Goal: Task Accomplishment & Management: Use online tool/utility

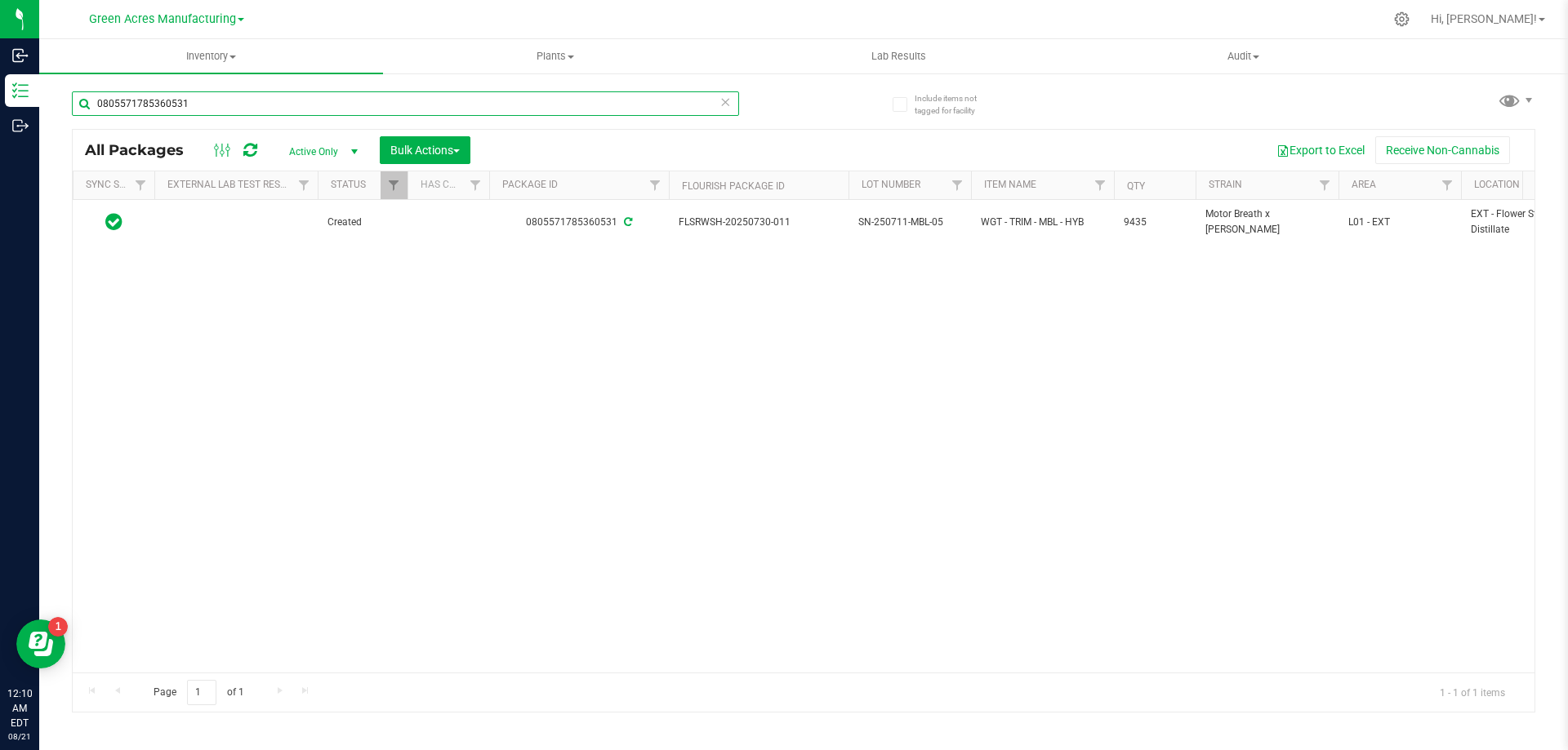
drag, startPoint x: 208, startPoint y: 106, endPoint x: 54, endPoint y: 116, distance: 154.3
click at [54, 116] on div "Include items not tagged for facility 0805571785360531 All Packages Active Only…" at bounding box center [804, 320] width 1528 height 498
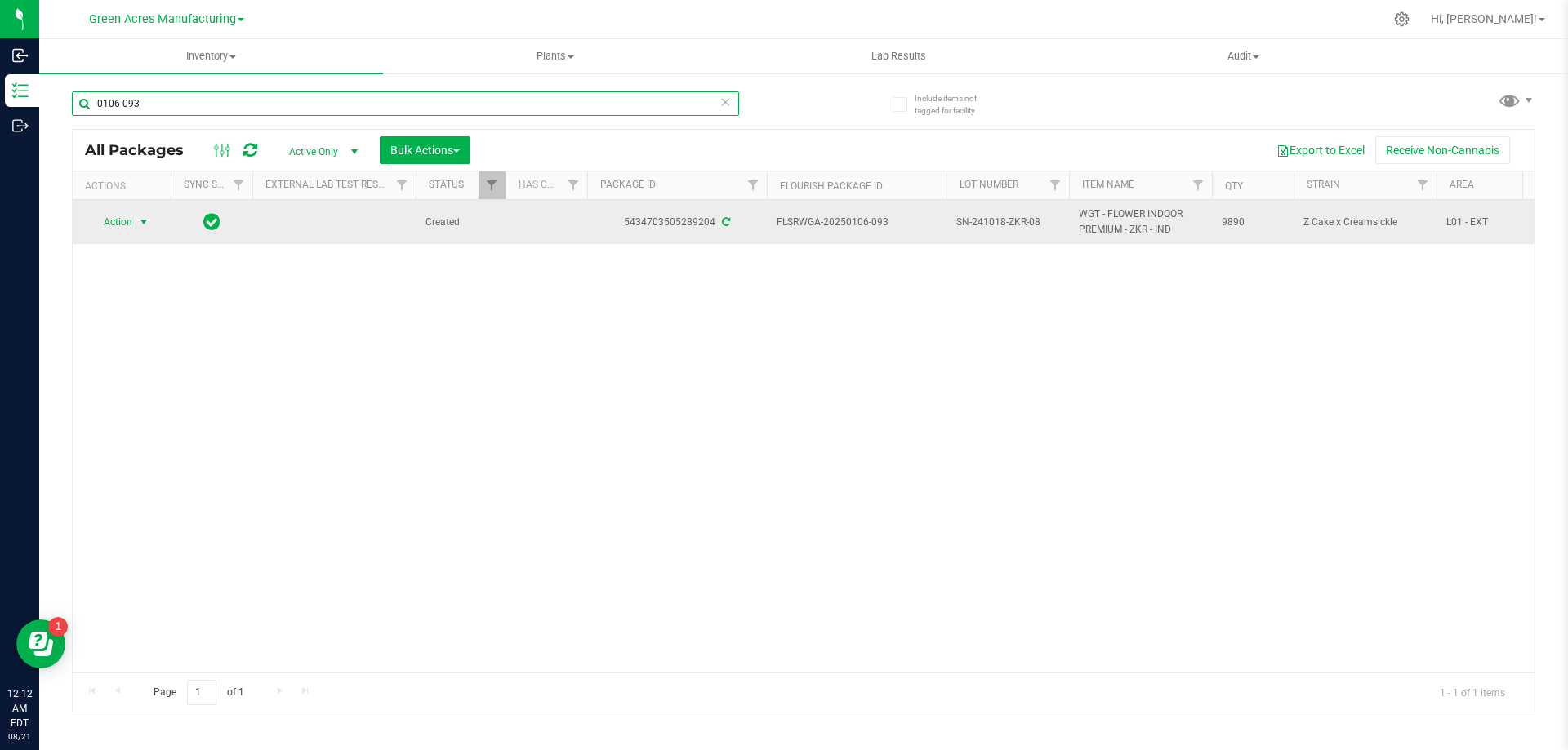
type input "0106-093"
click at [143, 225] on span "select" at bounding box center [144, 222] width 13 height 13
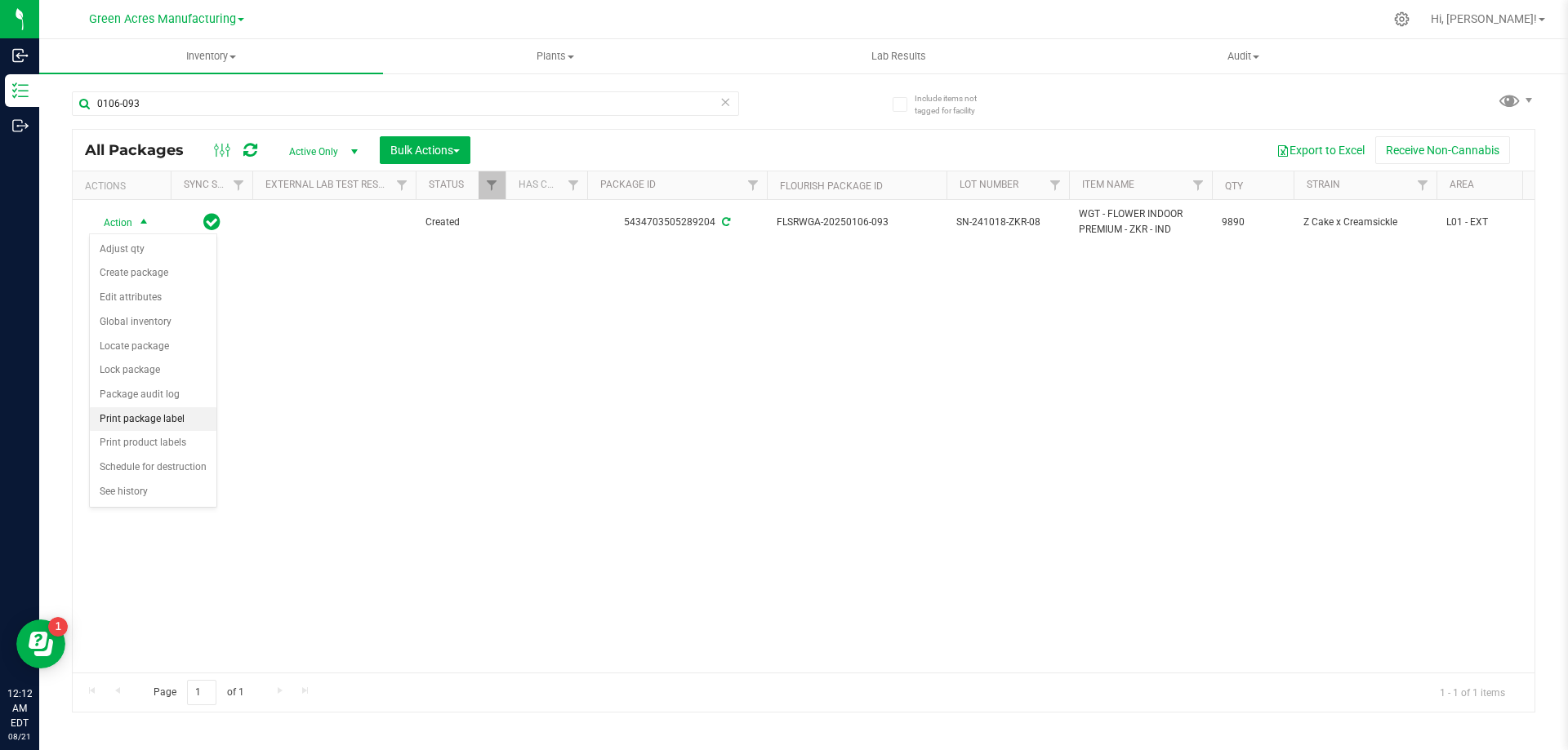
click at [192, 417] on li "Print package label" at bounding box center [153, 420] width 127 height 25
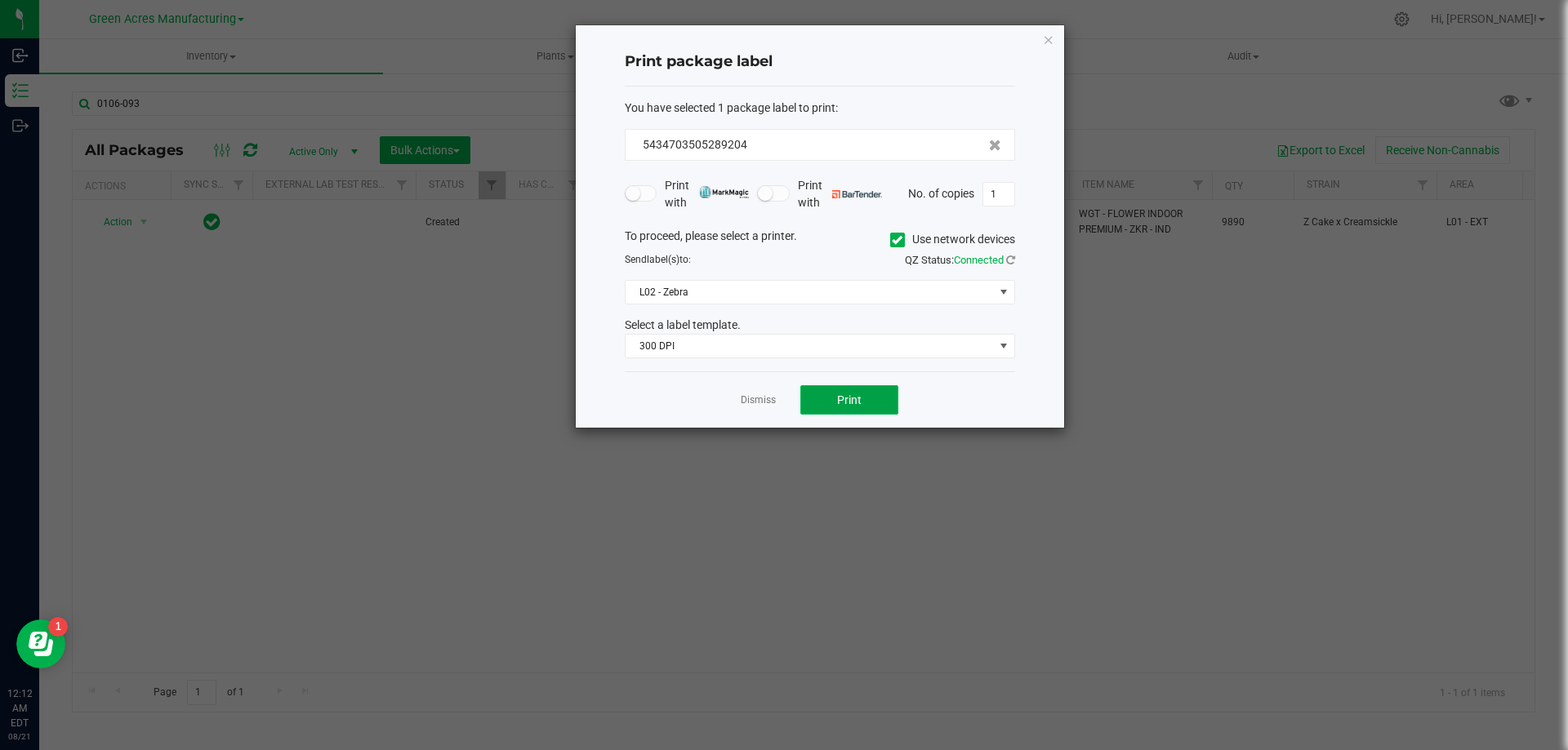
click at [862, 408] on button "Print" at bounding box center [849, 400] width 98 height 30
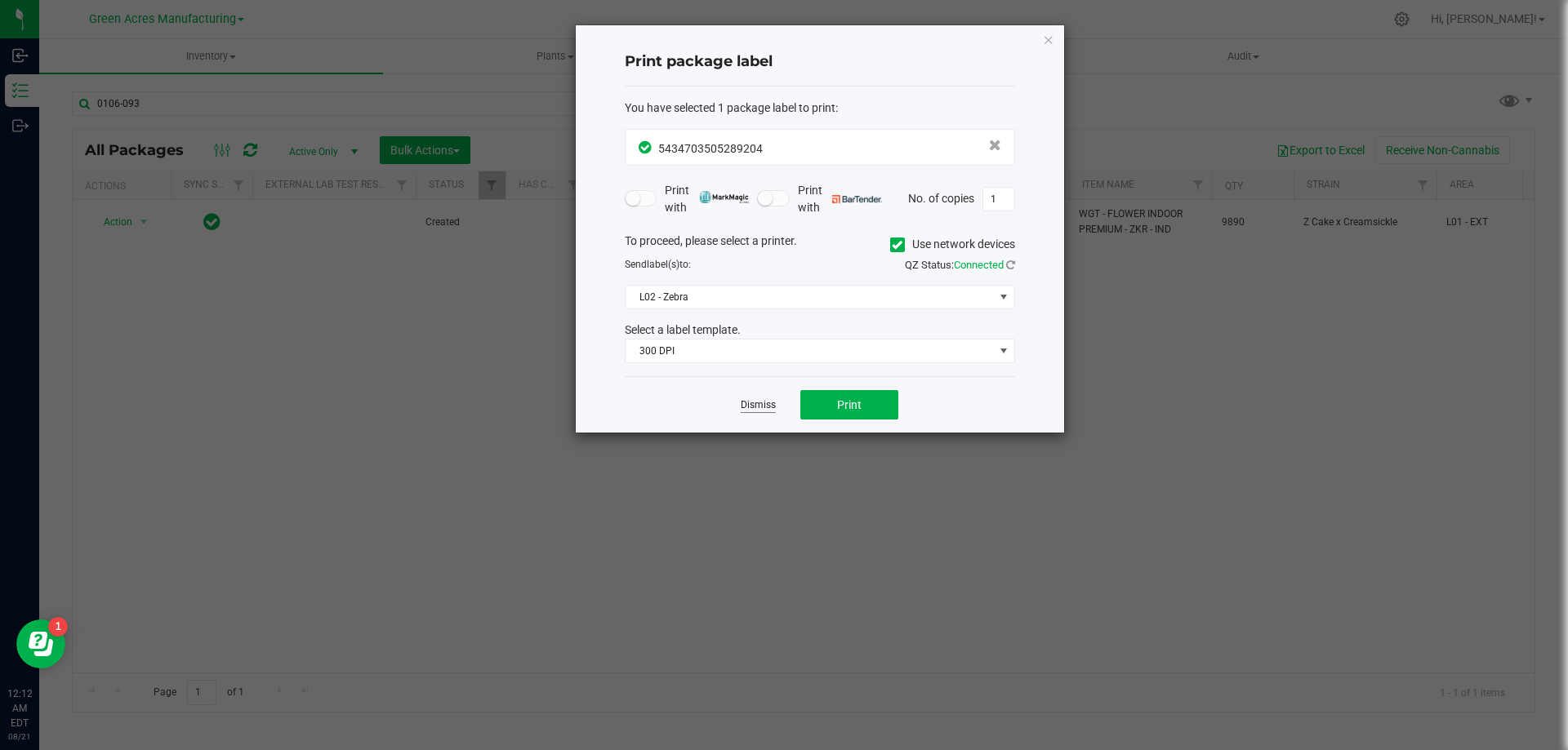
click at [760, 406] on link "Dismiss" at bounding box center [758, 405] width 35 height 14
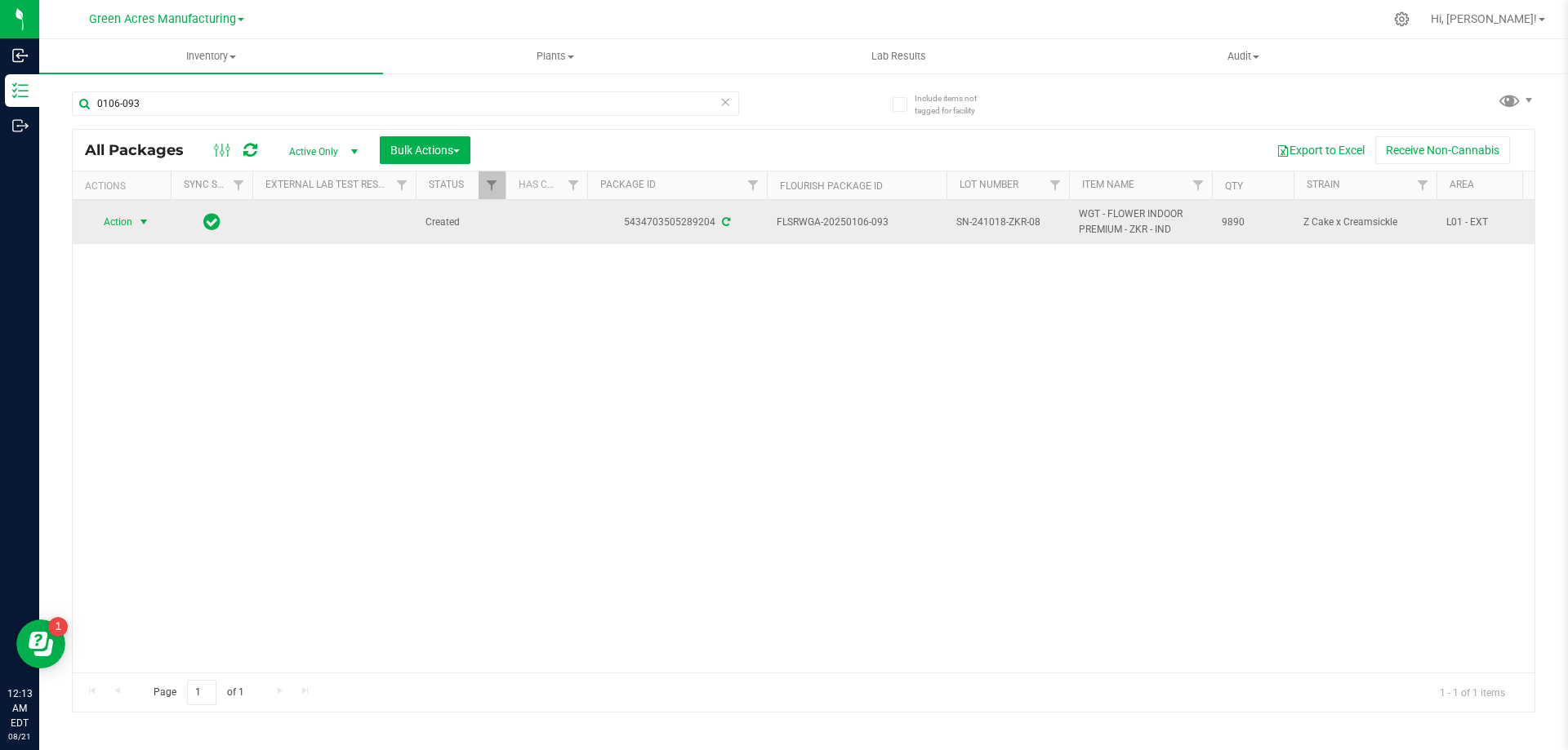
click at [143, 226] on span "select" at bounding box center [144, 222] width 13 height 13
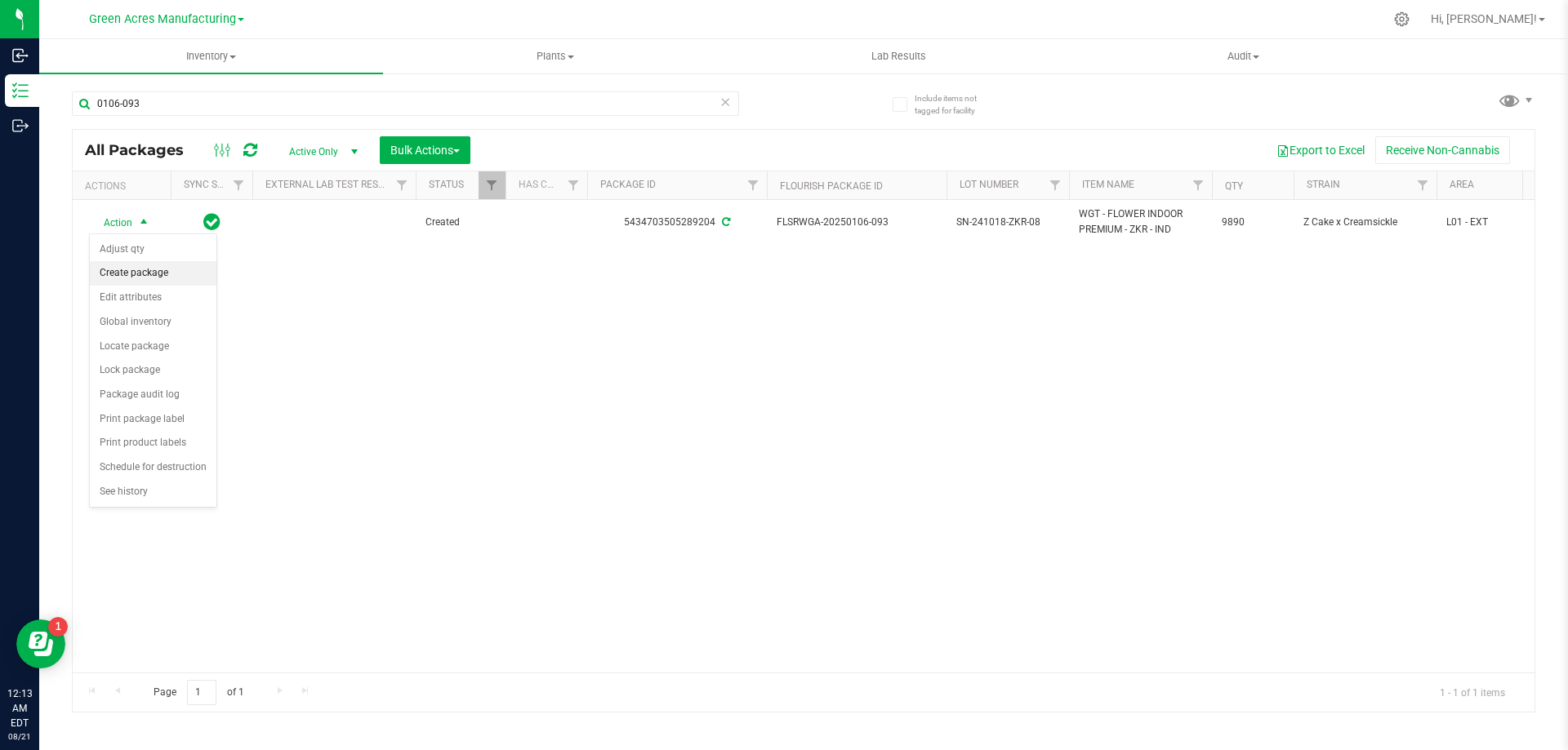
click at [147, 261] on li "Create package" at bounding box center [153, 273] width 127 height 25
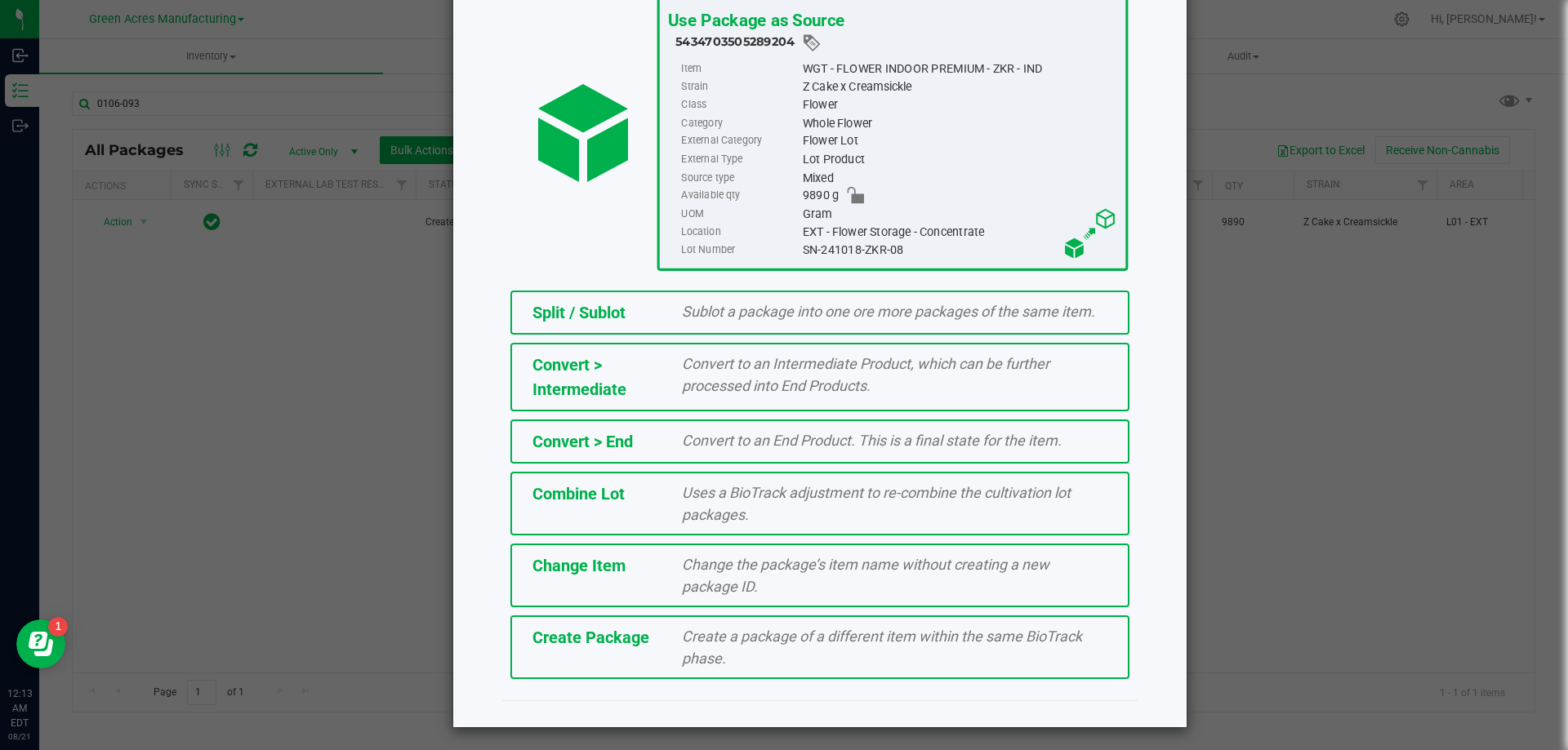
scroll to position [118, 0]
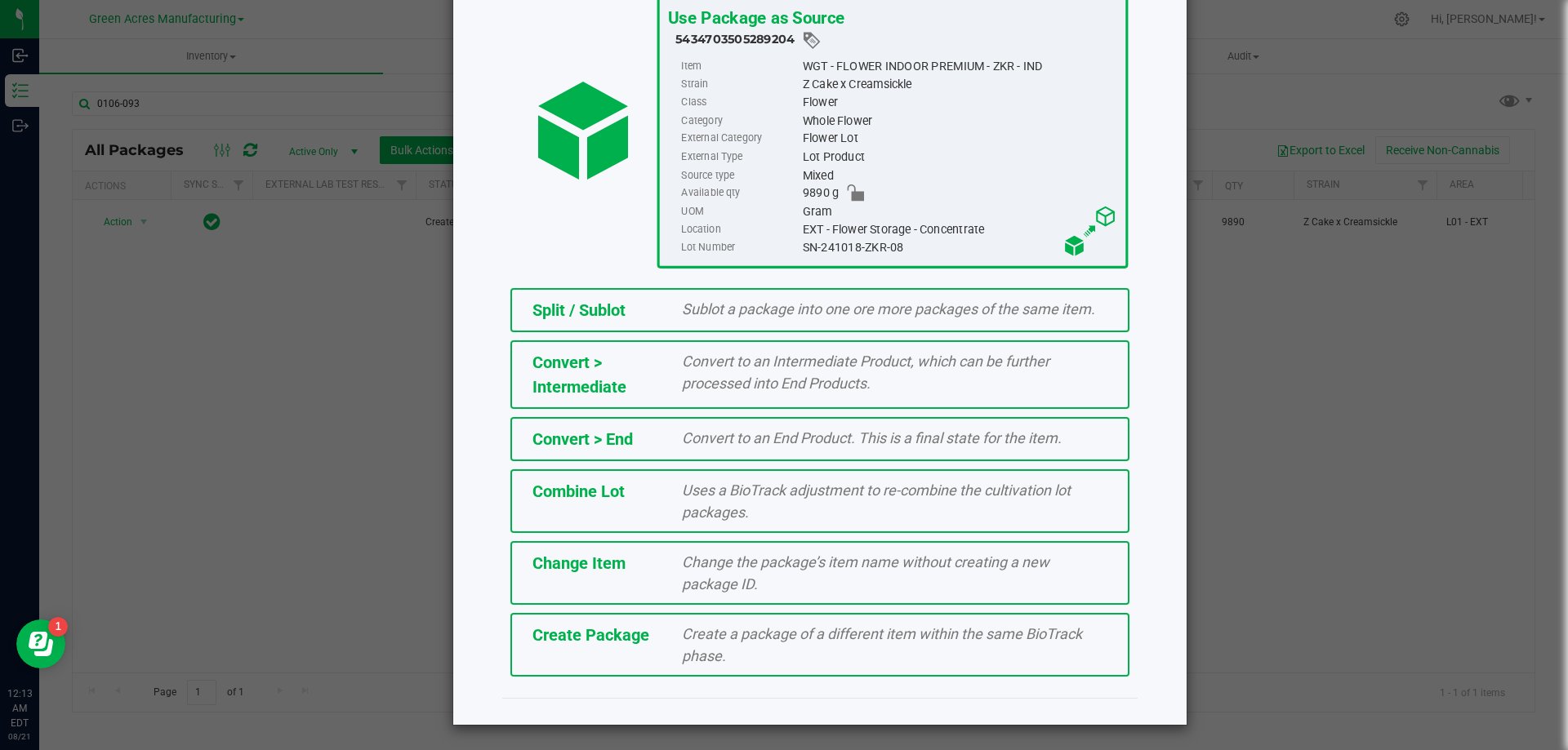
click at [640, 661] on div "Create Package Create a package of a different item within the same BioTrack ph…" at bounding box center [820, 645] width 619 height 63
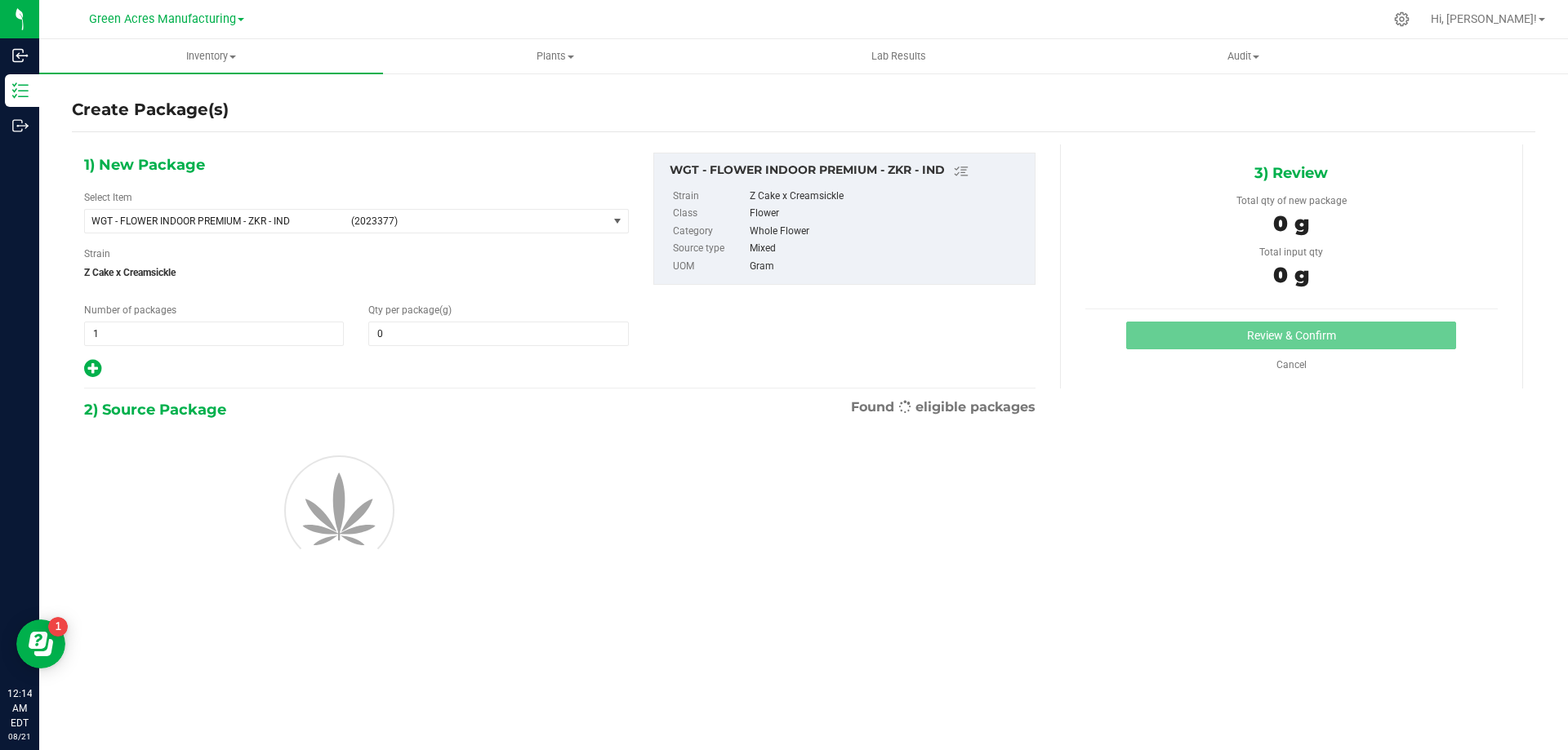
type input "0.0000"
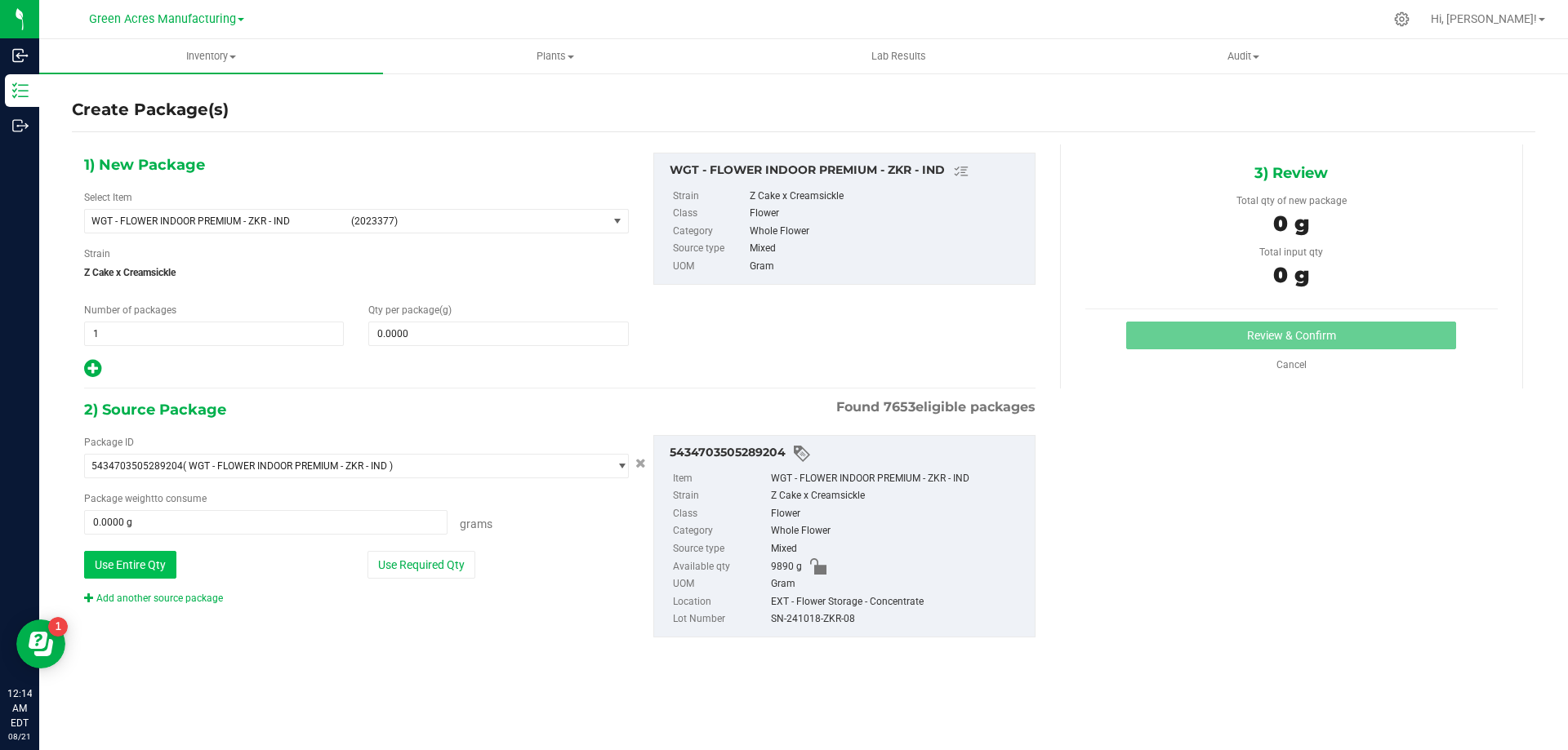
click at [128, 566] on button "Use Entire Qty" at bounding box center [130, 565] width 92 height 28
type input "9890.0000 g"
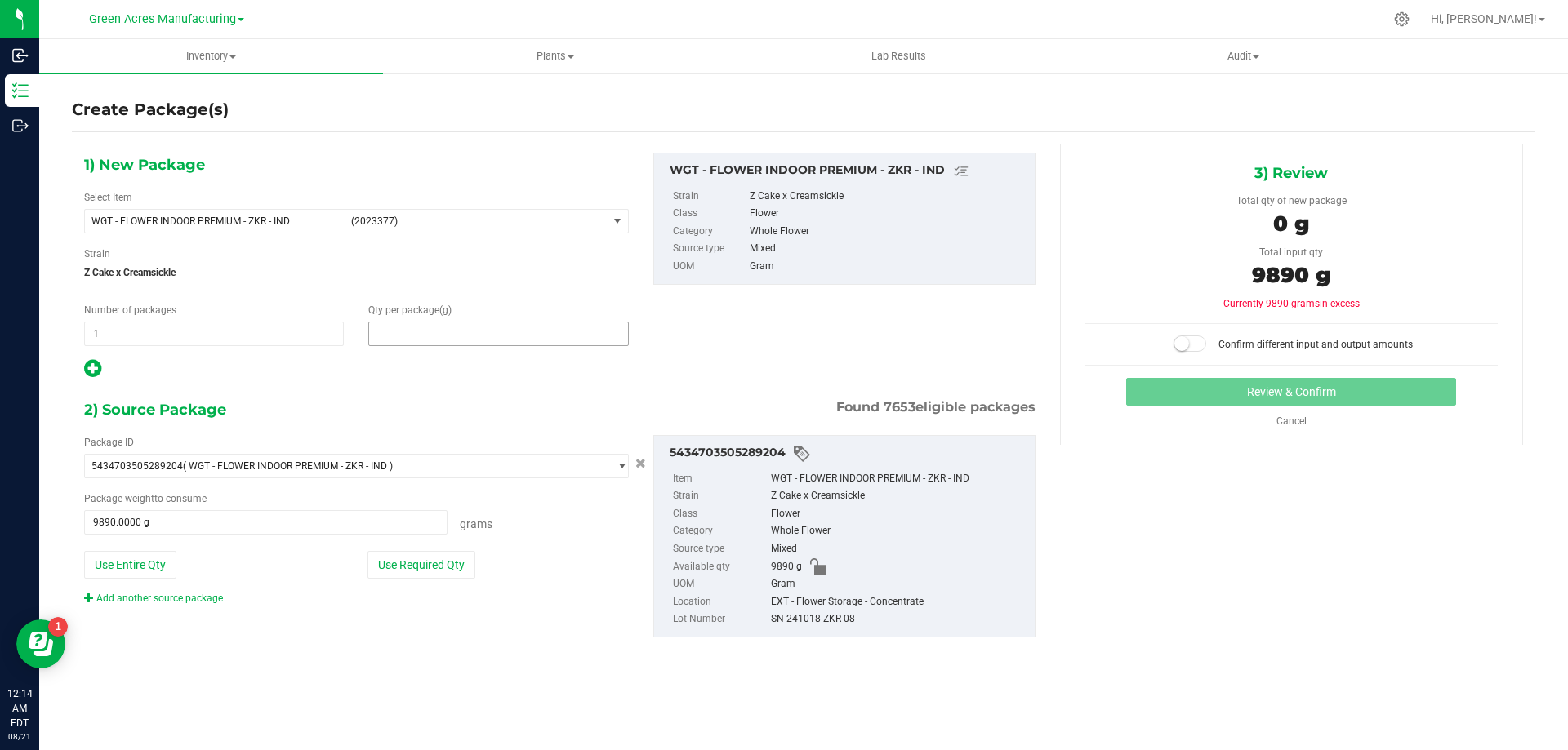
click at [478, 332] on span at bounding box center [497, 334] width 259 height 25
type input "9890"
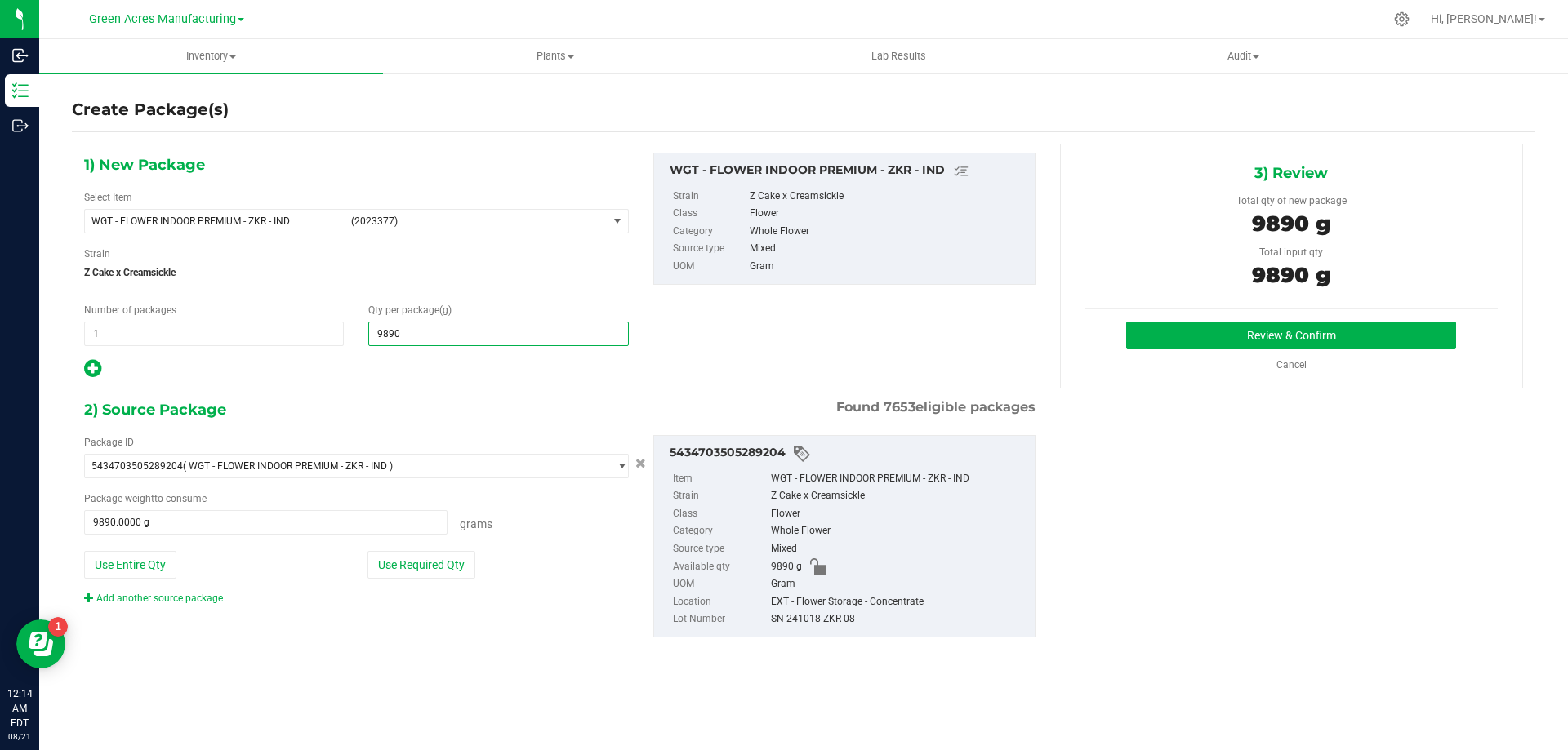
click at [1126, 322] on button "Review & Confirm" at bounding box center [1290, 336] width 330 height 28
type input "9,890.0000"
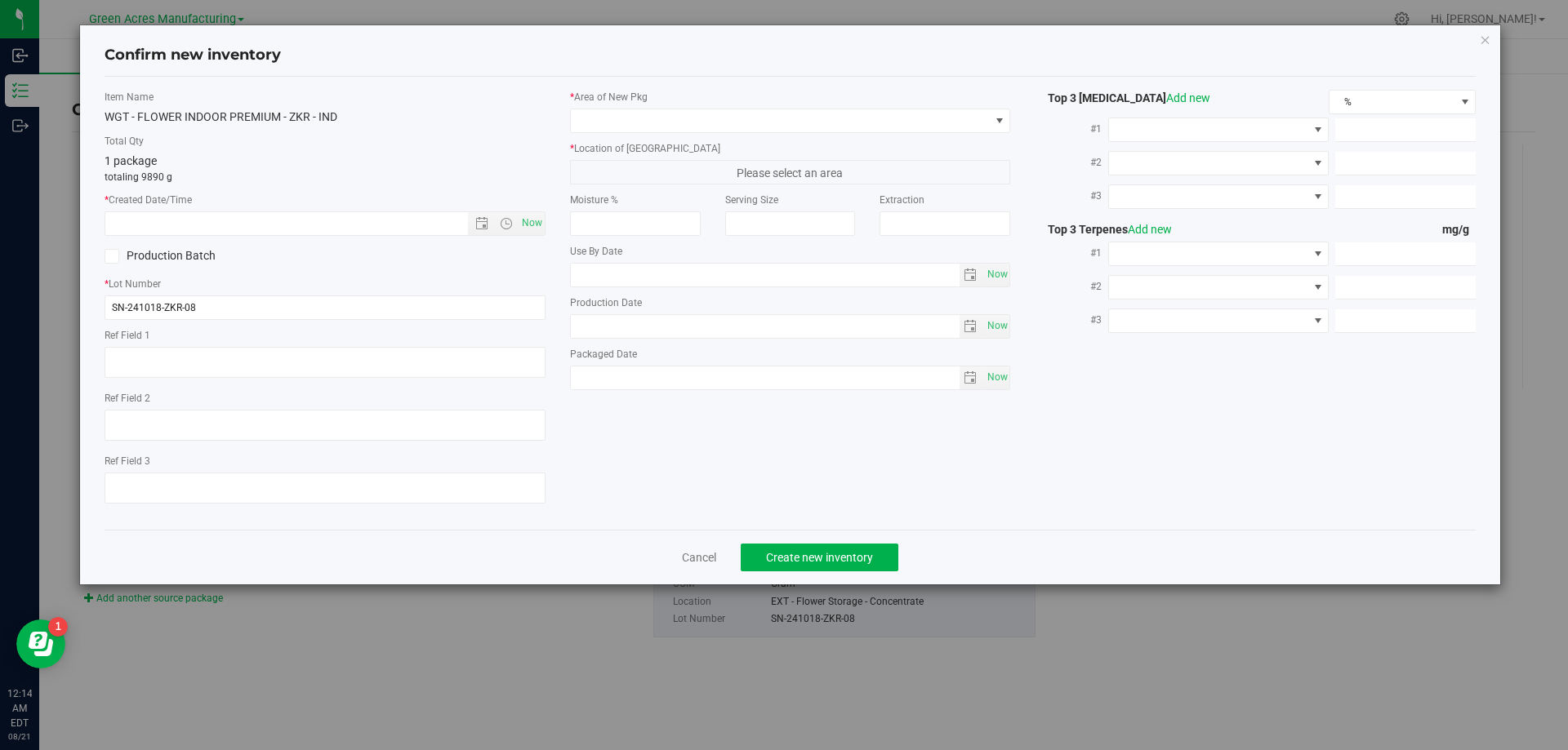
type textarea "21.3%/2.12% Terps"
type textarea ".172"
click at [535, 227] on span "Now" at bounding box center [532, 223] width 28 height 24
type input "[DATE] 12:14 AM"
drag, startPoint x: 247, startPoint y: 301, endPoint x: 119, endPoint y: 327, distance: 130.6
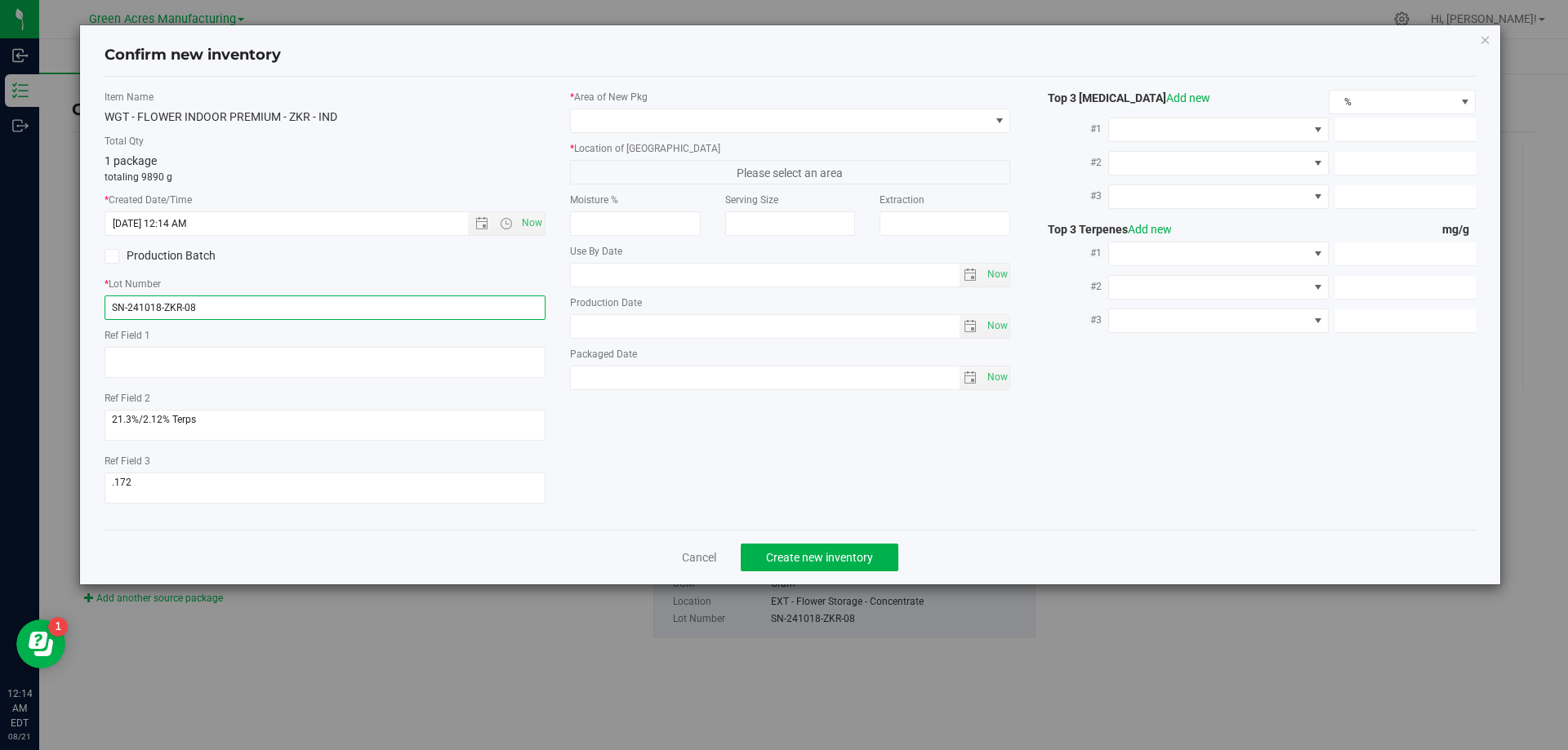
click at [93, 305] on div "Item Name WGT - FLOWER INDOOR PREMIUM - ZKR - IND Total Qty 1 package totaling …" at bounding box center [324, 303] width 465 height 427
paste input "GA-250821-CV-ZKR-D-THCA13"
type input "GA-250821-CV-ZKR-D-THCA13"
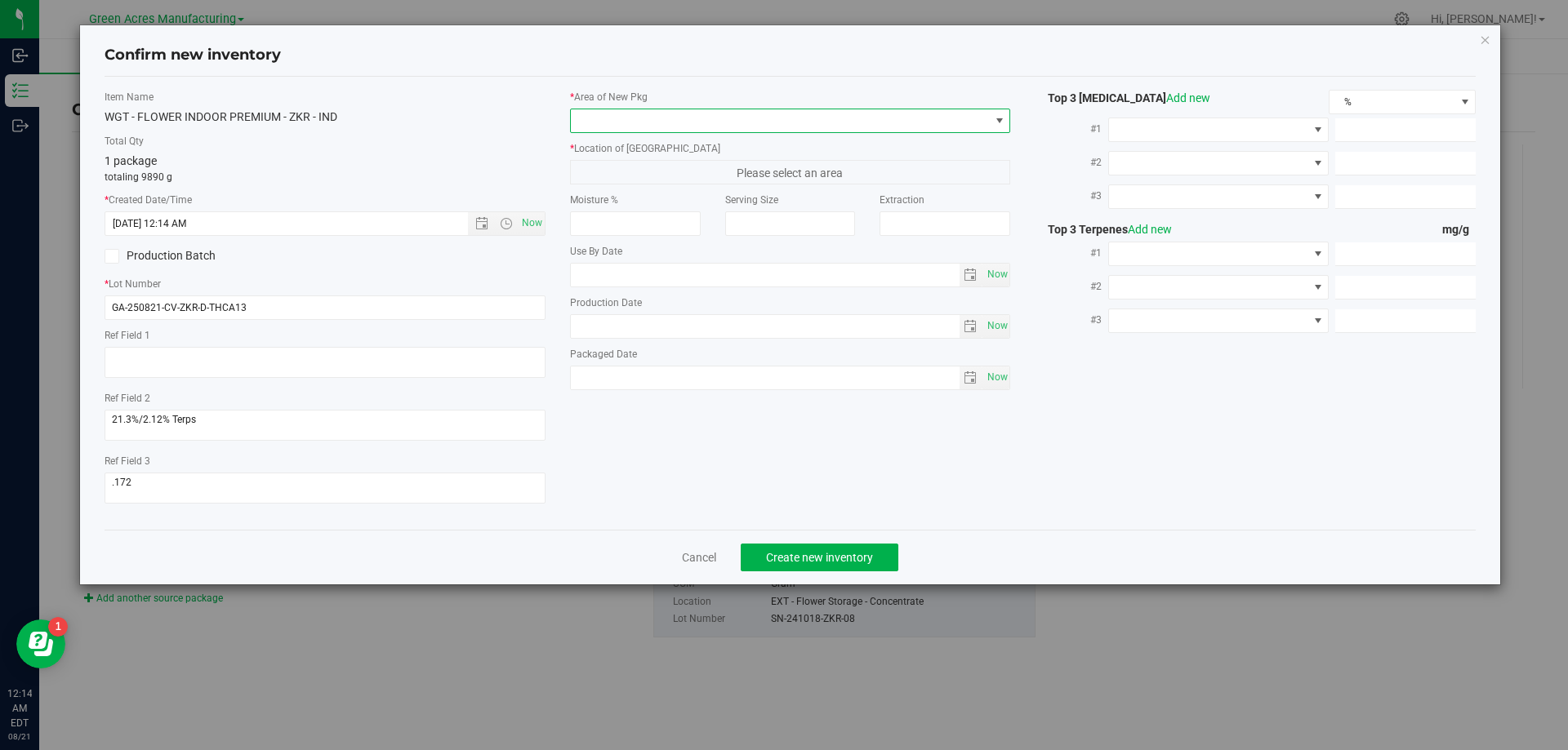
click at [729, 120] on span at bounding box center [780, 121] width 419 height 23
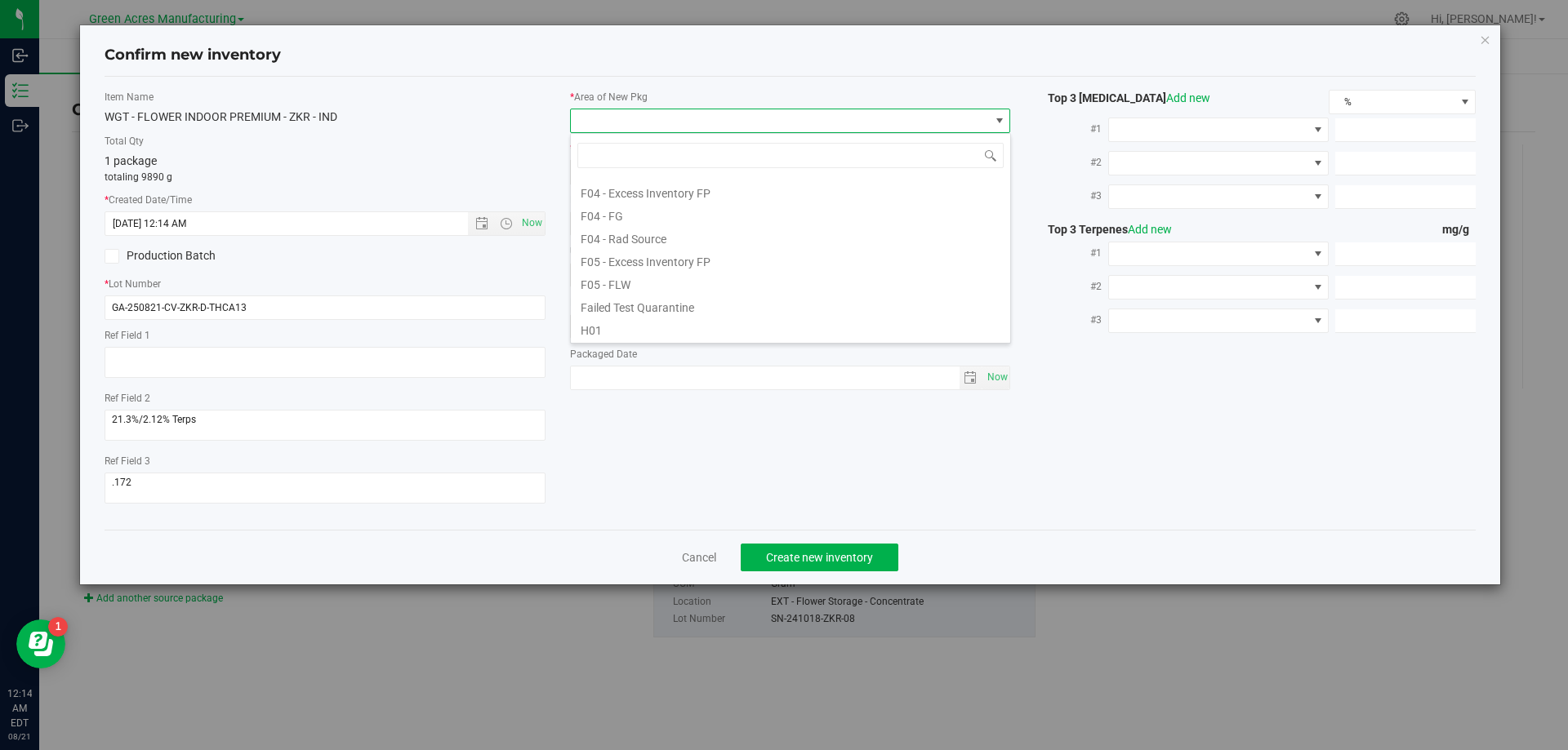
scroll to position [82, 0]
click at [628, 206] on li "F02 - EXT" at bounding box center [790, 198] width 439 height 23
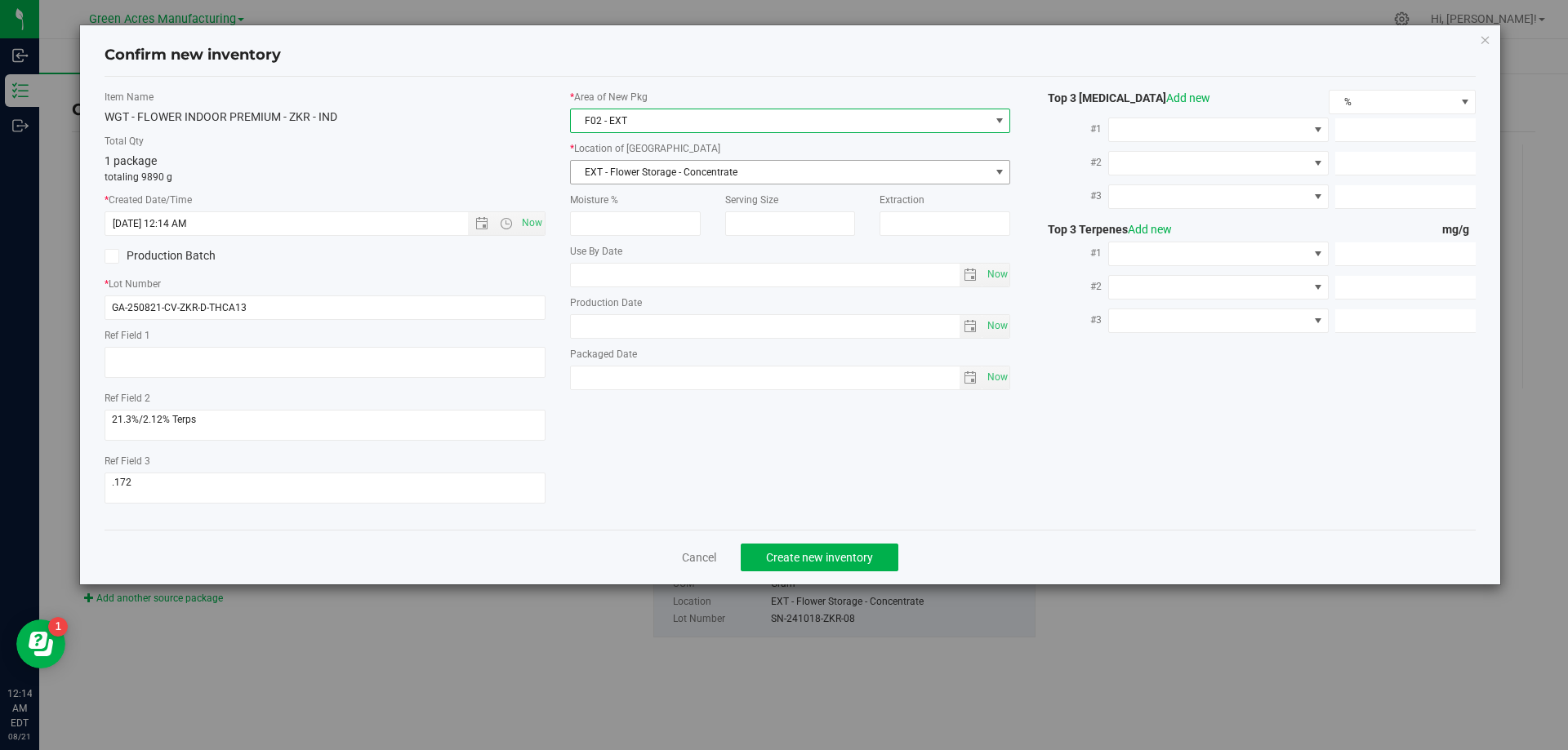
click at [670, 178] on span "EXT - Flower Storage - Concentrate" at bounding box center [780, 172] width 419 height 23
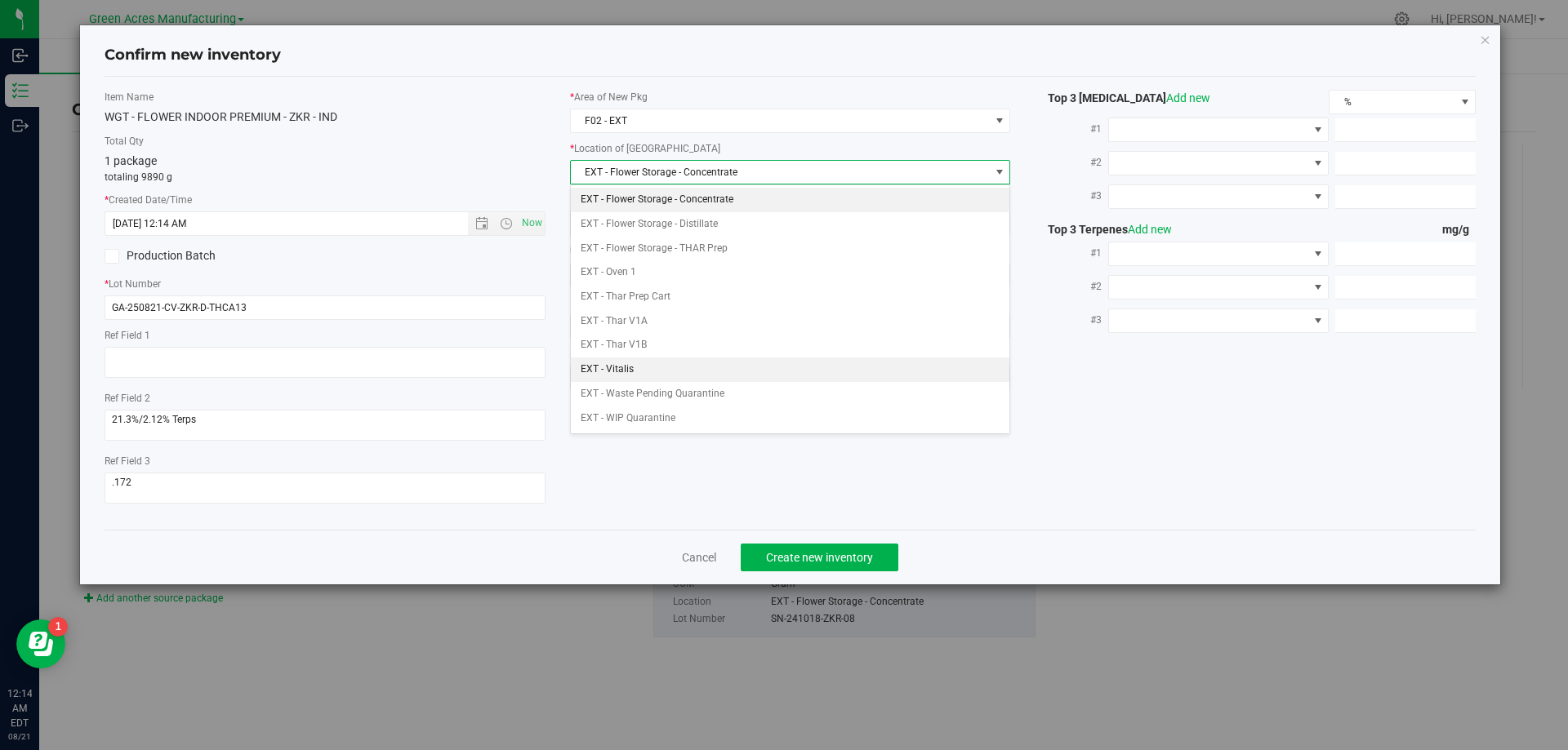
click at [655, 371] on li "EXT - Vitalis" at bounding box center [790, 370] width 439 height 25
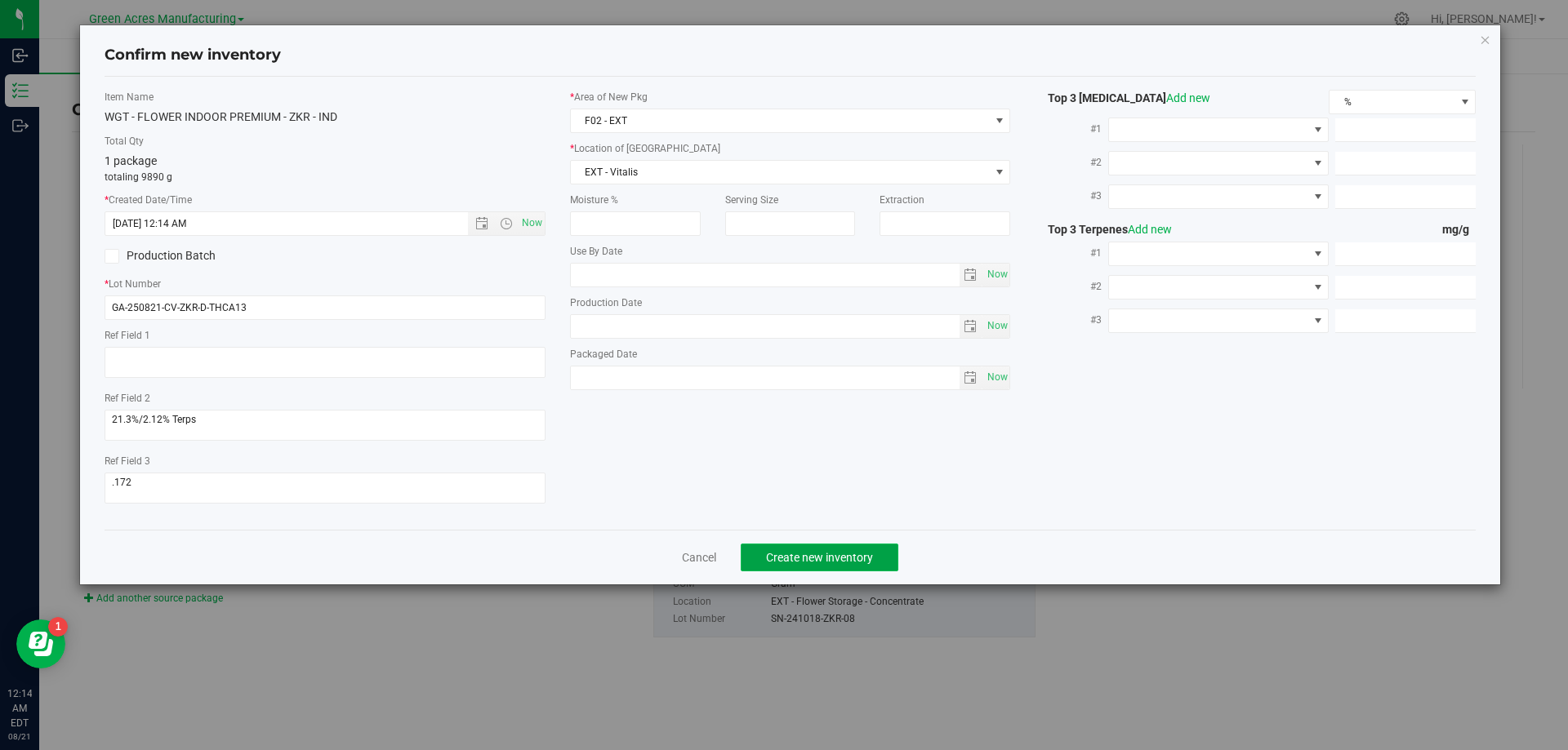
click at [843, 551] on span "Create new inventory" at bounding box center [819, 557] width 107 height 13
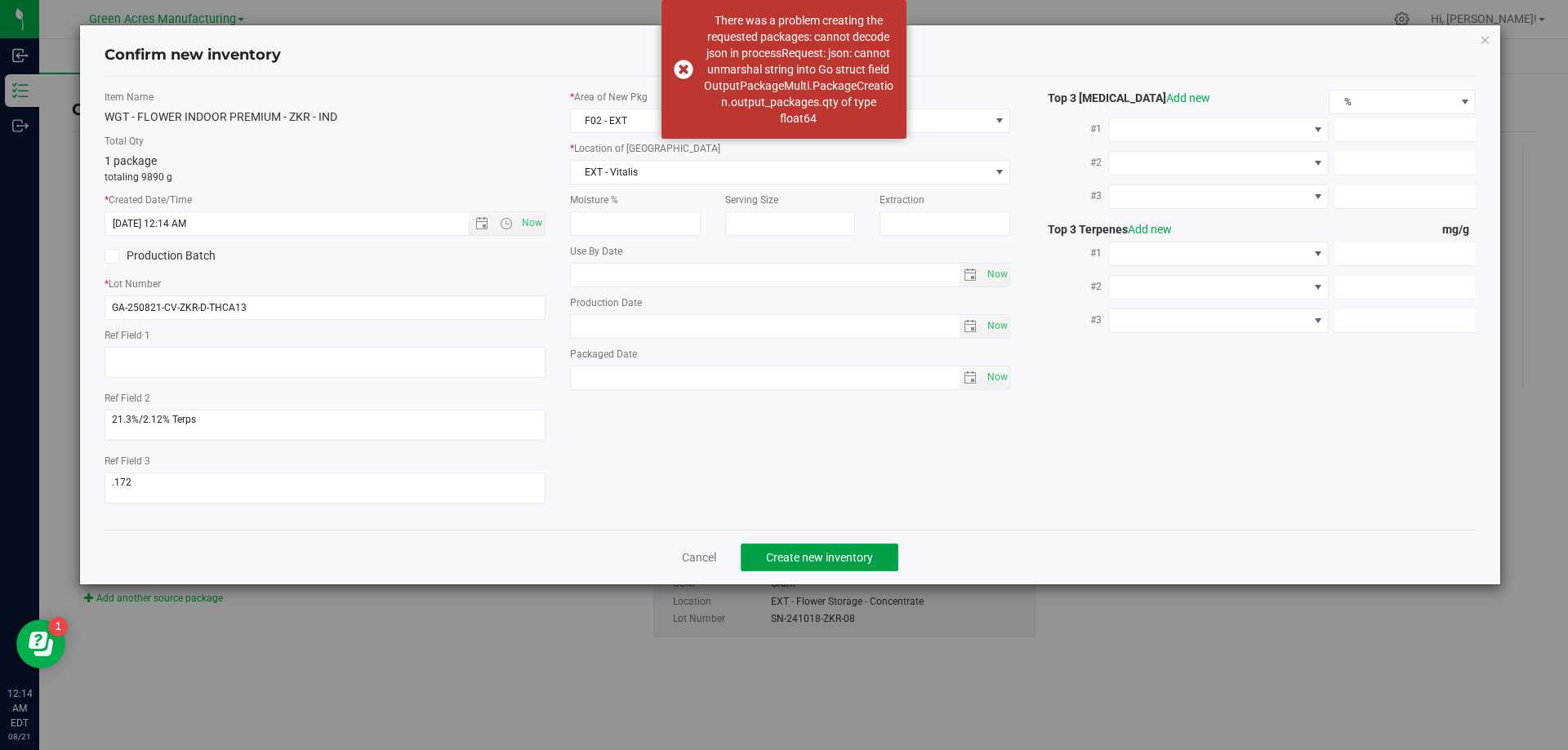
click at [848, 566] on button "Create new inventory" at bounding box center [819, 557] width 157 height 28
click at [684, 58] on div "There was a problem creating the requested packages: cannot decode json in proc…" at bounding box center [783, 69] width 245 height 139
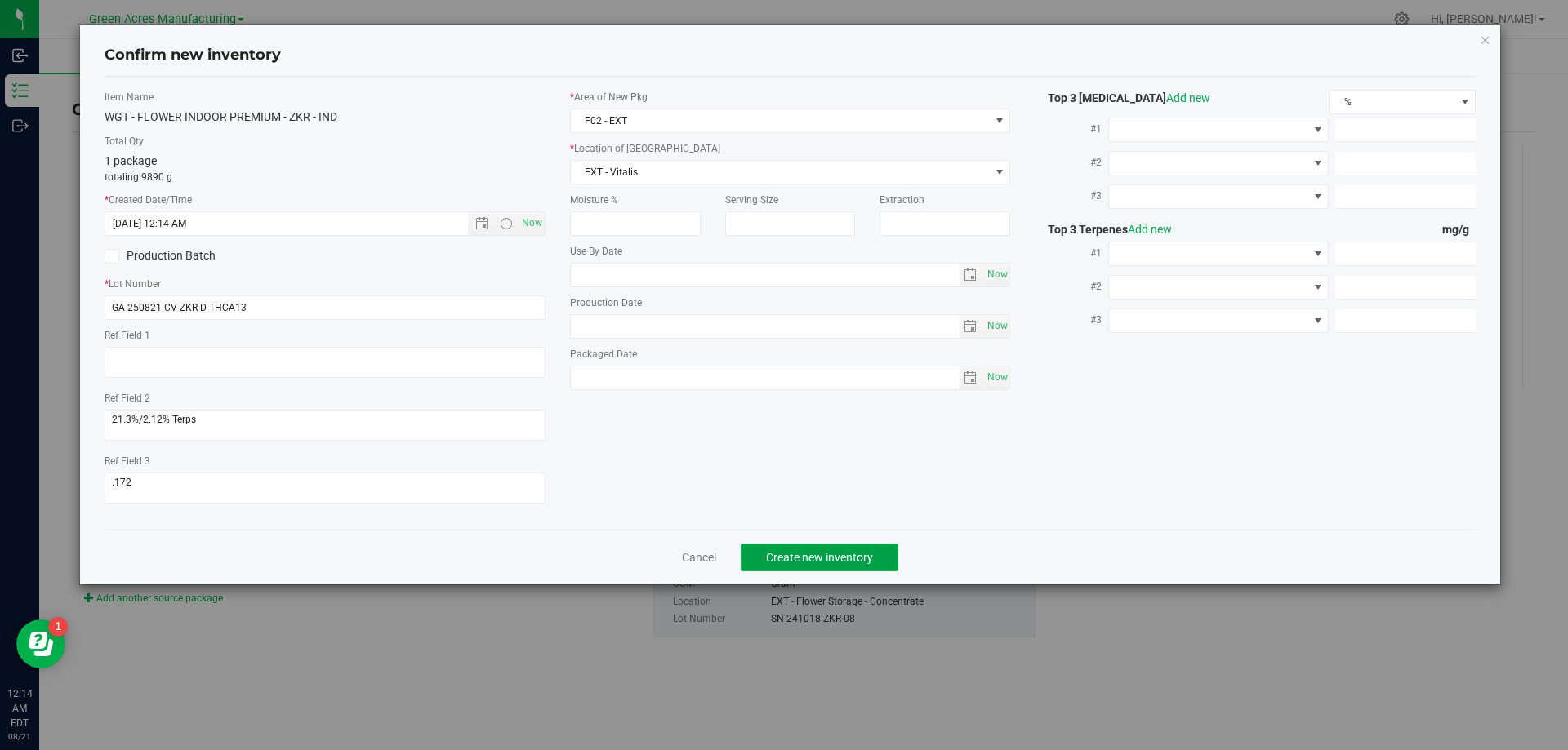
click at [796, 557] on span "Create new inventory" at bounding box center [819, 557] width 107 height 13
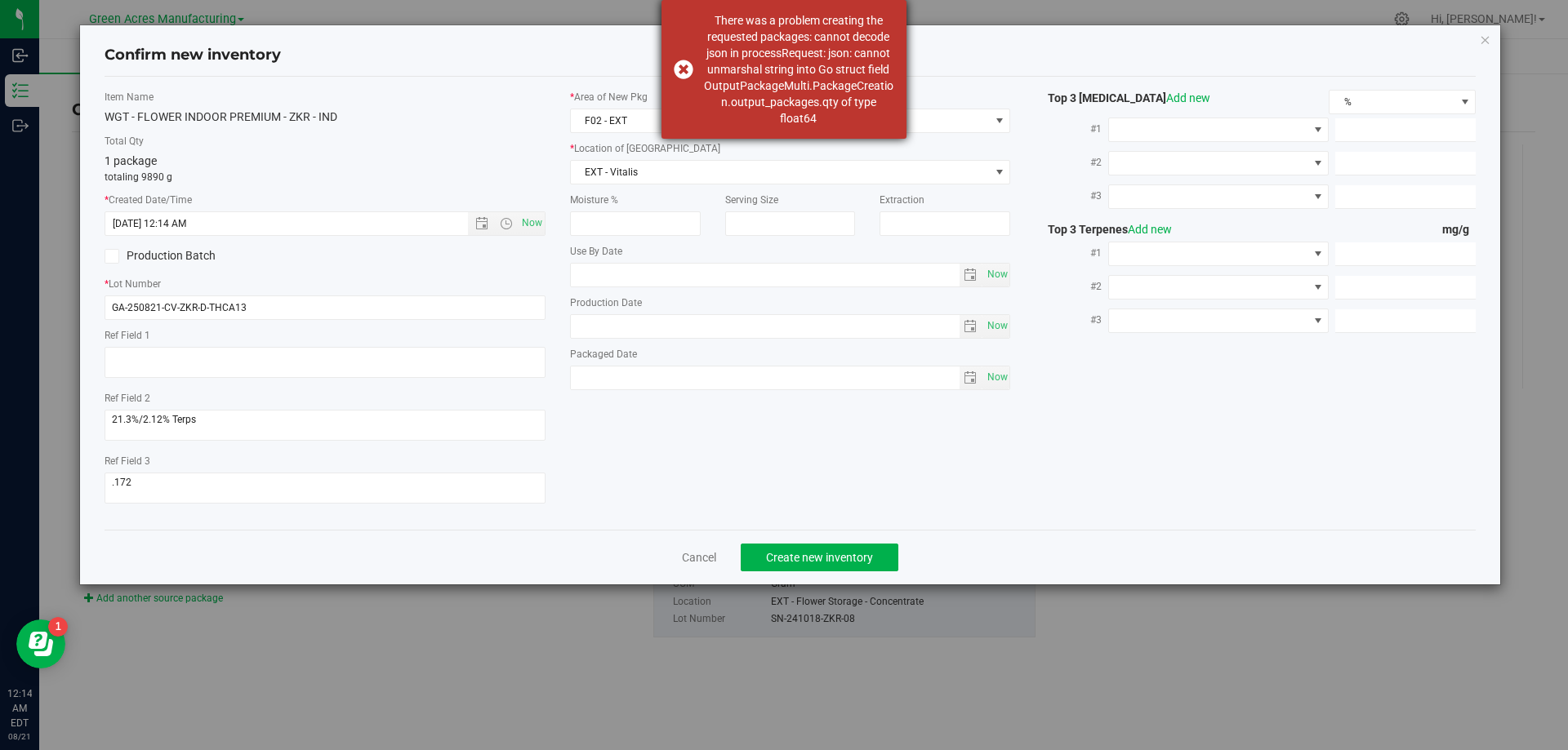
click at [693, 58] on div "There was a problem creating the requested packages: cannot decode json in proc…" at bounding box center [783, 69] width 245 height 139
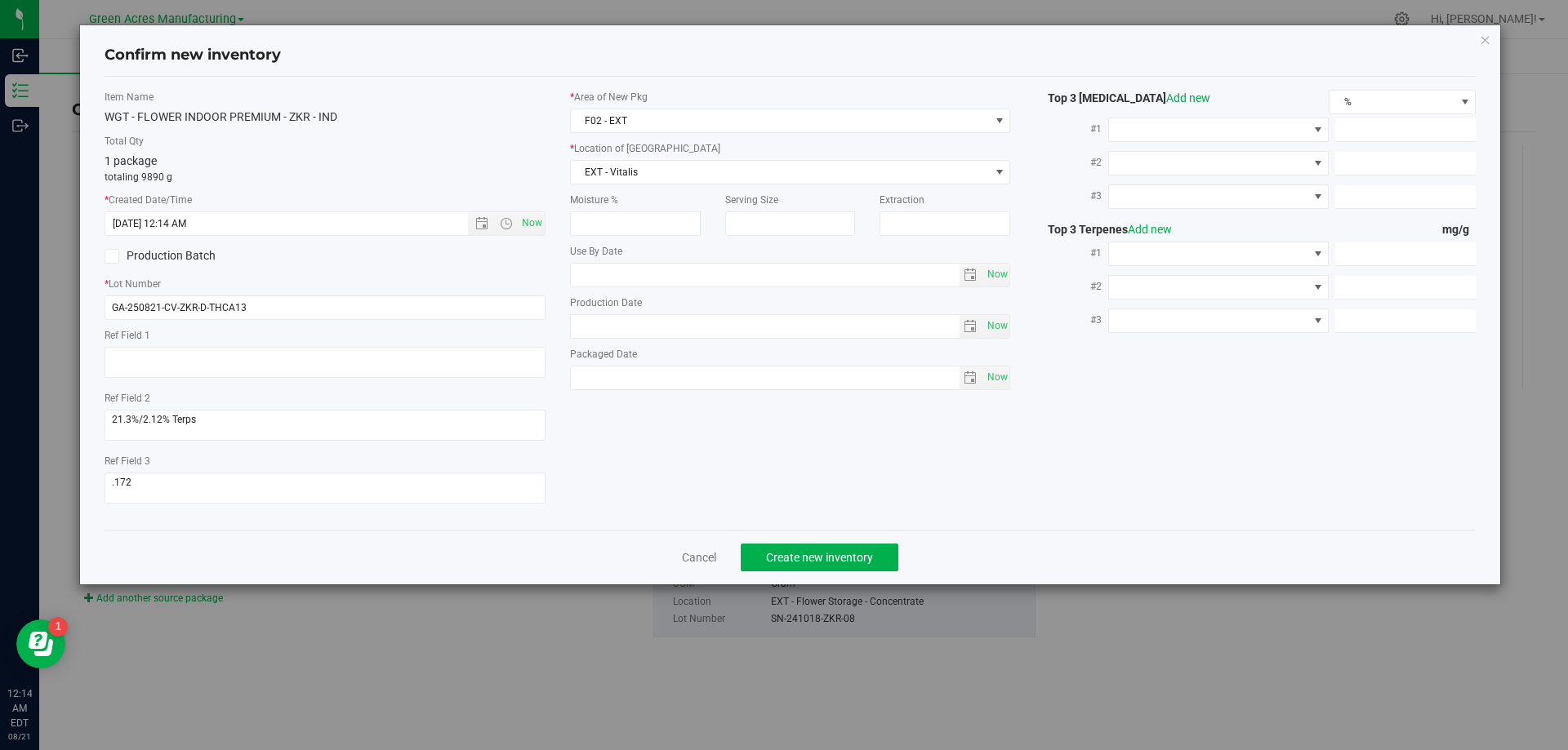
click at [413, 120] on div "WGT - FLOWER INDOOR PREMIUM - ZKR - IND" at bounding box center [324, 117] width 441 height 17
click at [805, 551] on span "Create new inventory" at bounding box center [819, 557] width 107 height 13
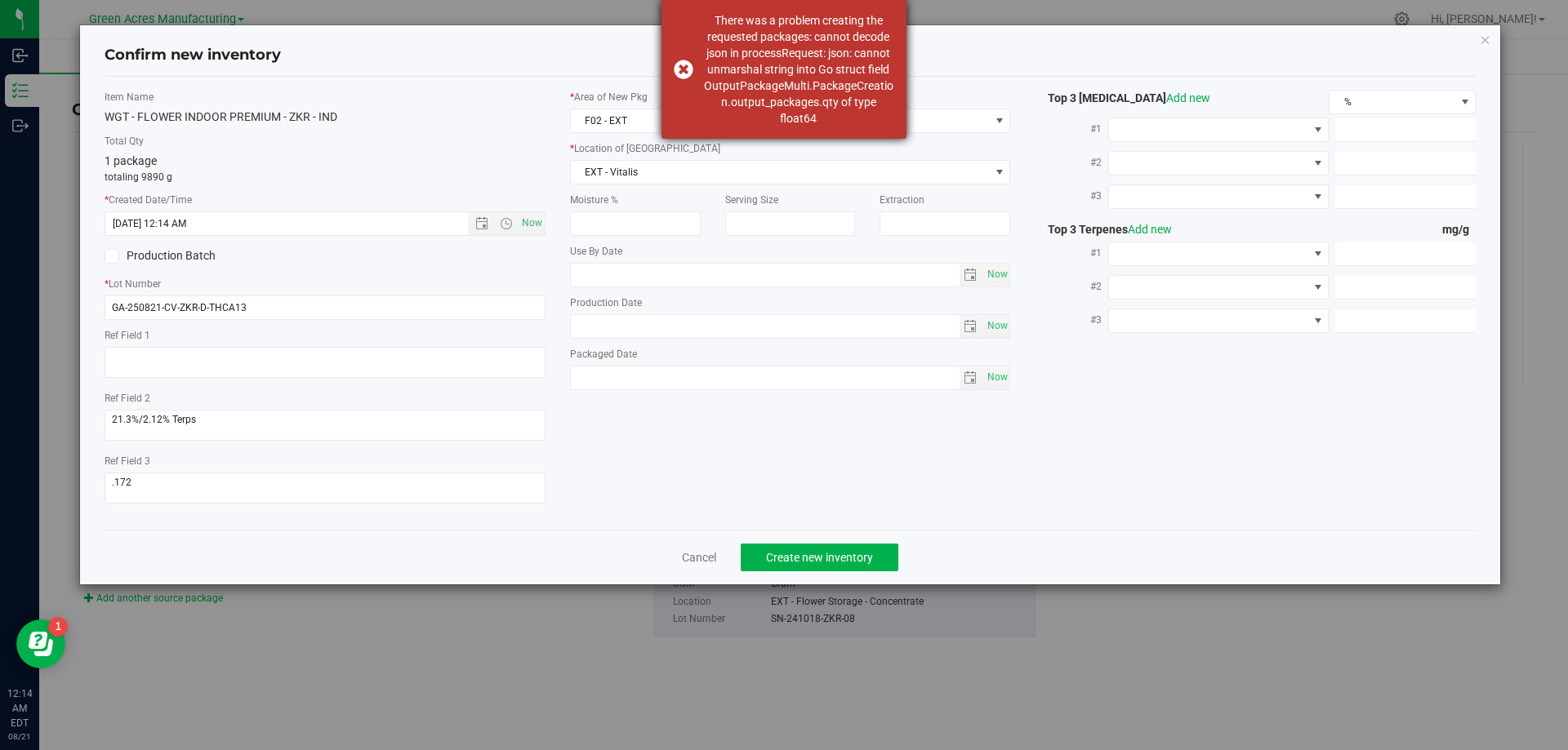
click at [674, 63] on div "There was a problem creating the requested packages: cannot decode json in proc…" at bounding box center [783, 69] width 245 height 139
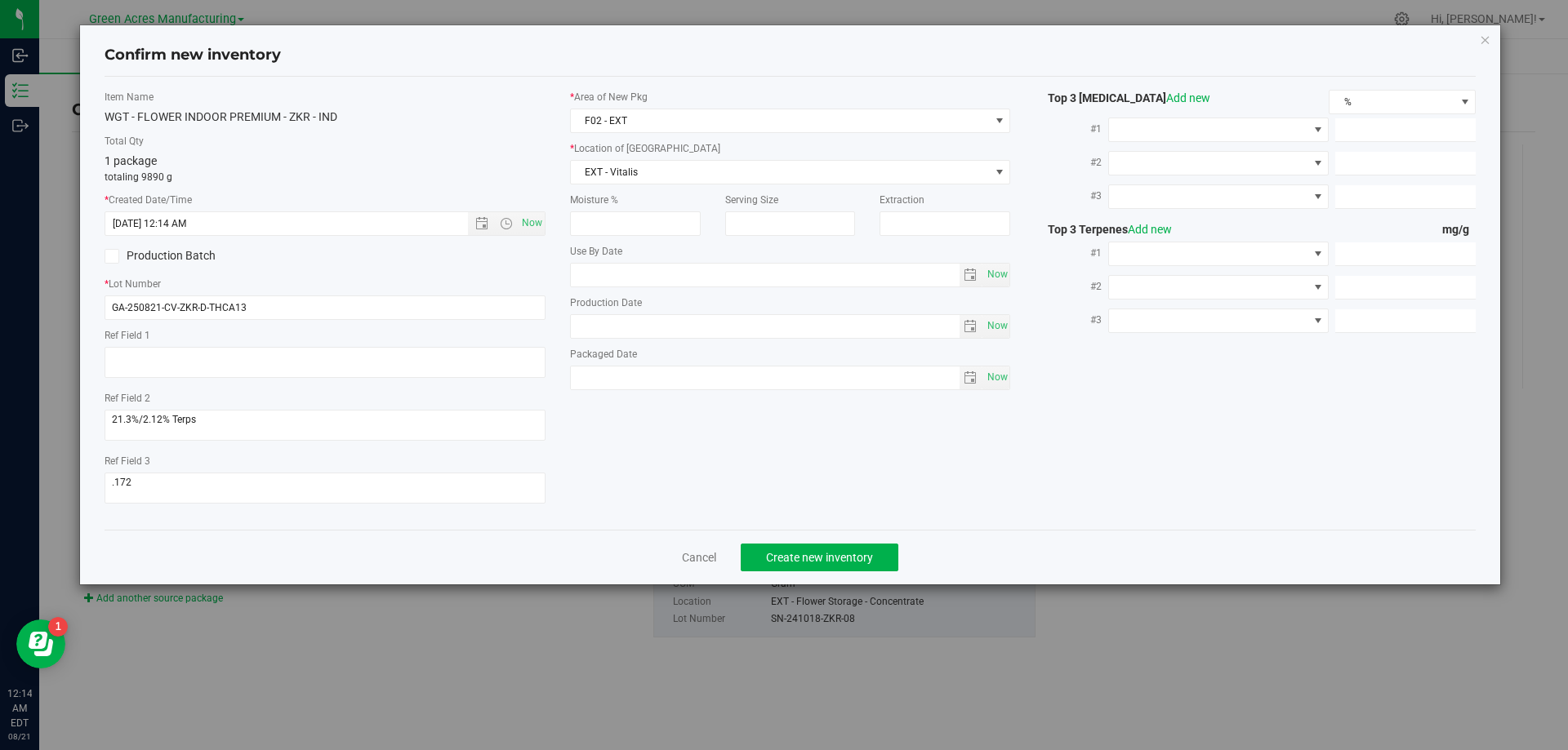
click at [1488, 49] on div "Confirm new inventory Item Name WGT - FLOWER INDOOR PREMIUM - ZKR - IND Total Q…" at bounding box center [790, 305] width 1421 height 559
click at [1482, 42] on icon "button" at bounding box center [1486, 40] width 12 height 20
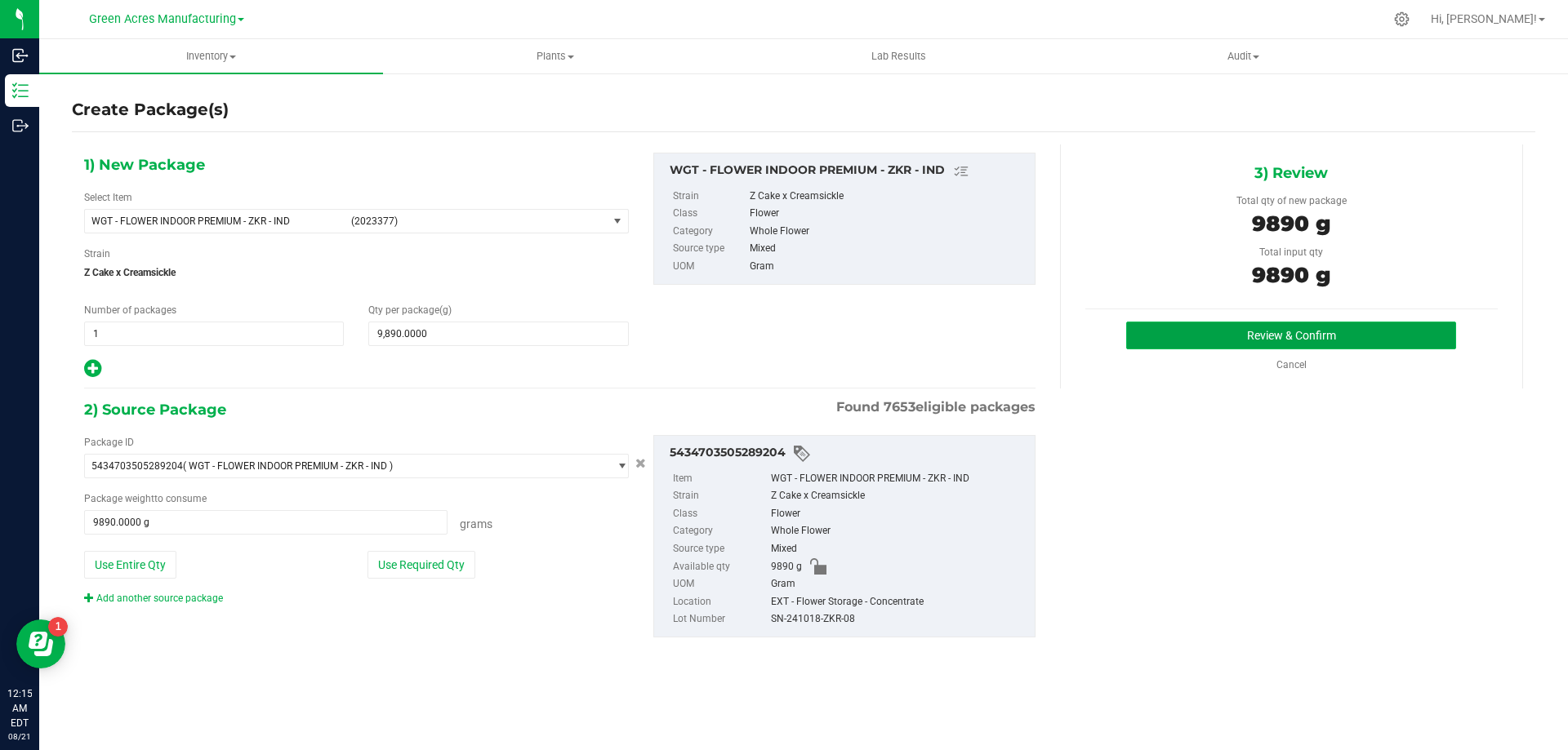
click at [1313, 338] on button "Review & Confirm" at bounding box center [1290, 336] width 330 height 28
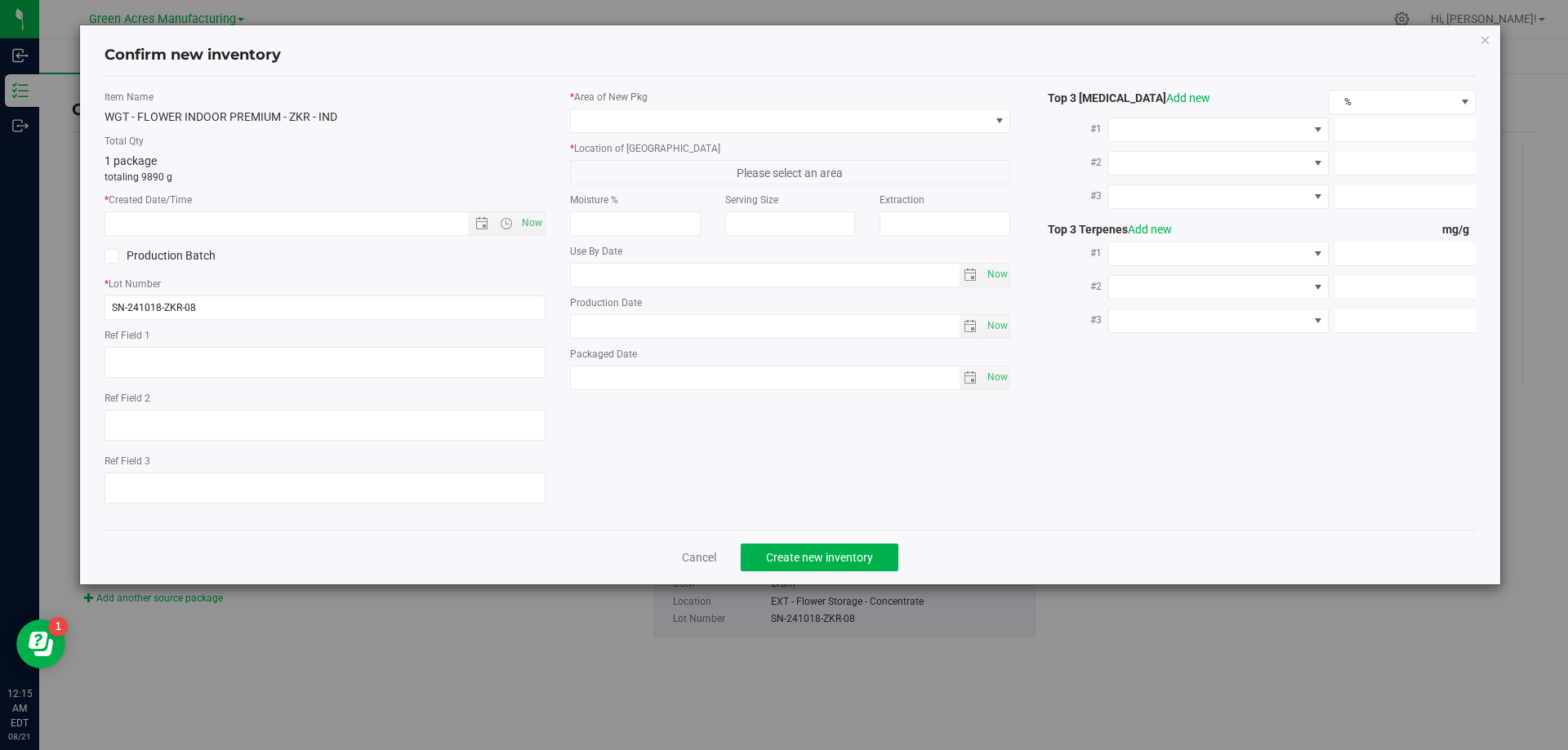
type textarea "21.3%/2.12% Terps"
type textarea ".172"
click at [529, 225] on span "Now" at bounding box center [532, 223] width 28 height 24
type input "[DATE] 12:15 AM"
drag, startPoint x: 244, startPoint y: 317, endPoint x: 62, endPoint y: 305, distance: 182.4
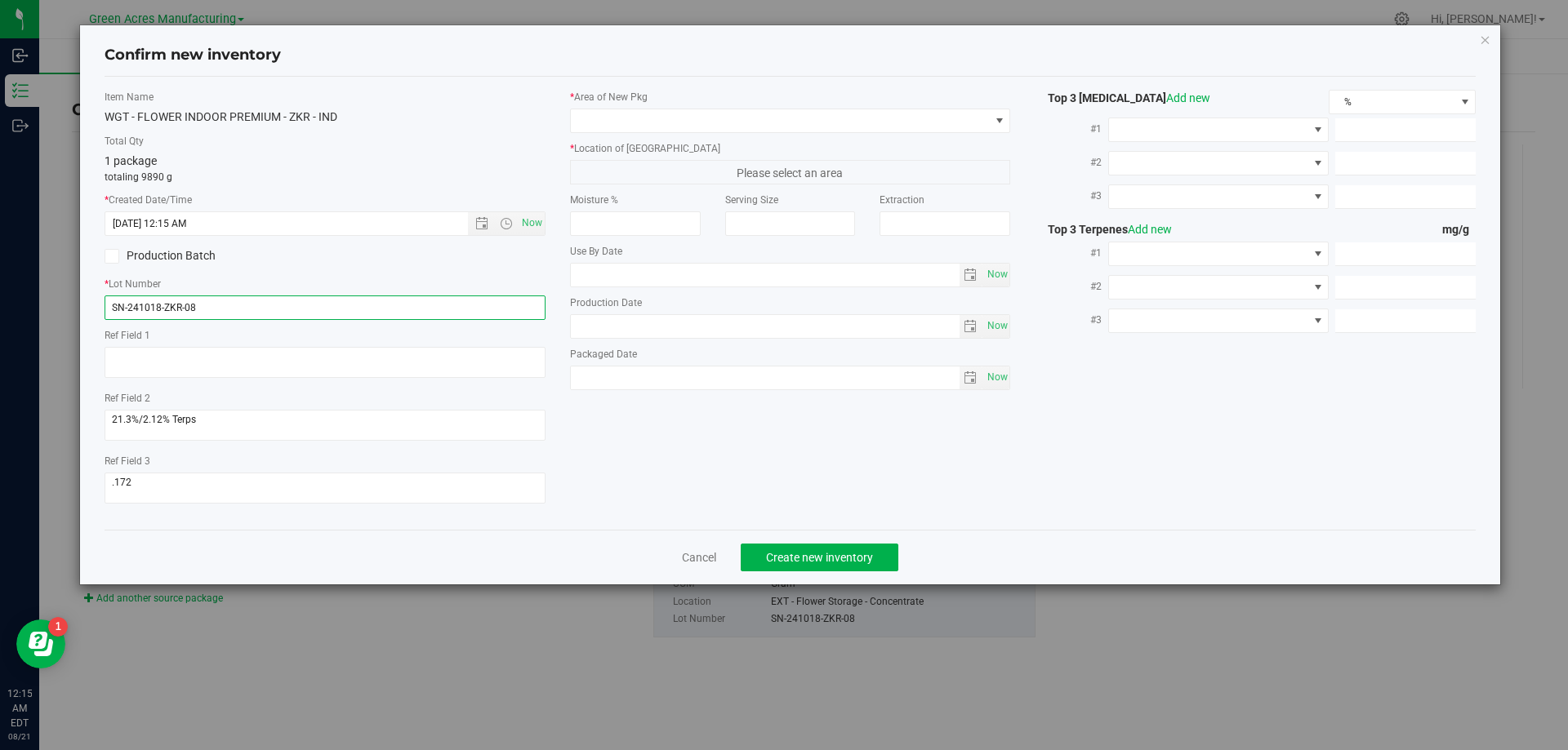
click at [62, 305] on div "Confirm new inventory Item Name WGT - FLOWER INDOOR PREMIUM - ZKR - IND Total Q…" at bounding box center [790, 375] width 1580 height 750
paste input "GA-250821-CV-ZKR-D-THCA13"
type input "GA-250821-CV-ZKR-D-THCA13"
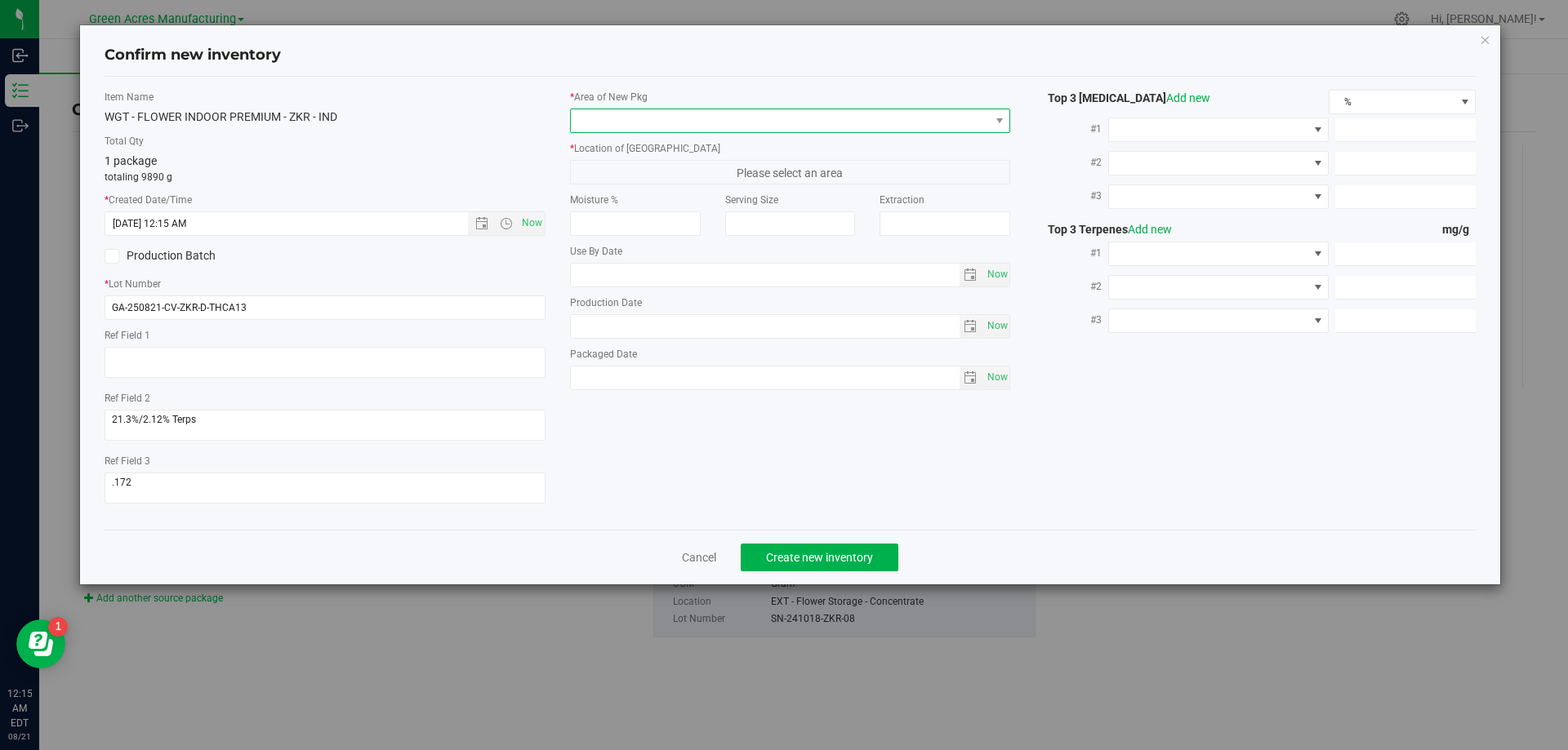
click at [665, 129] on span at bounding box center [780, 121] width 419 height 23
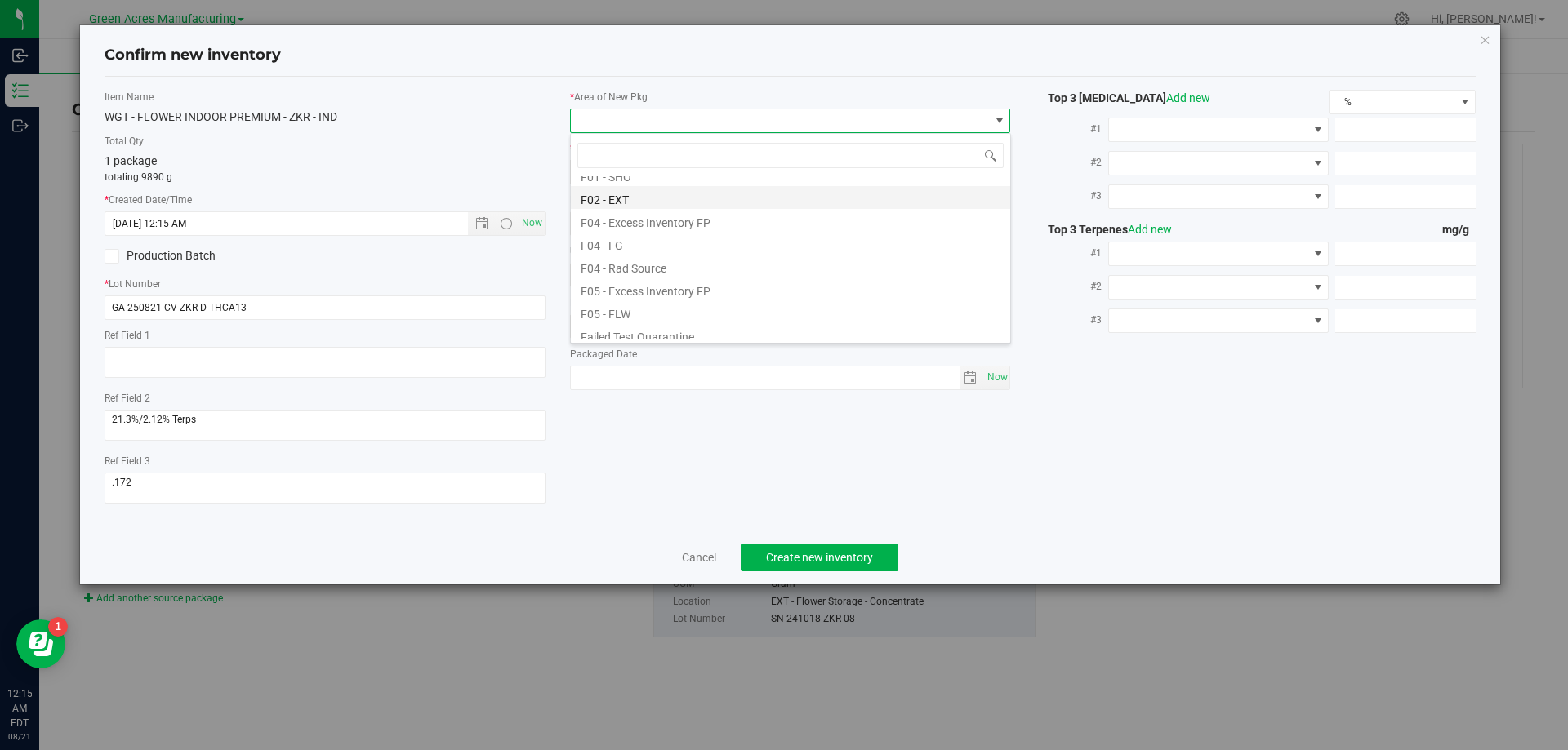
click at [629, 195] on li "F02 - EXT" at bounding box center [790, 198] width 439 height 23
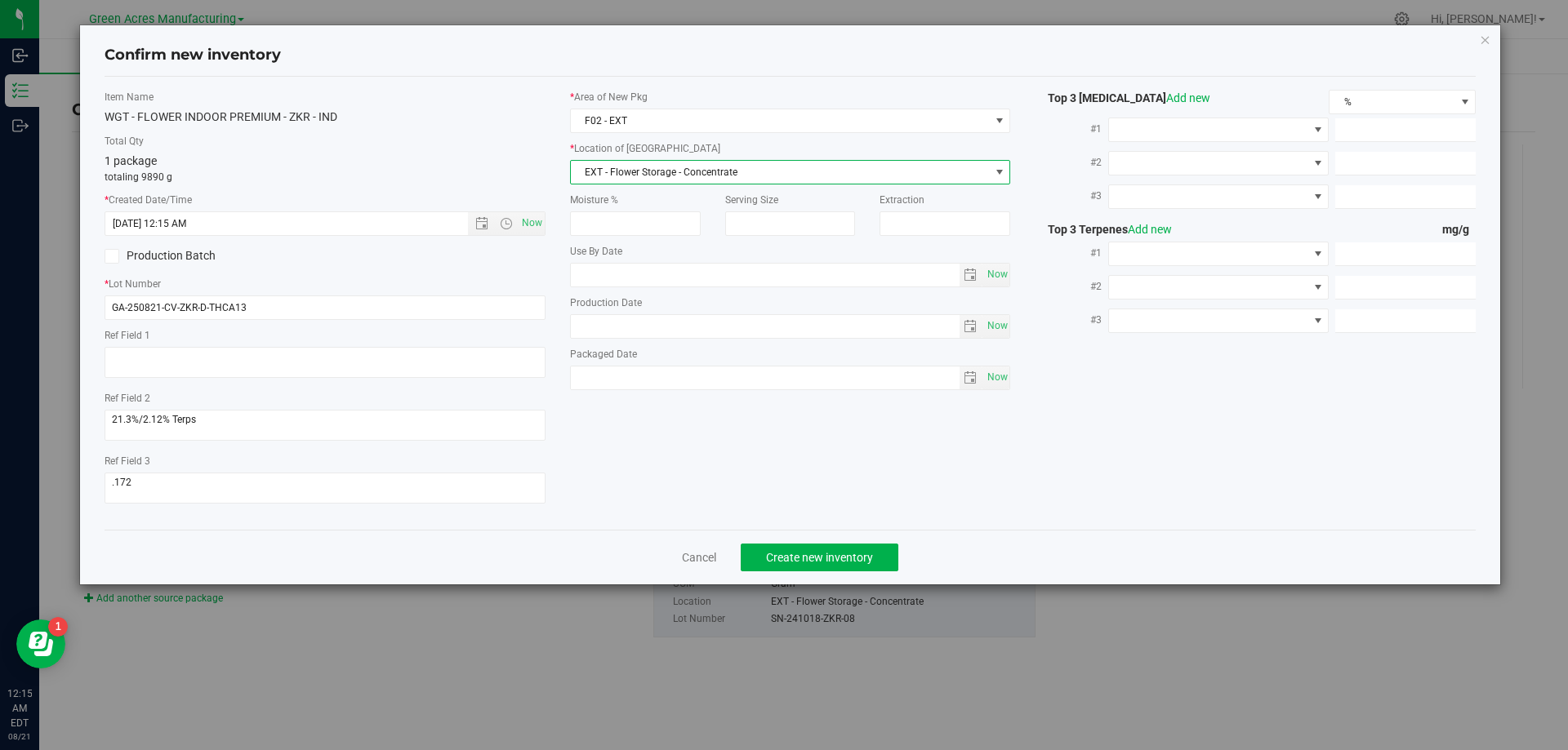
click at [641, 176] on span "EXT - Flower Storage - Concentrate" at bounding box center [780, 172] width 419 height 23
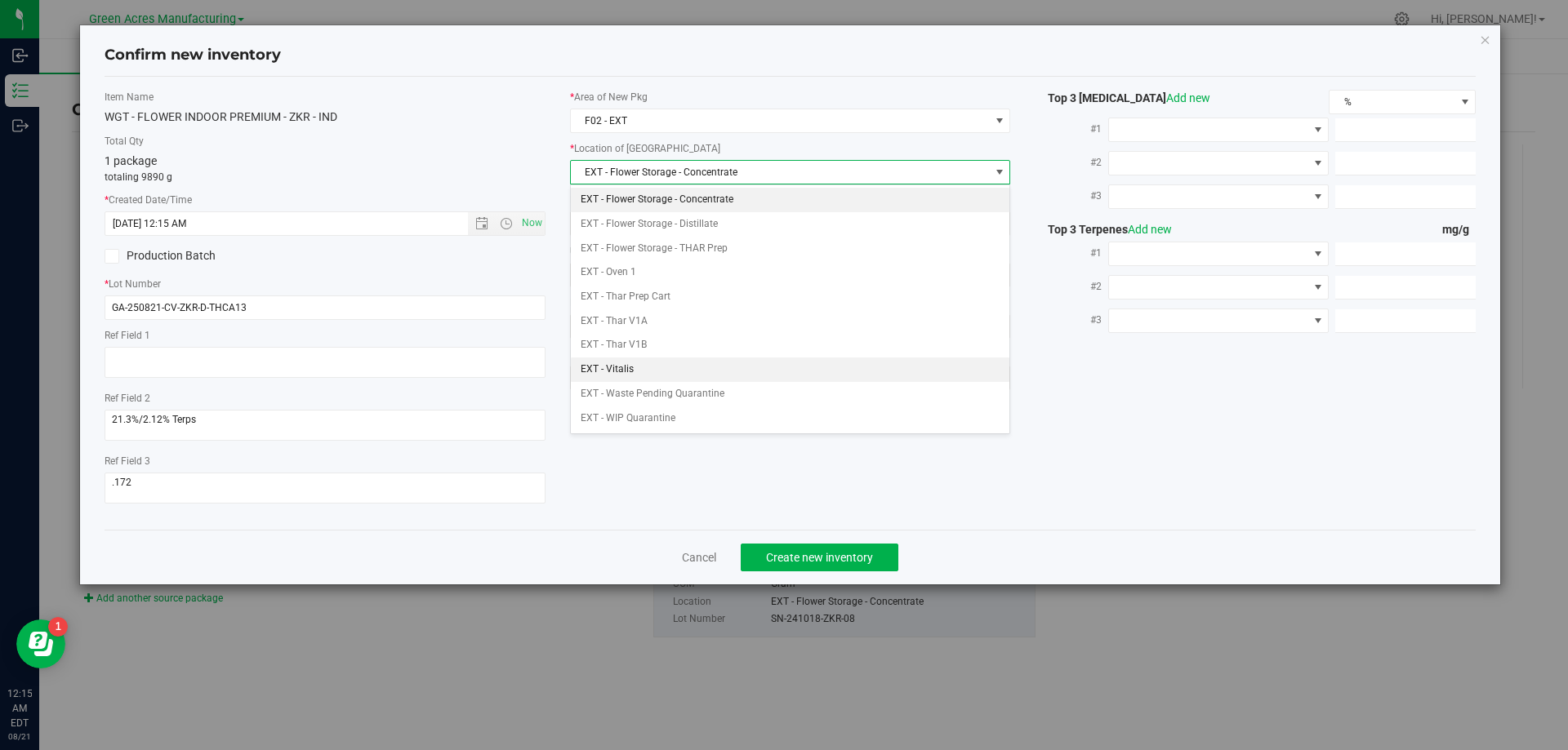
click at [637, 374] on li "EXT - Vitalis" at bounding box center [790, 370] width 439 height 25
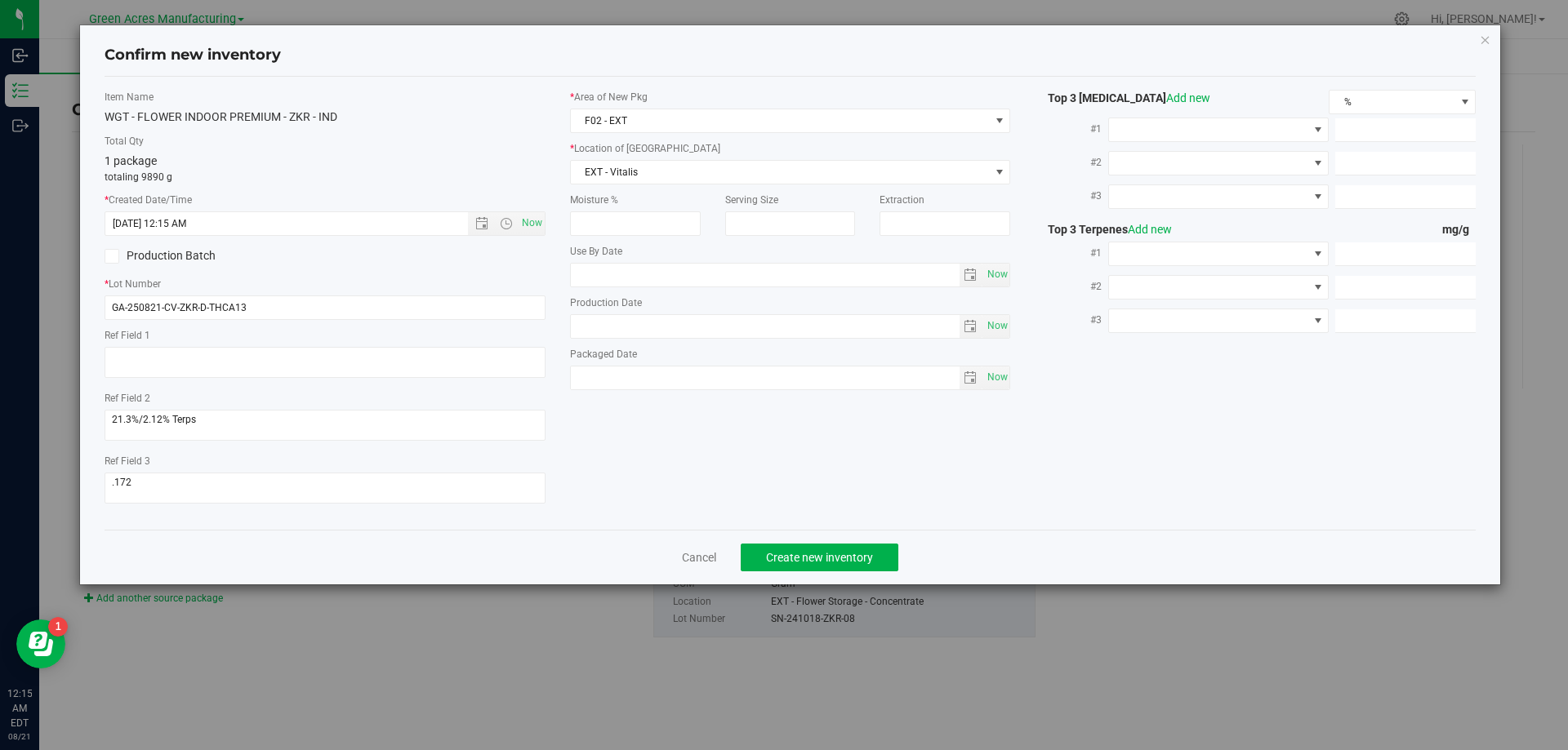
click at [672, 457] on div "Item Name WGT - FLOWER INDOOR PREMIUM - ZKR - IND Total Qty 1 package totaling …" at bounding box center [790, 303] width 1396 height 427
click at [772, 553] on span "Create new inventory" at bounding box center [819, 557] width 107 height 13
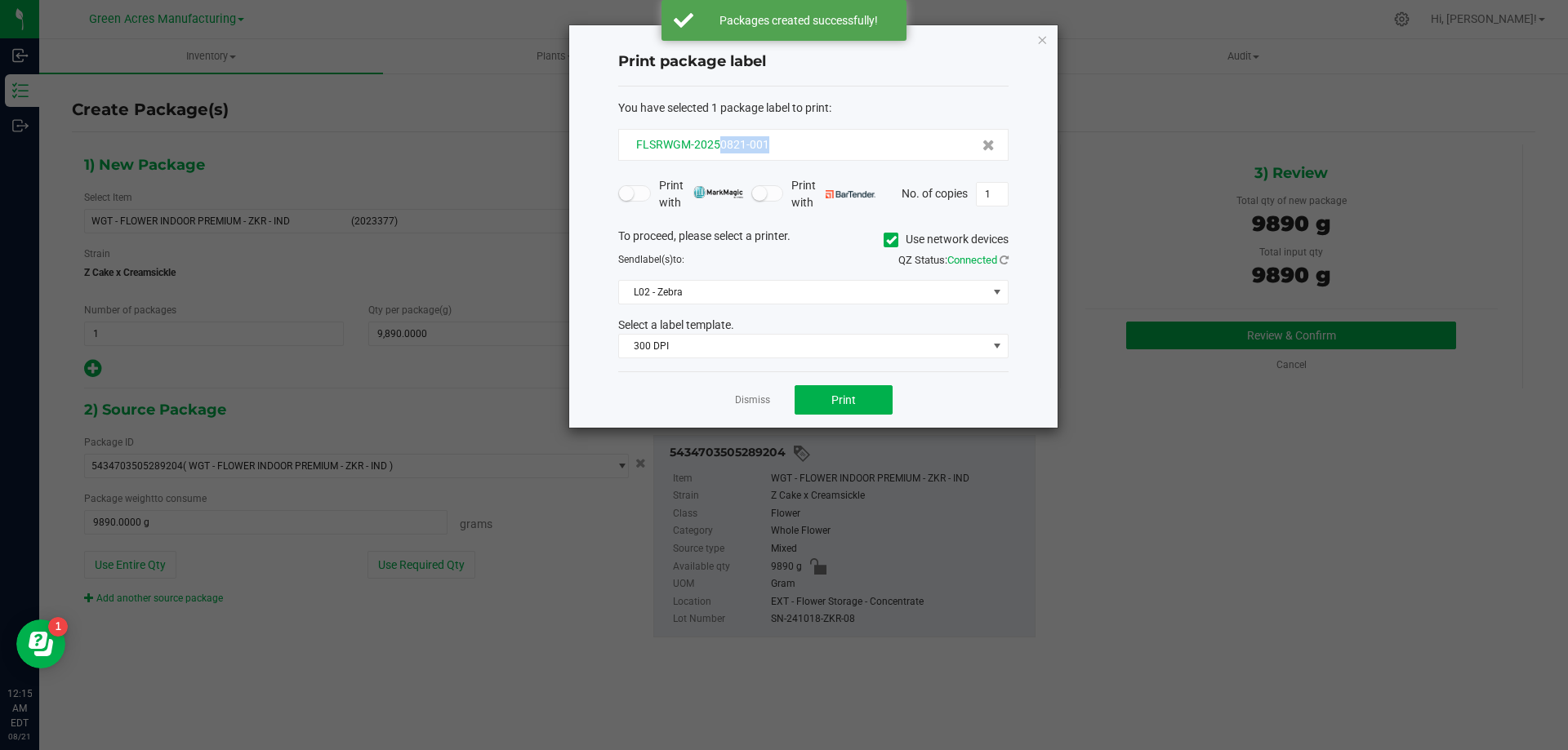
drag, startPoint x: 782, startPoint y: 142, endPoint x: 719, endPoint y: 151, distance: 63.6
click at [719, 151] on div "FLSRWGM-20250821-001" at bounding box center [813, 145] width 362 height 17
copy span "0821-001"
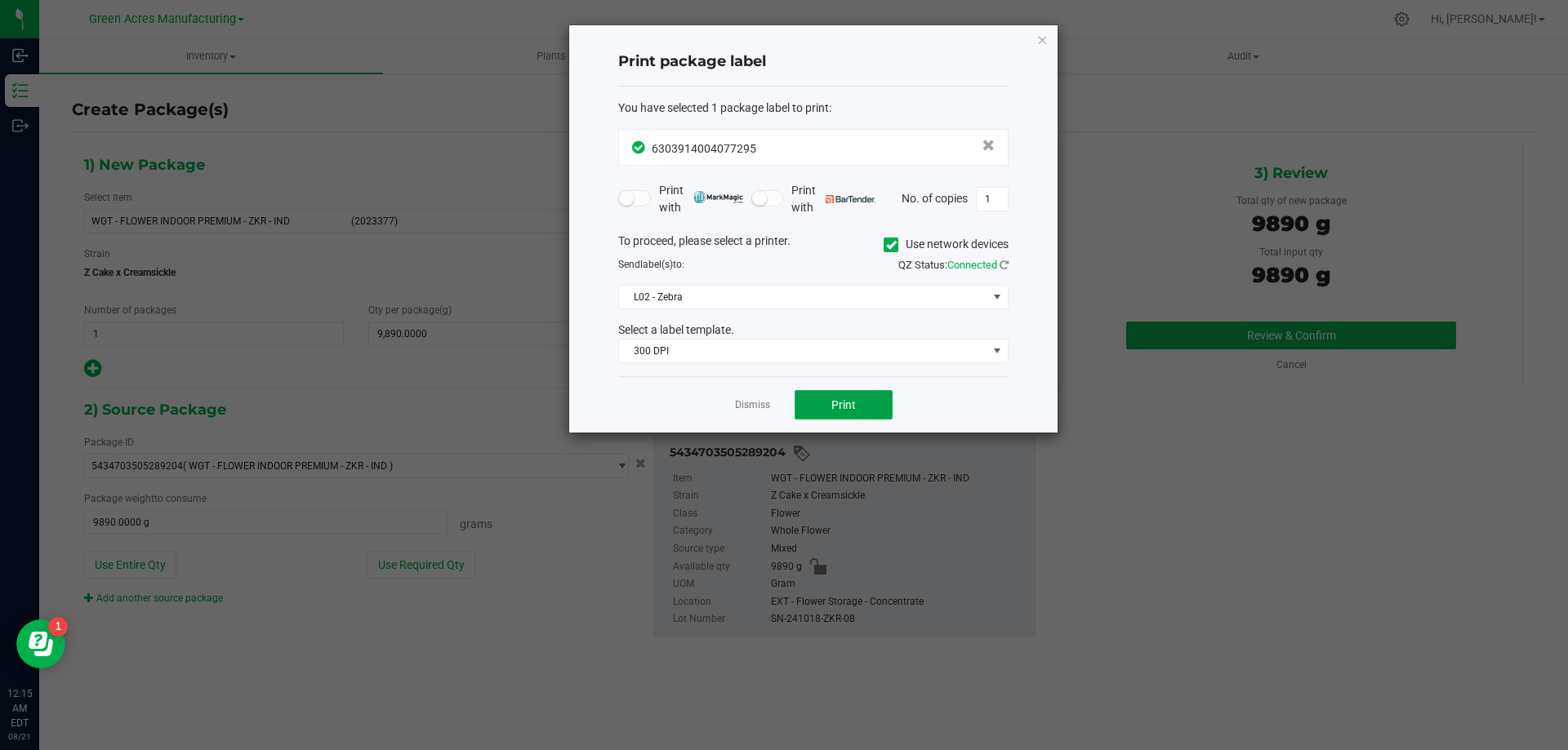
click at [849, 396] on button "Print" at bounding box center [843, 405] width 98 height 30
click at [864, 404] on button "Print" at bounding box center [843, 405] width 98 height 30
click at [754, 408] on link "Dismiss" at bounding box center [752, 405] width 35 height 14
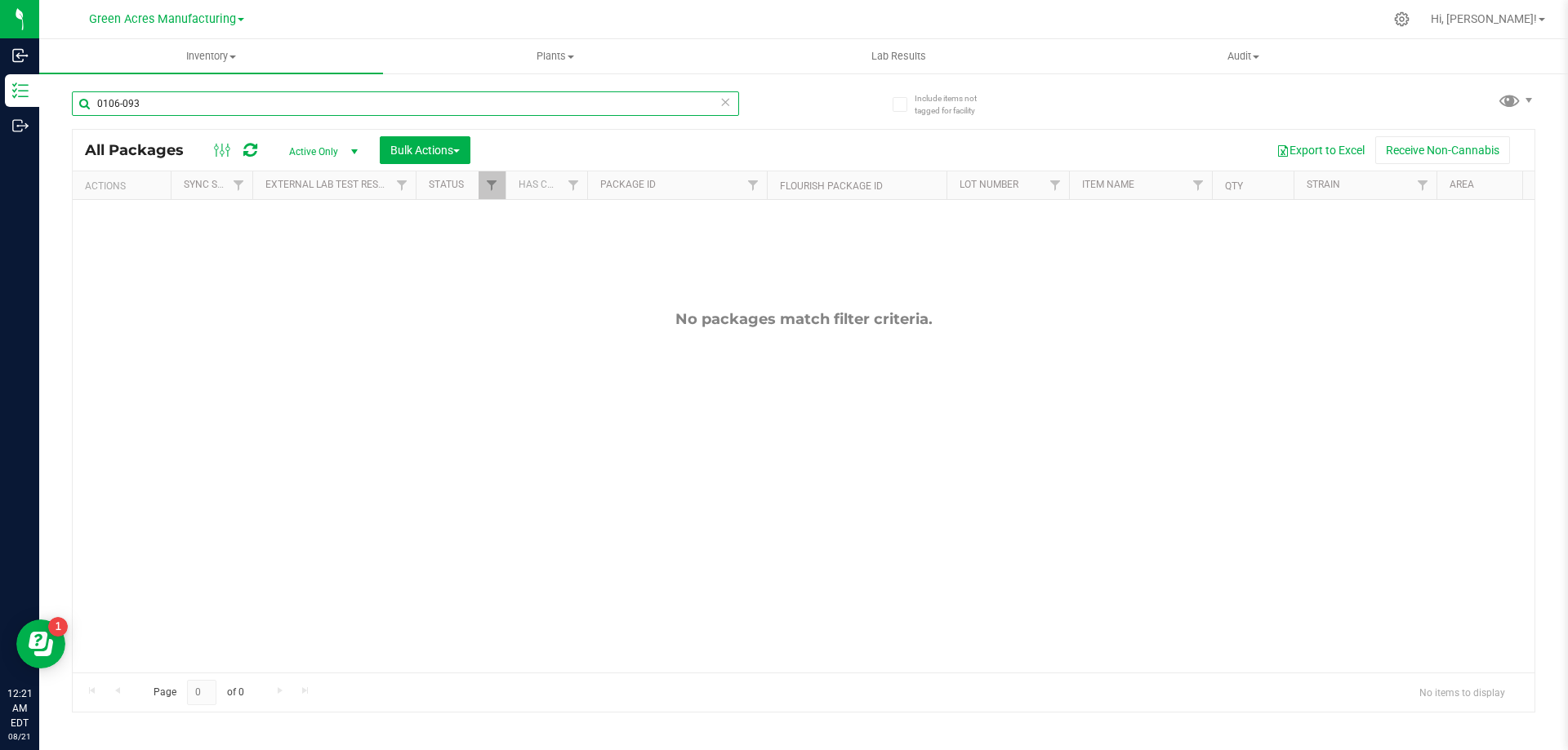
drag, startPoint x: 163, startPoint y: 105, endPoint x: 62, endPoint y: 103, distance: 101.0
click at [62, 103] on div "Include items not tagged for facility 0106-093 All Packages Active Only Active …" at bounding box center [804, 320] width 1528 height 498
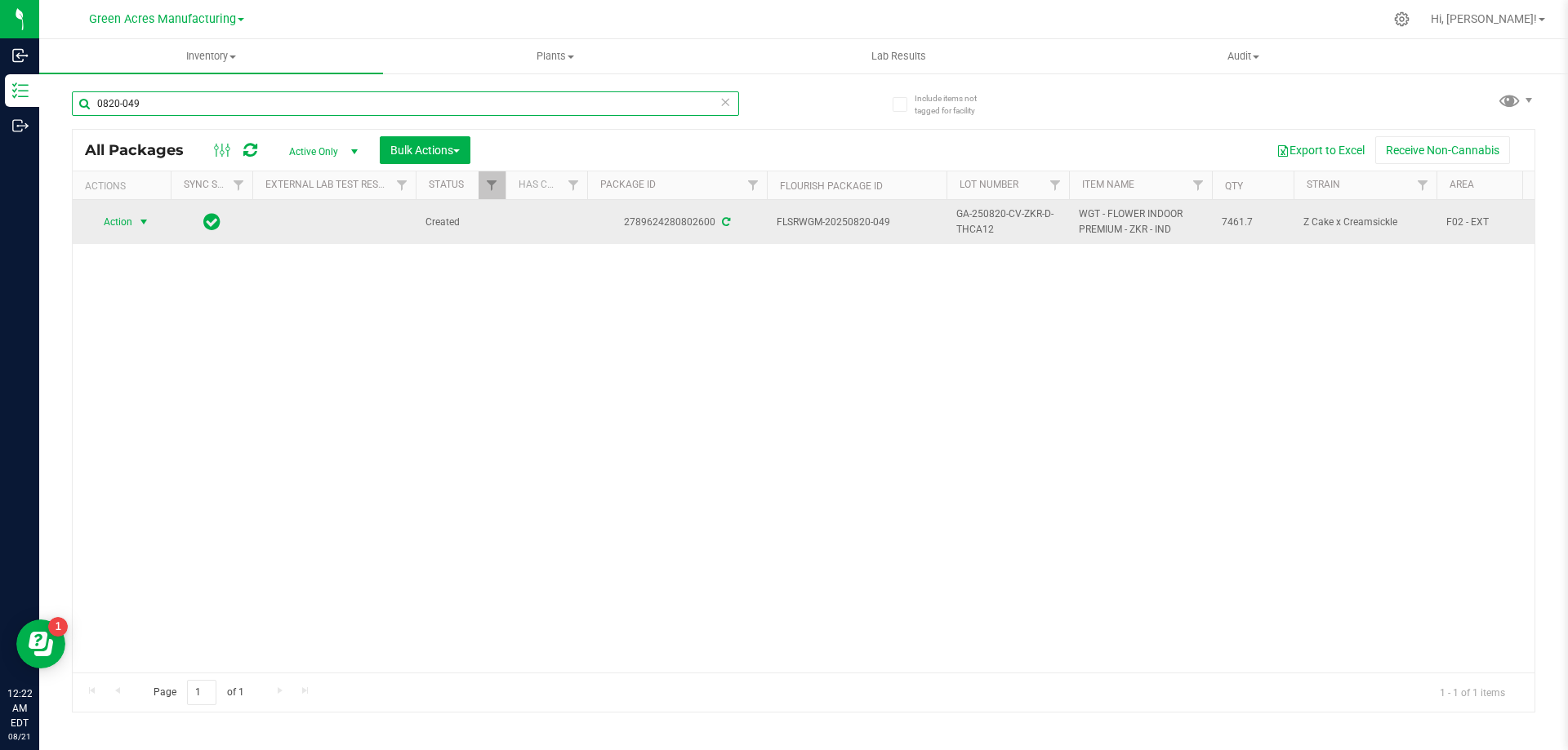
type input "0820-049"
click at [139, 225] on span "select" at bounding box center [144, 222] width 13 height 13
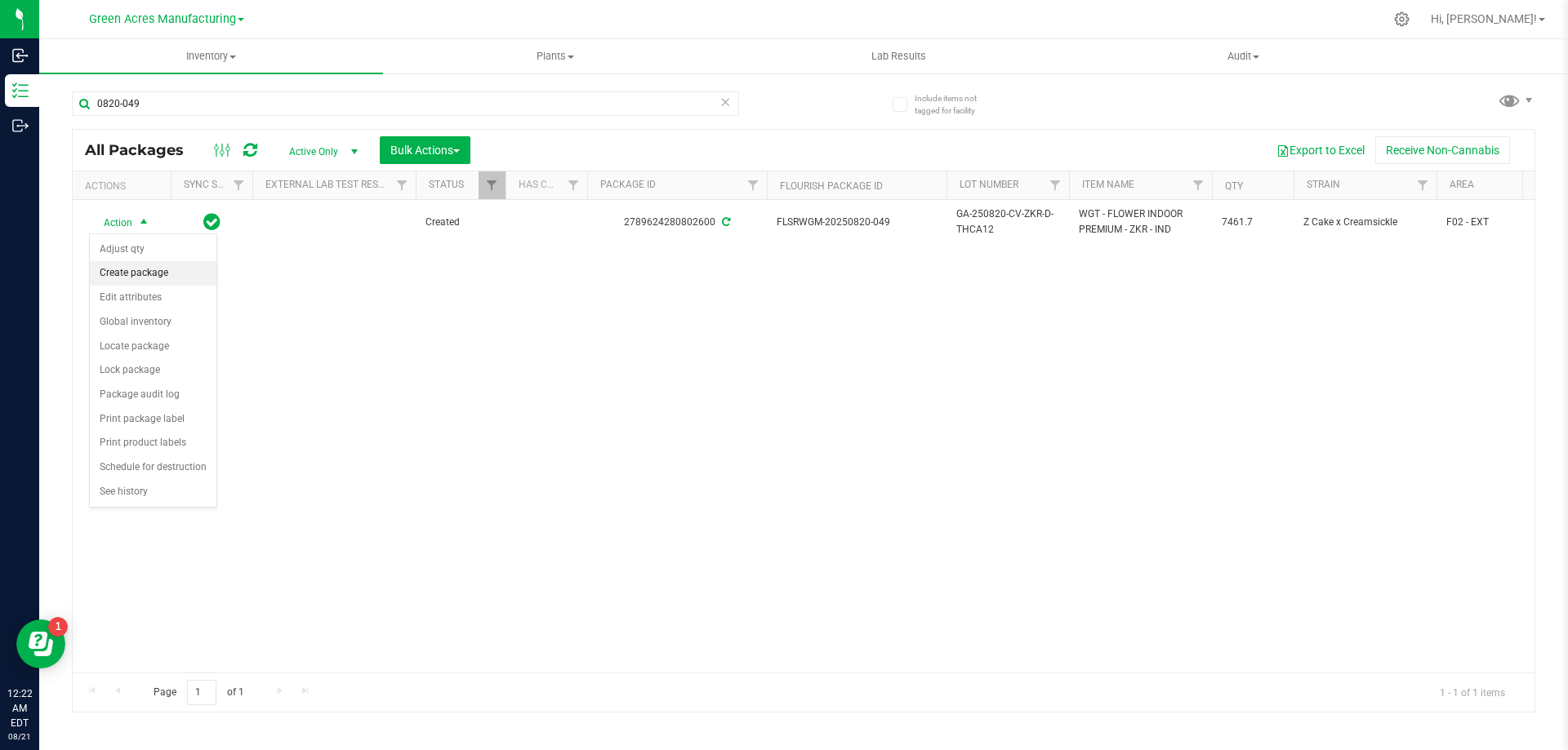
click at [166, 282] on li "Create package" at bounding box center [153, 273] width 127 height 25
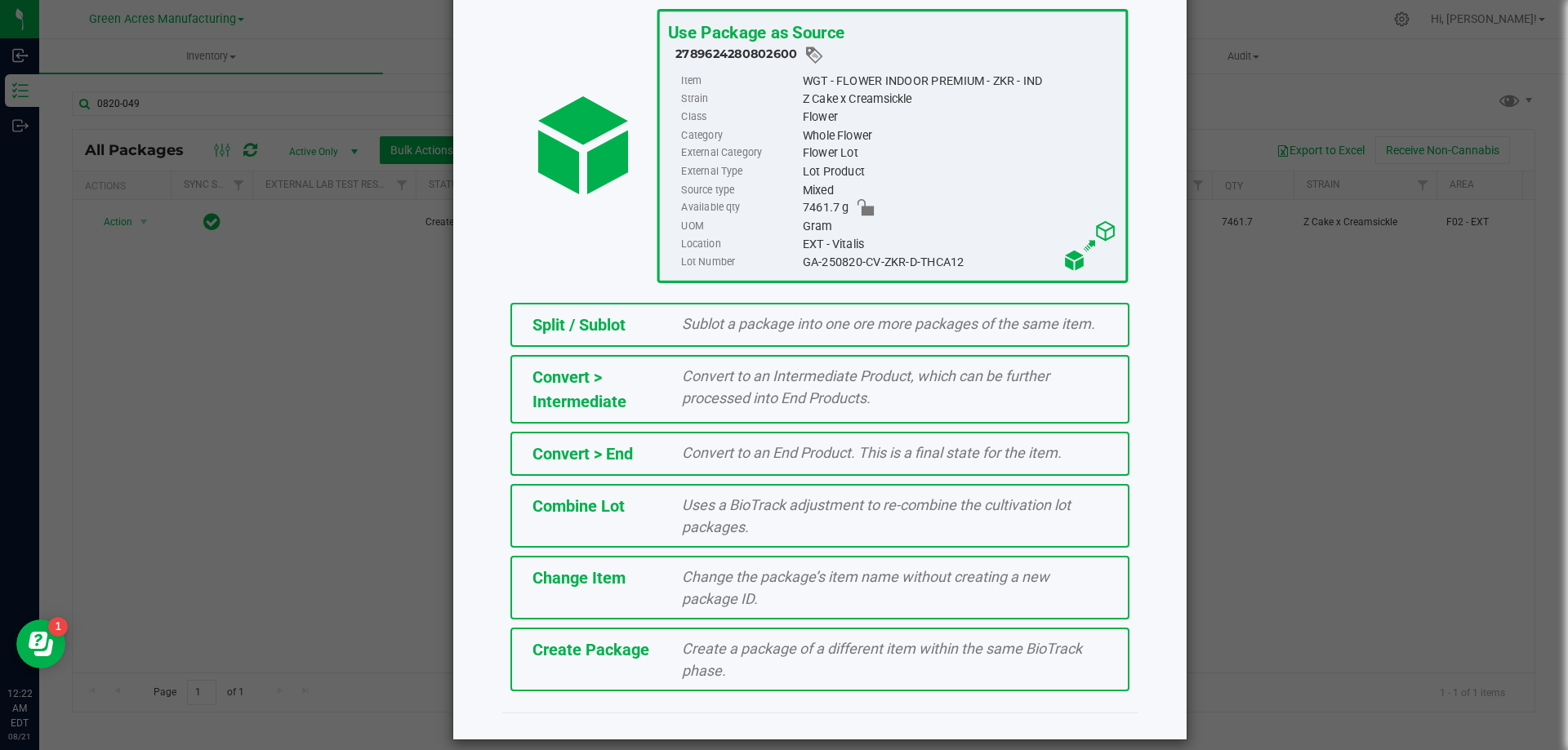
scroll to position [118, 0]
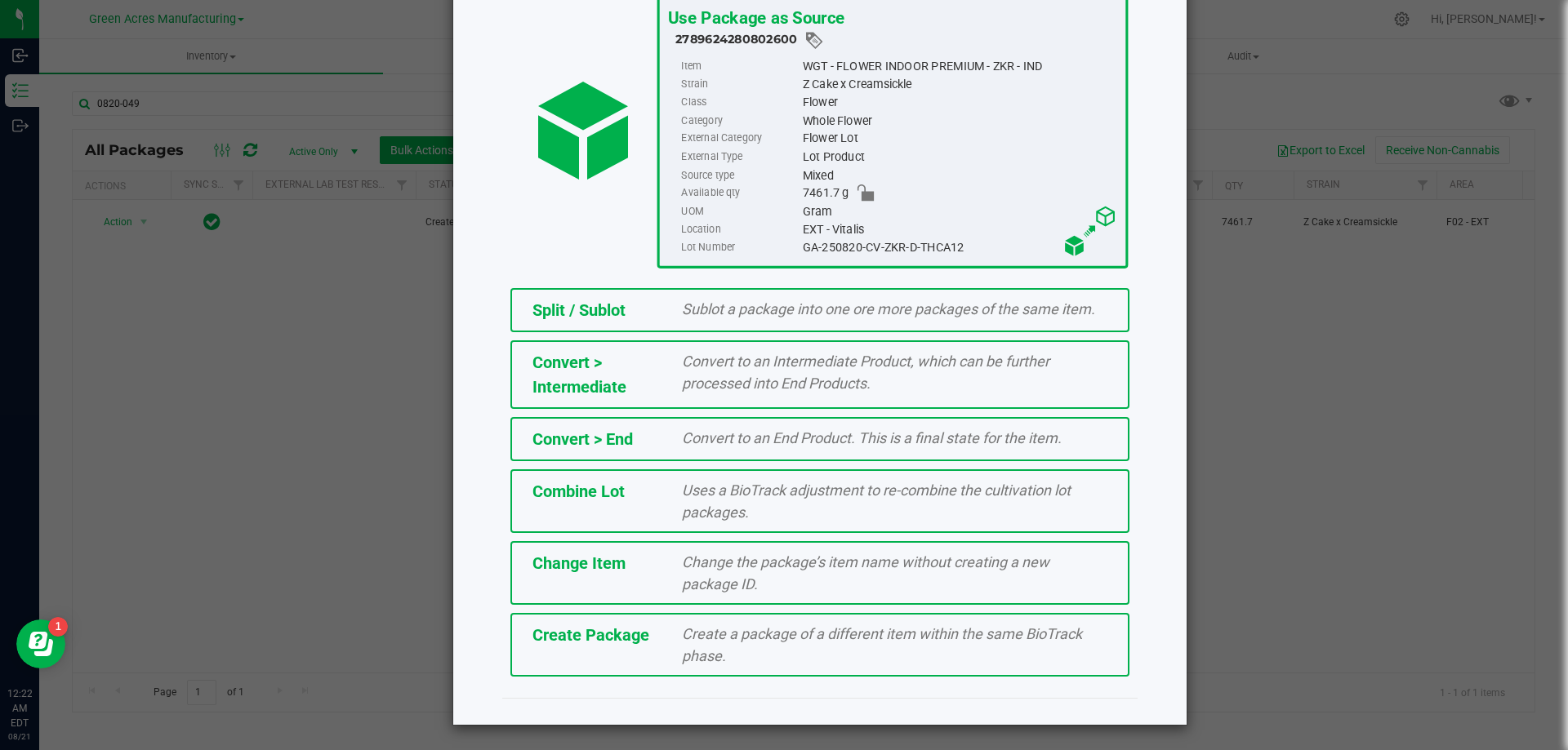
click at [659, 648] on div "Create Package Create a package of a different item within the same BioTrack ph…" at bounding box center [820, 645] width 619 height 63
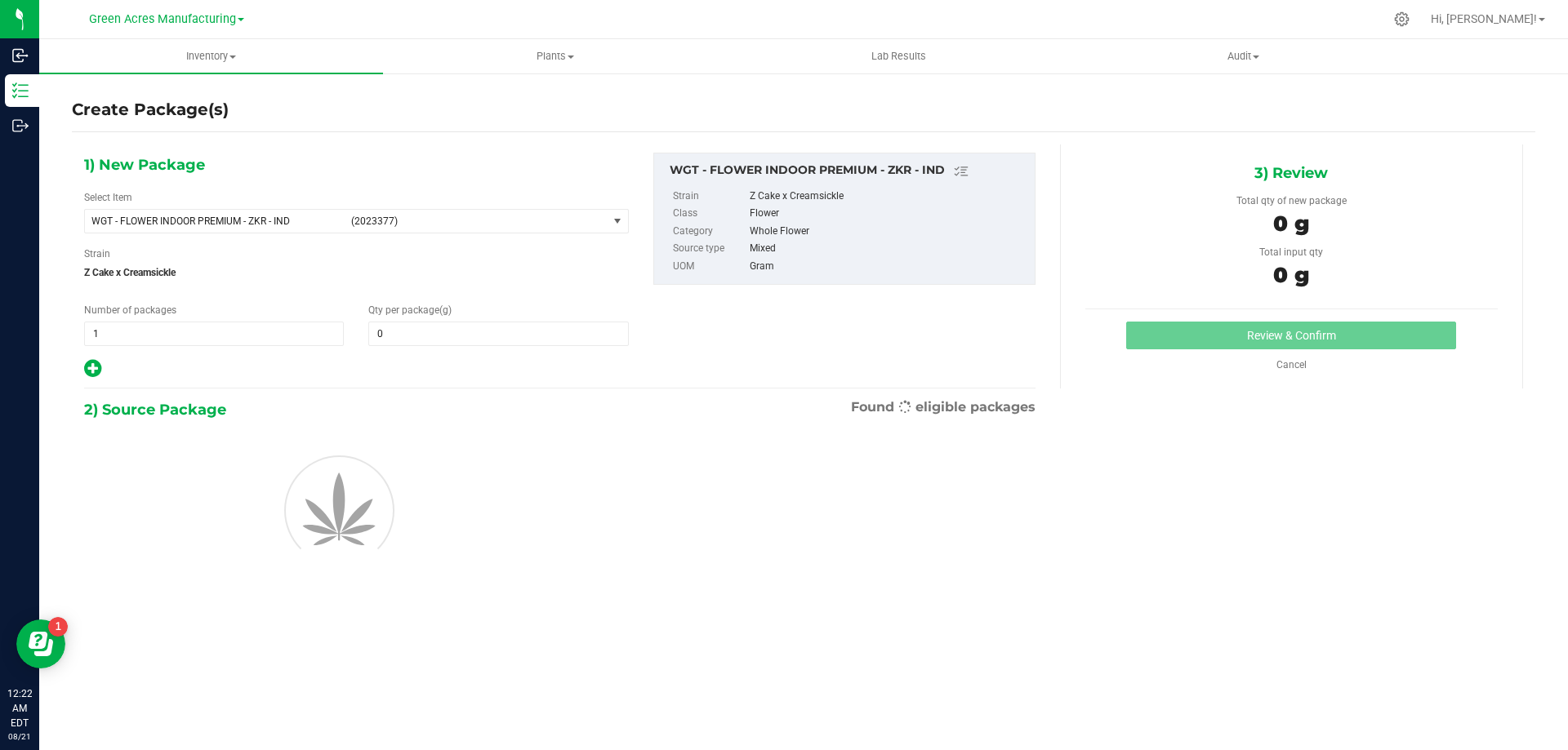
type input "0.0000"
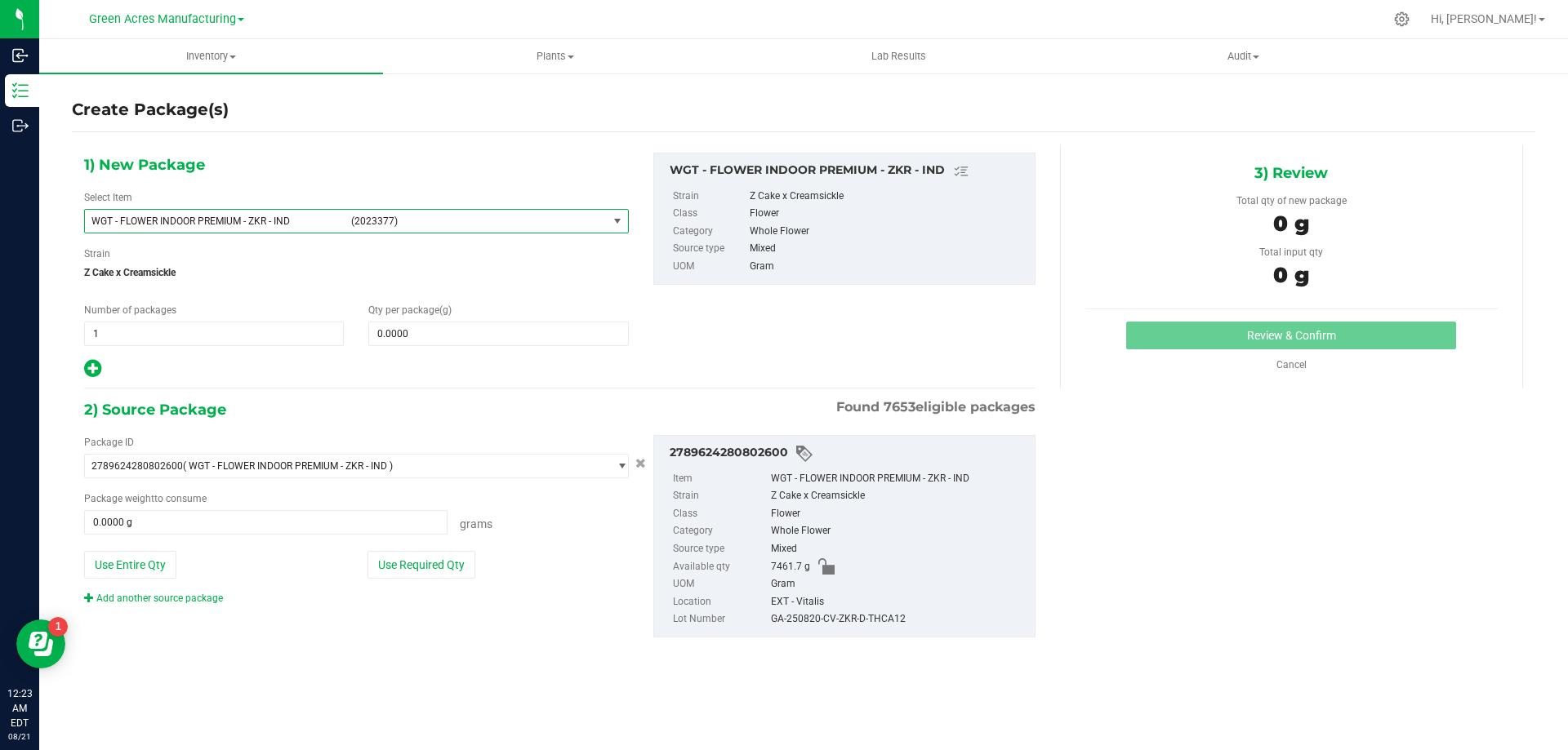
click at [614, 221] on span "select" at bounding box center [618, 221] width 13 height 13
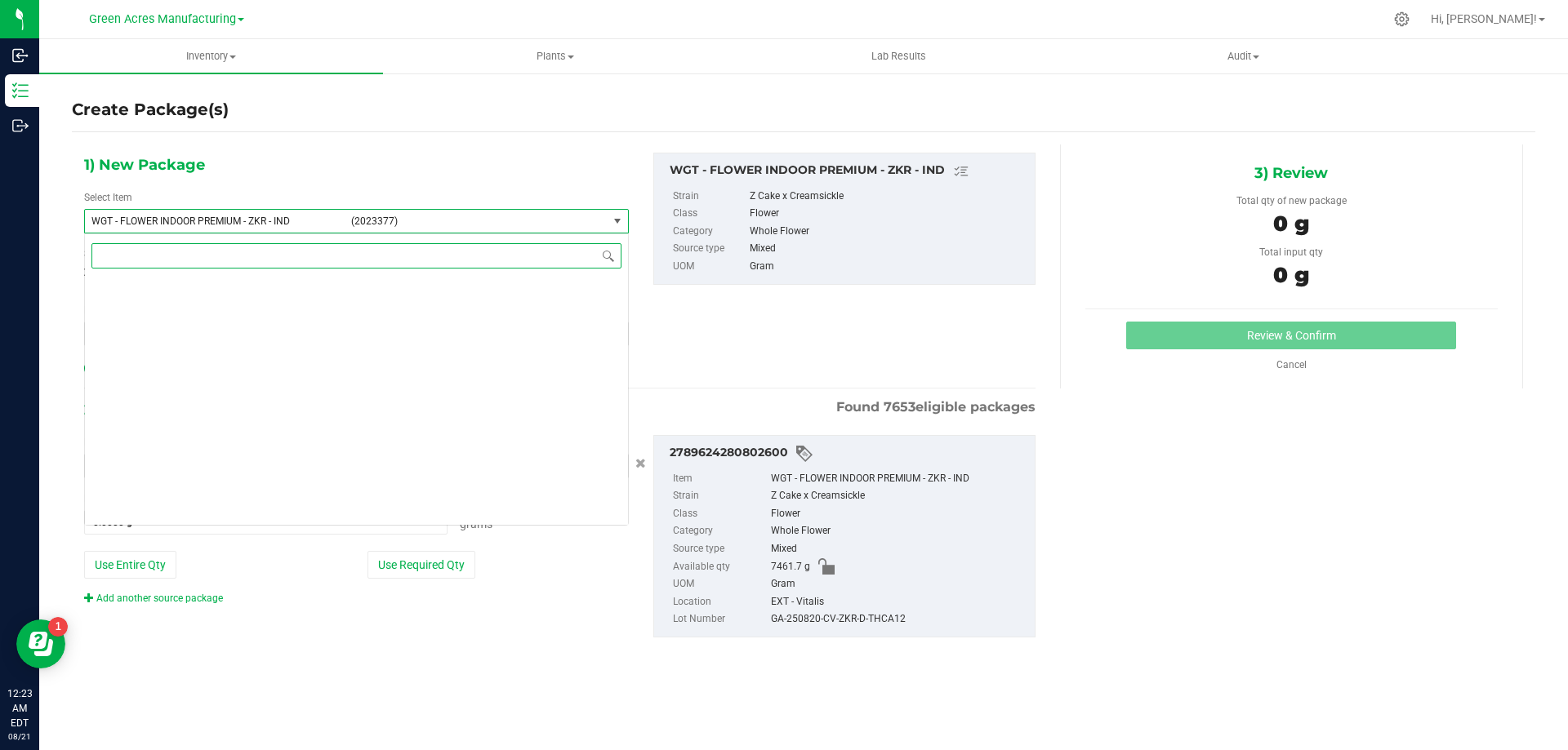
scroll to position [353521, 0]
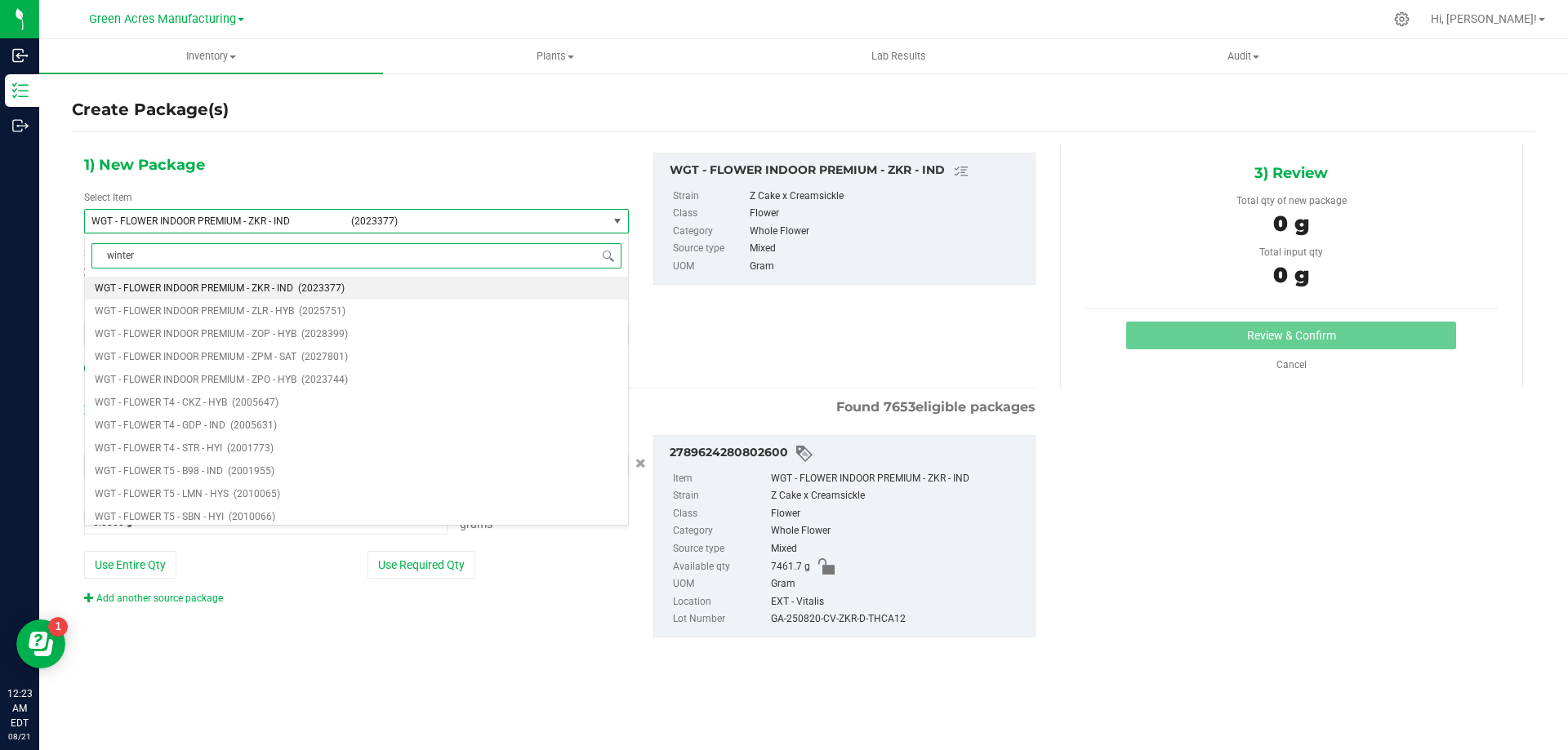
type input "winter 1"
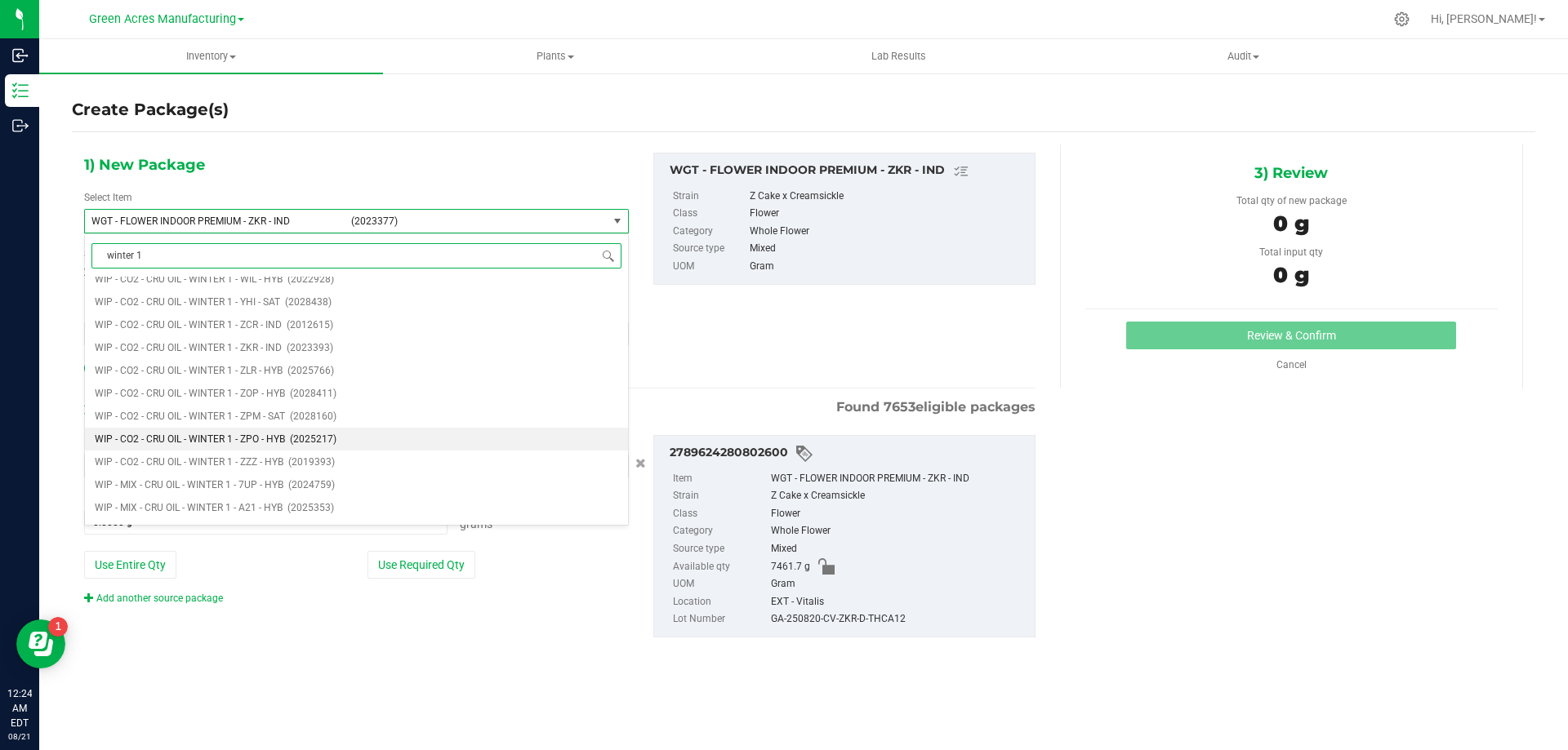
scroll to position [5224, 0]
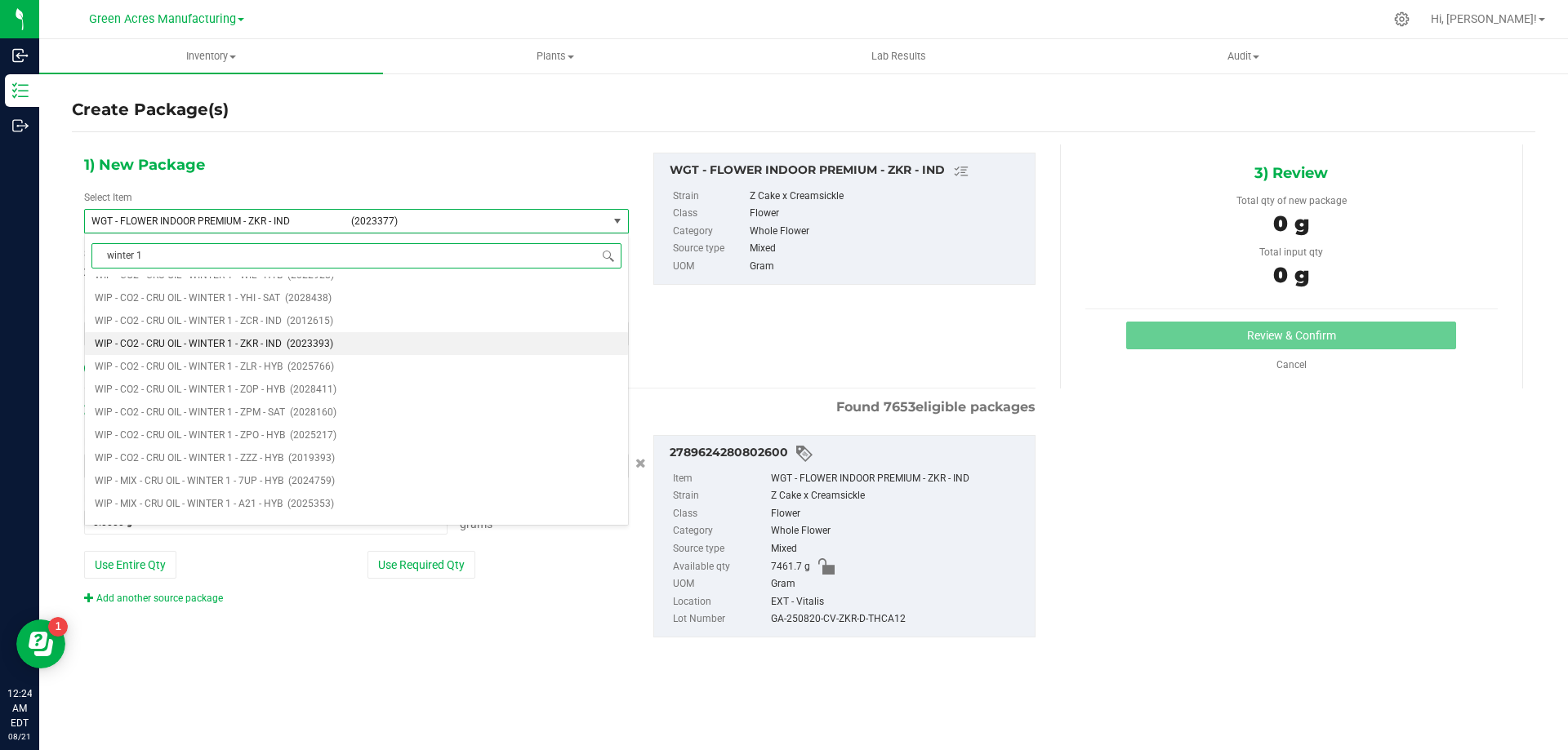
click at [268, 342] on span "WIP - CO2 - CRU OIL - WINTER 1 - ZKR - IND" at bounding box center [188, 343] width 187 height 12
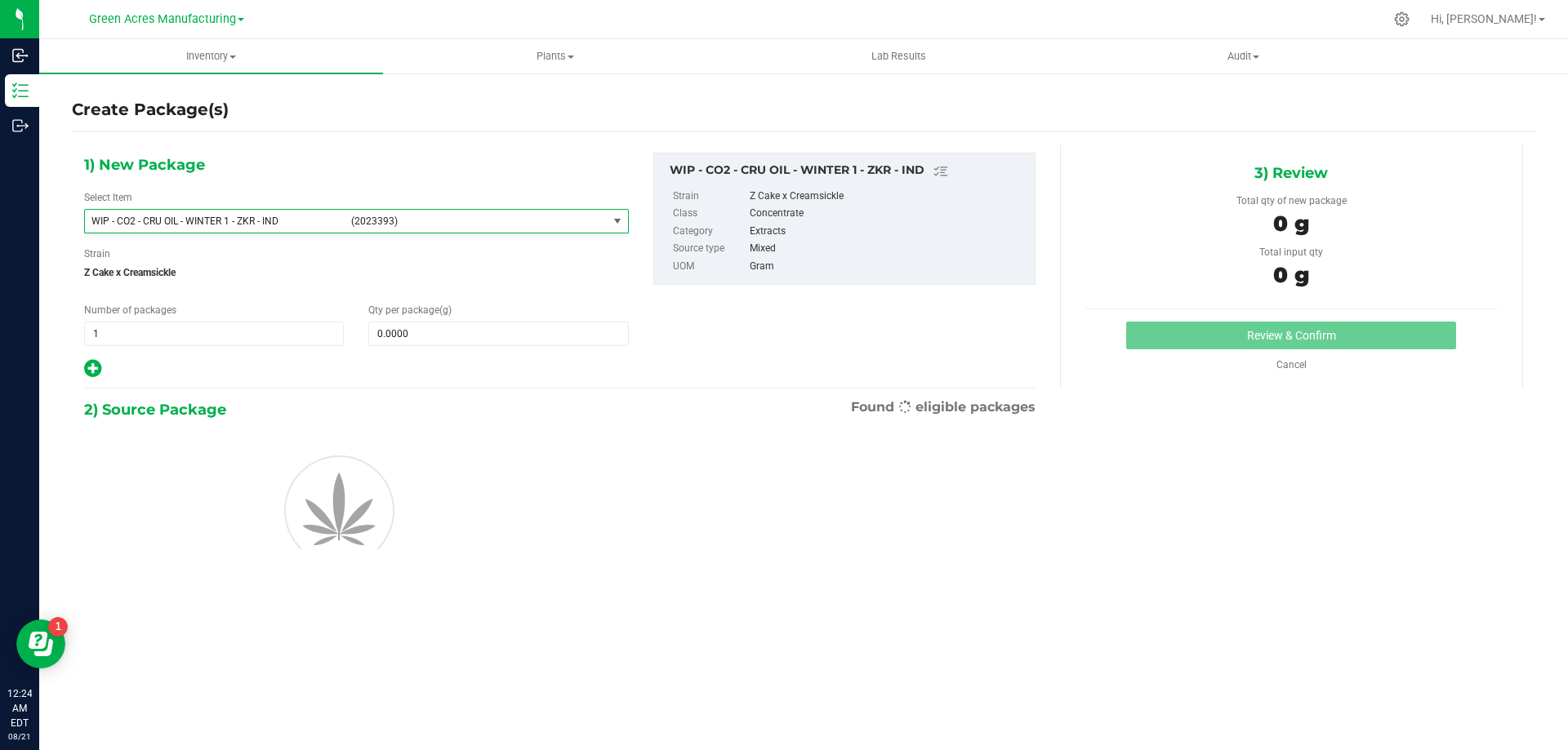
type input "0.0000"
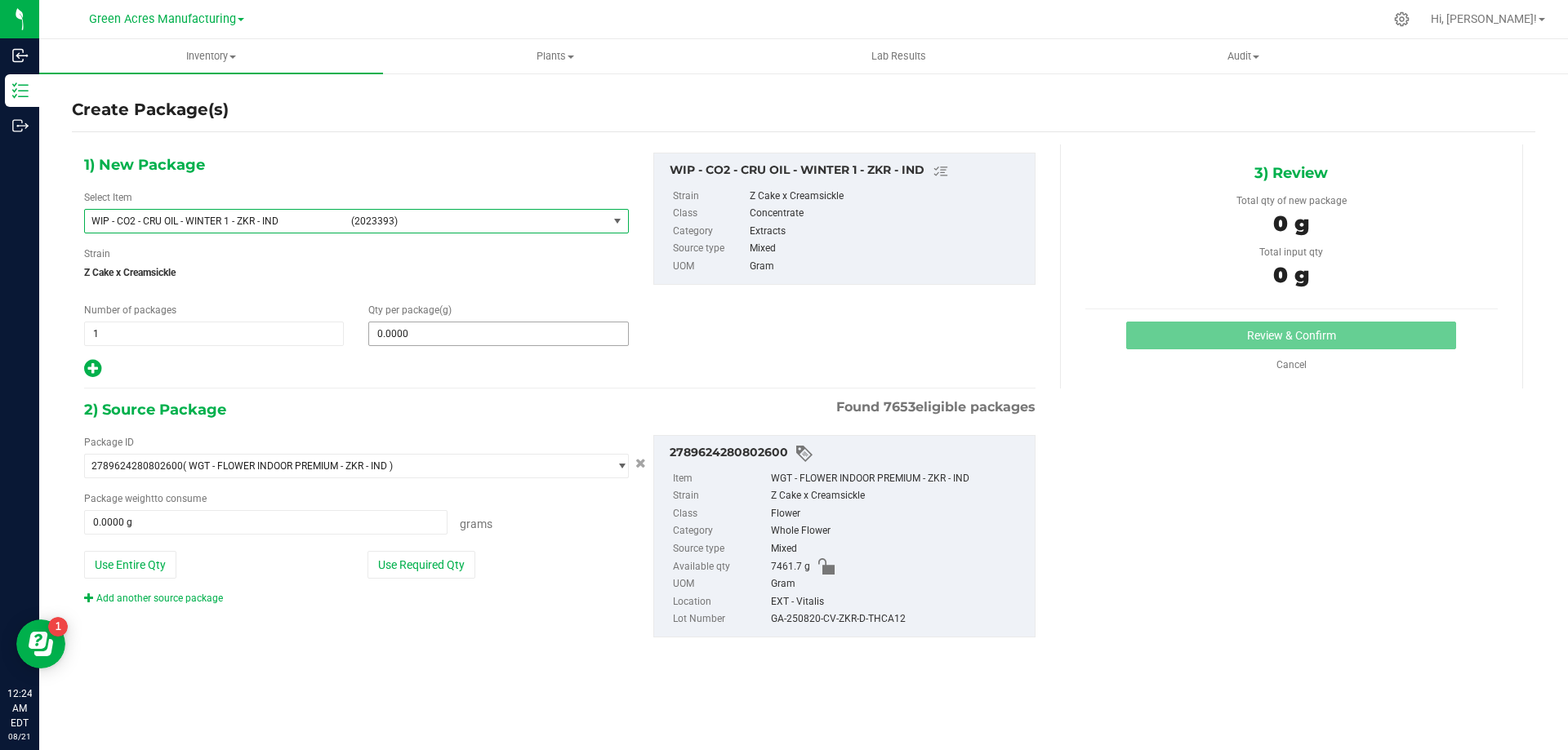
click at [459, 338] on span "0.0000 0" at bounding box center [497, 334] width 259 height 25
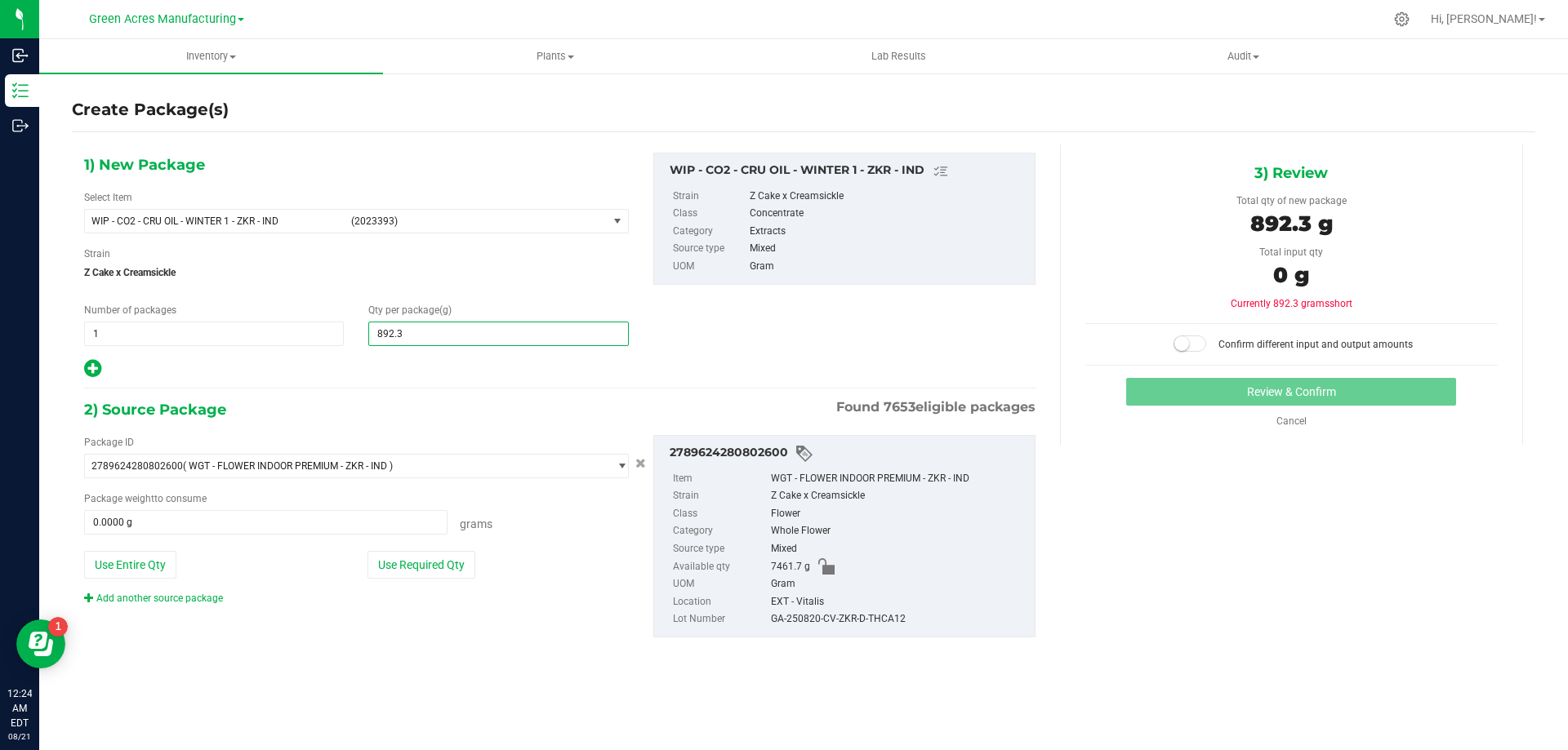
type input "892.30"
type input "892.3000"
click at [139, 567] on button "Use Entire Qty" at bounding box center [130, 565] width 92 height 28
type input "7461.7000 g"
click at [1204, 344] on span at bounding box center [1190, 343] width 33 height 16
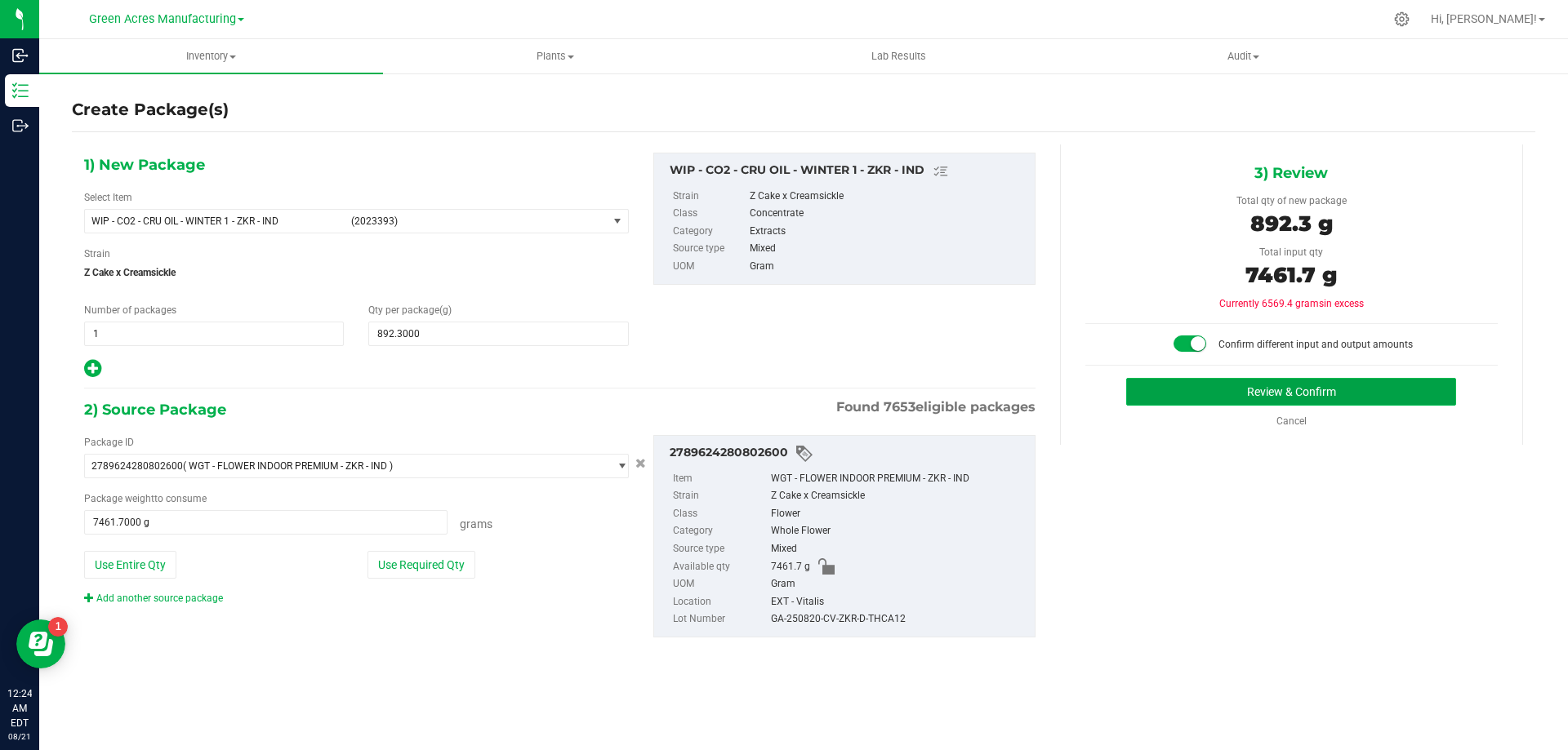
click at [1257, 394] on button "Review & Confirm" at bounding box center [1290, 392] width 330 height 28
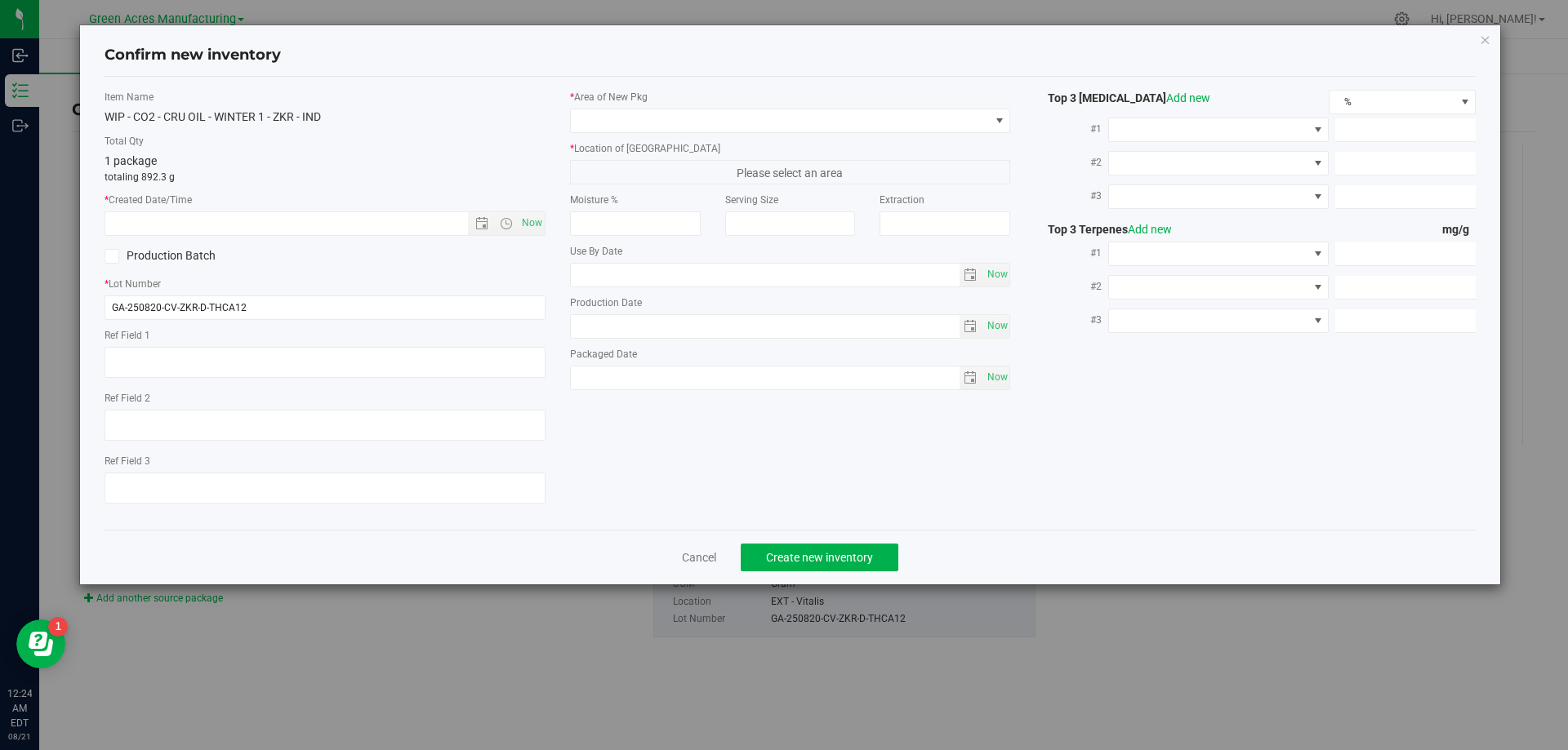
type textarea "21.3%/2.12% Terps"
type textarea ".172"
click at [530, 221] on span "Now" at bounding box center [532, 223] width 28 height 24
type input "[DATE] 12:24 AM"
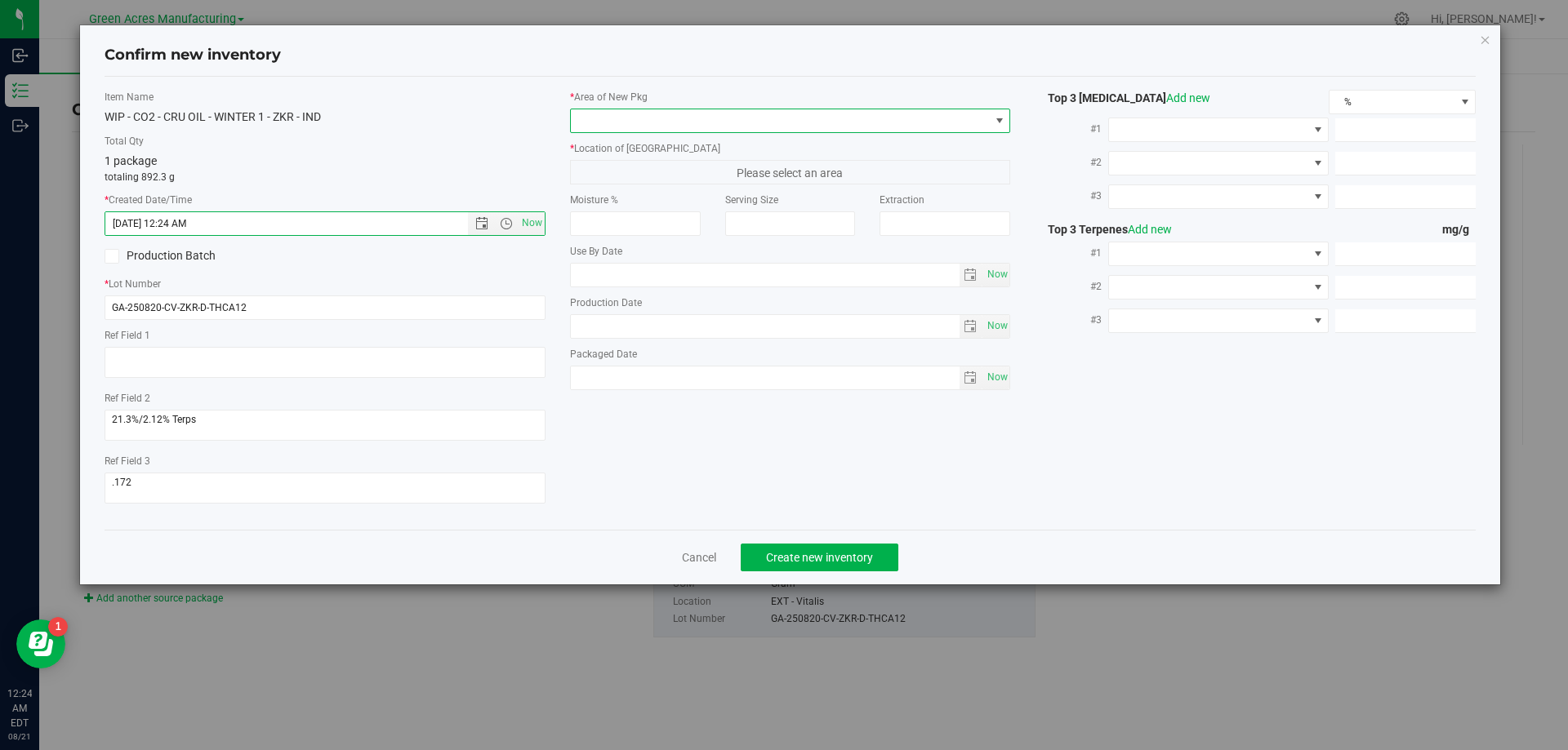
click at [996, 114] on span at bounding box center [1000, 121] width 13 height 13
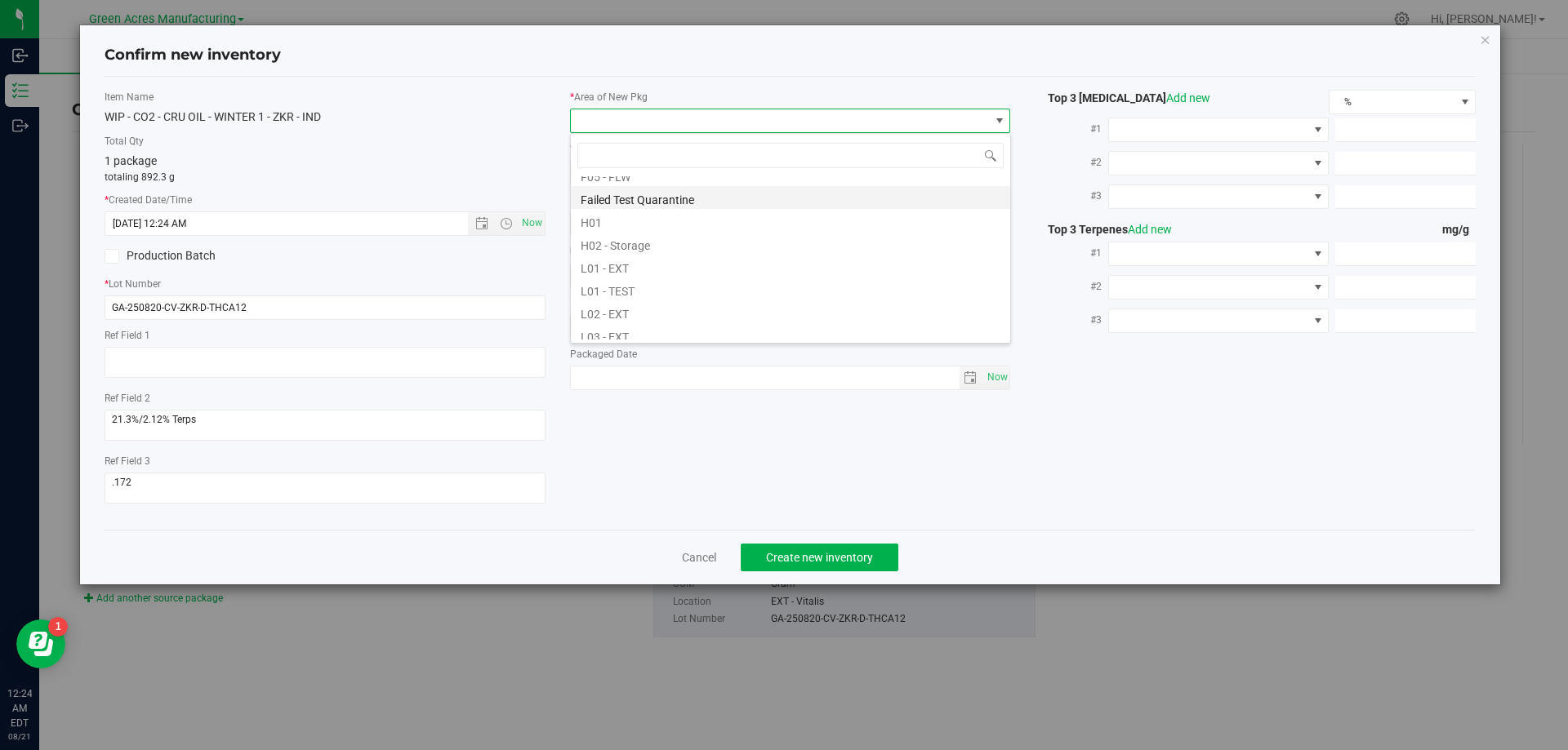
scroll to position [245, 0]
click at [623, 311] on li "L03 - EXT" at bounding box center [790, 309] width 439 height 23
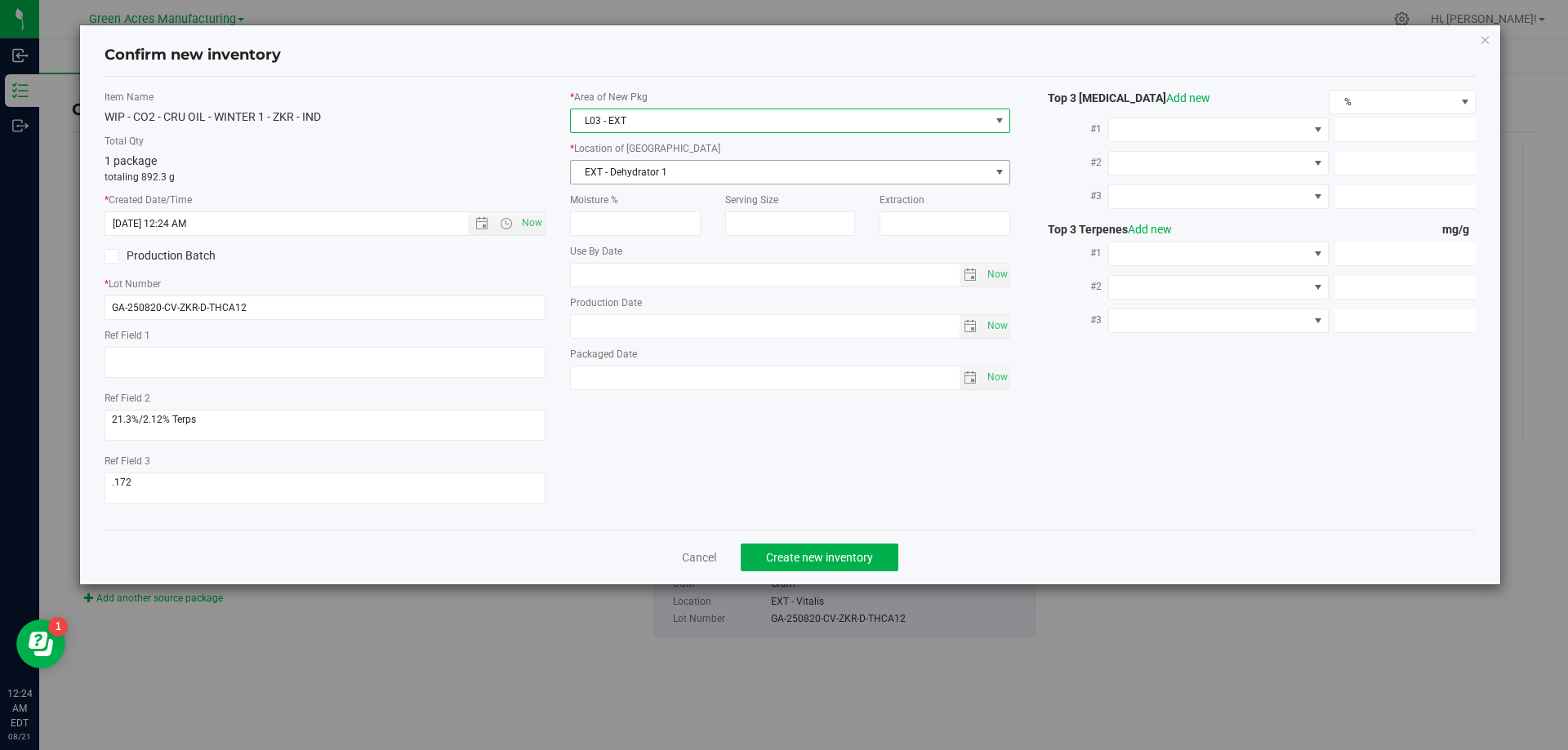
click at [962, 173] on span "EXT - Dehydrator 1" at bounding box center [780, 172] width 419 height 23
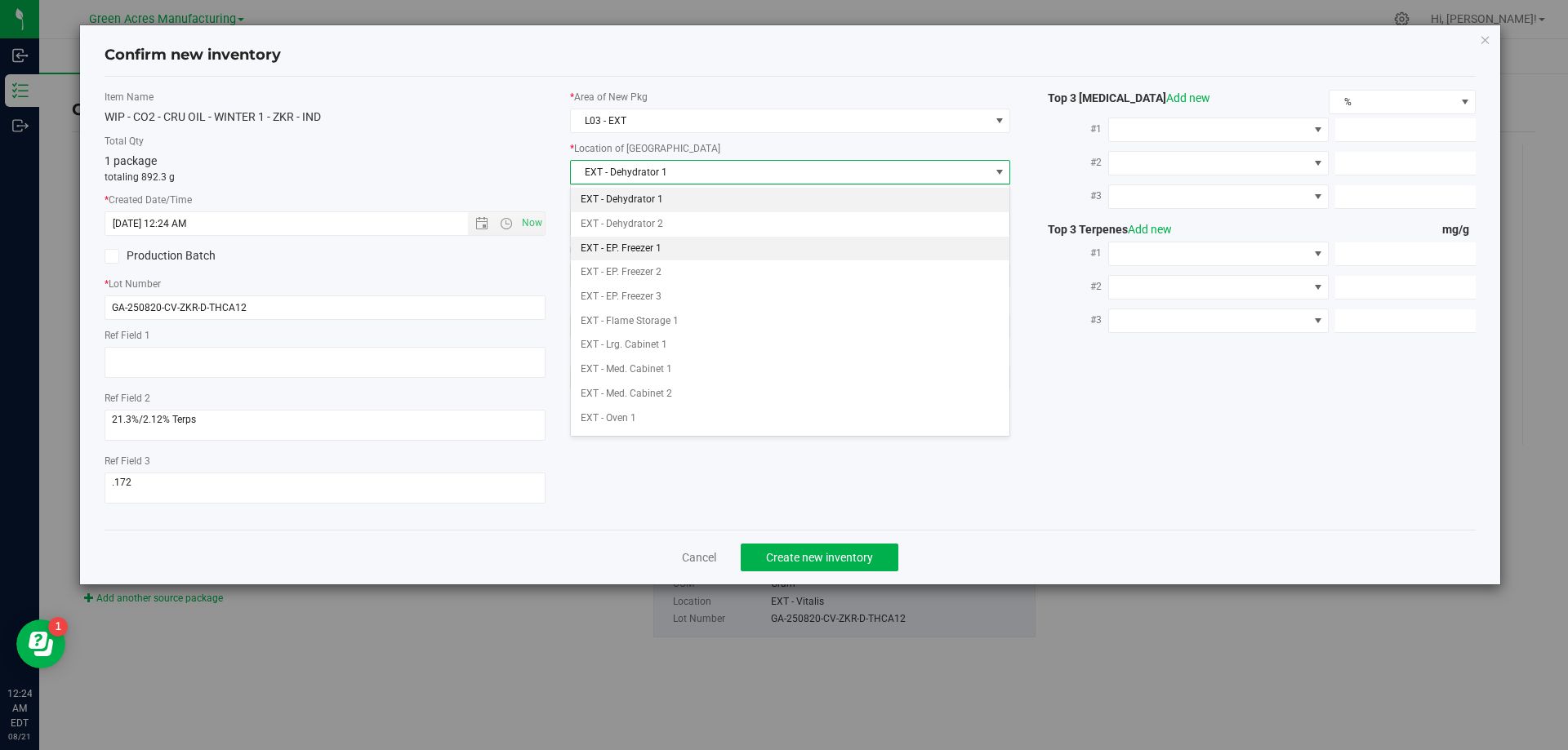
click at [701, 247] on li "EXT - EP. Freezer 1" at bounding box center [790, 249] width 439 height 25
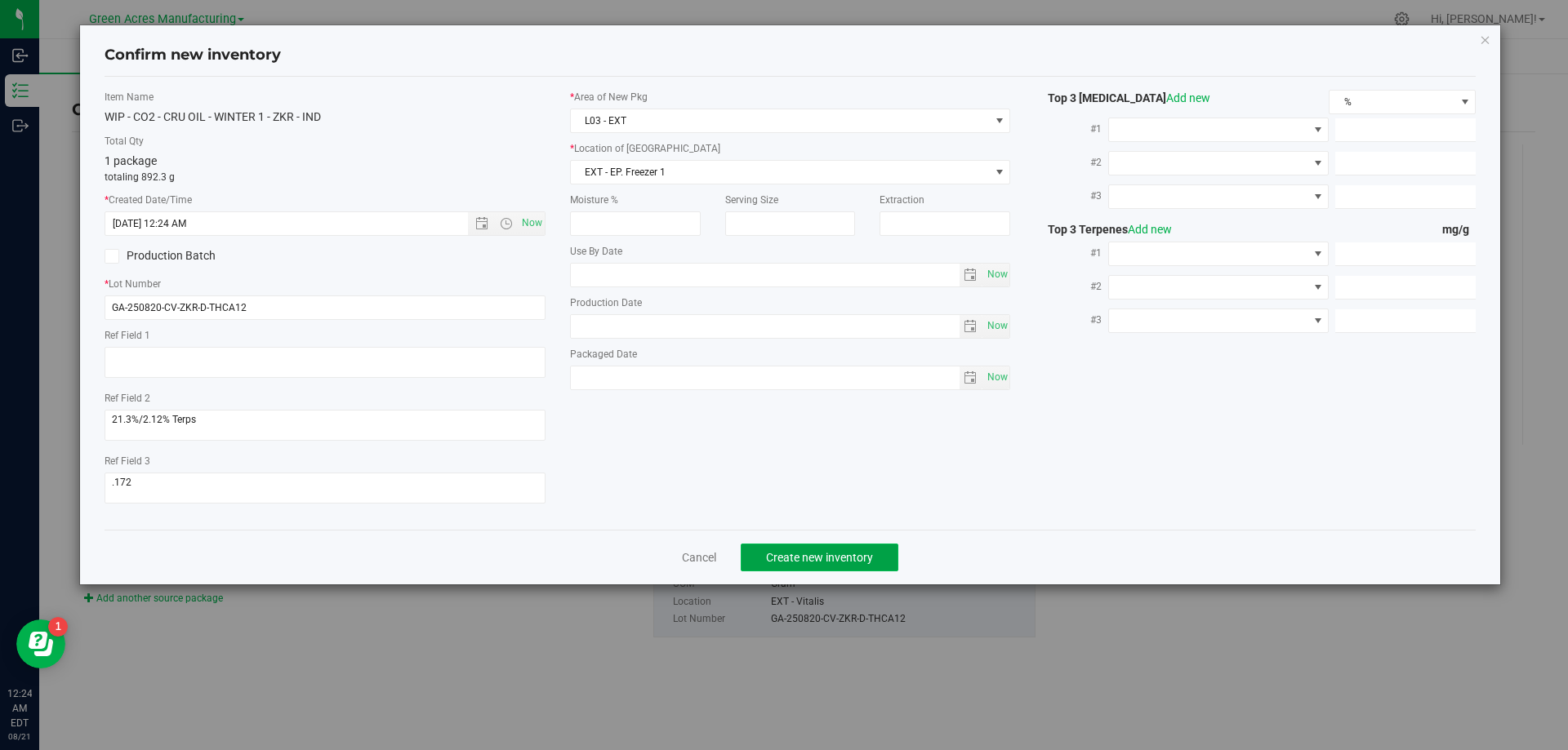
click at [847, 564] on button "Create new inventory" at bounding box center [819, 557] width 157 height 28
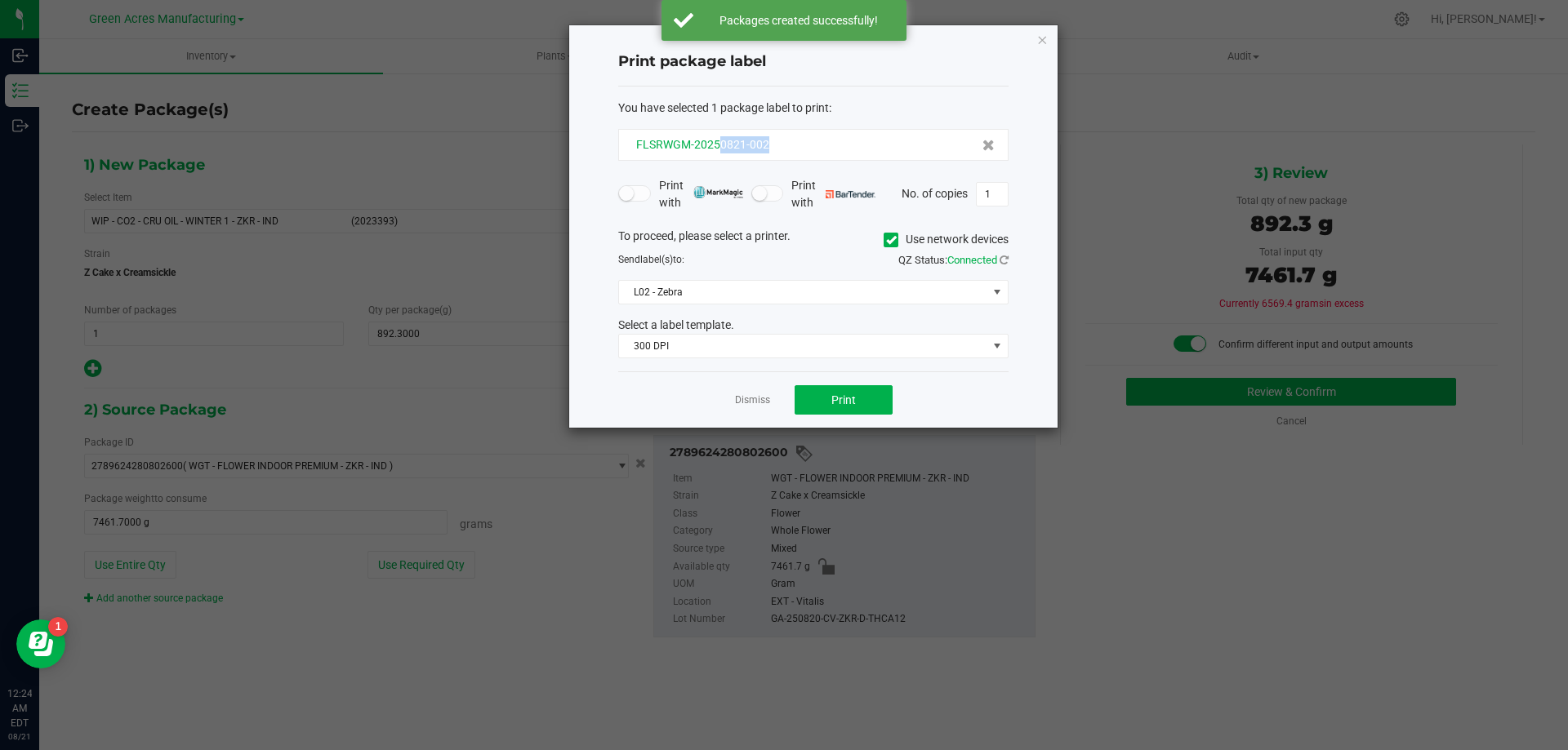
drag, startPoint x: 786, startPoint y: 145, endPoint x: 721, endPoint y: 150, distance: 65.2
click at [721, 150] on div "FLSRWGM-20250821-002" at bounding box center [813, 145] width 362 height 17
copy span "0821-002"
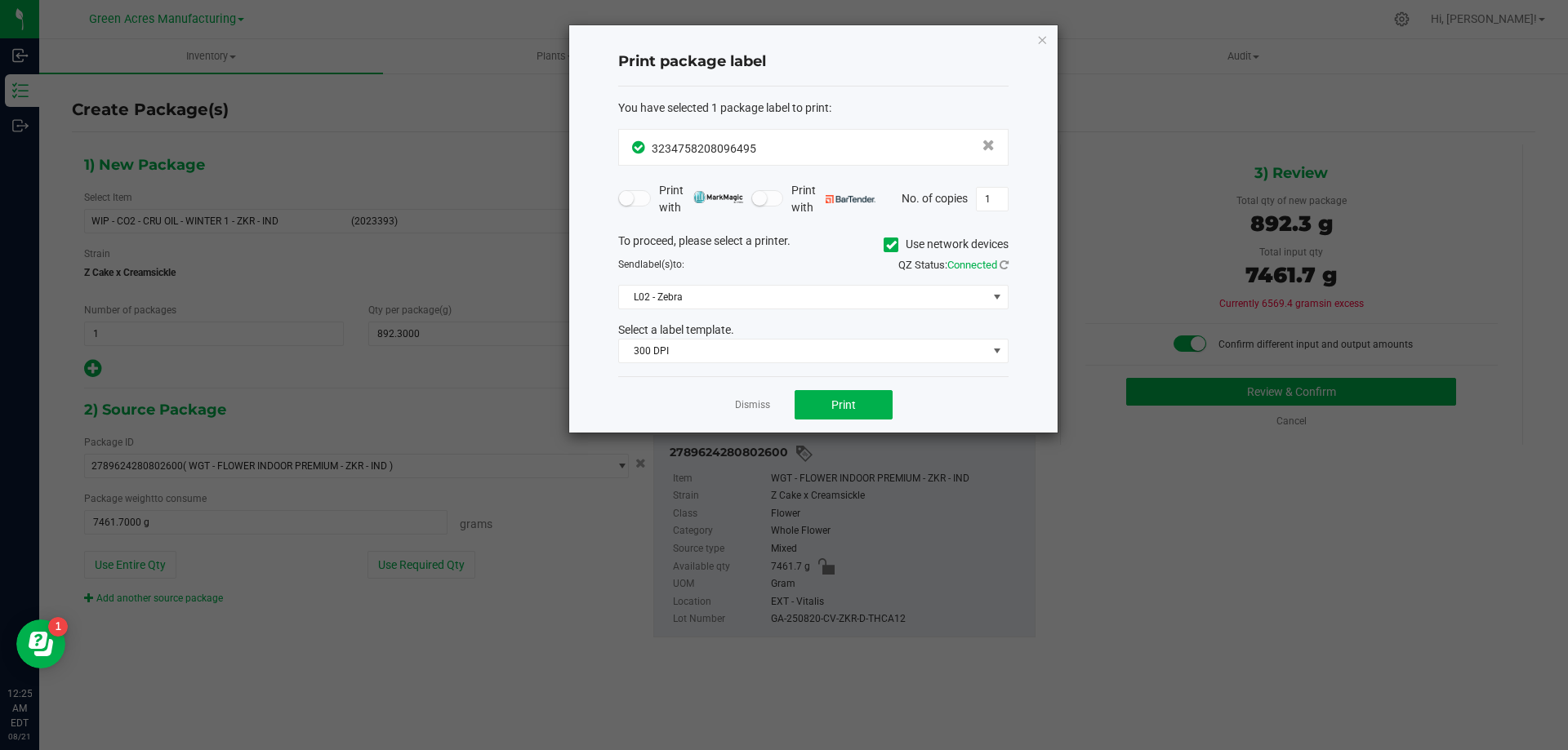
click at [844, 389] on div "Dismiss Print" at bounding box center [814, 404] width 390 height 56
click at [844, 425] on div "Dismiss Print" at bounding box center [814, 404] width 390 height 56
click at [859, 397] on button "Print" at bounding box center [843, 405] width 98 height 30
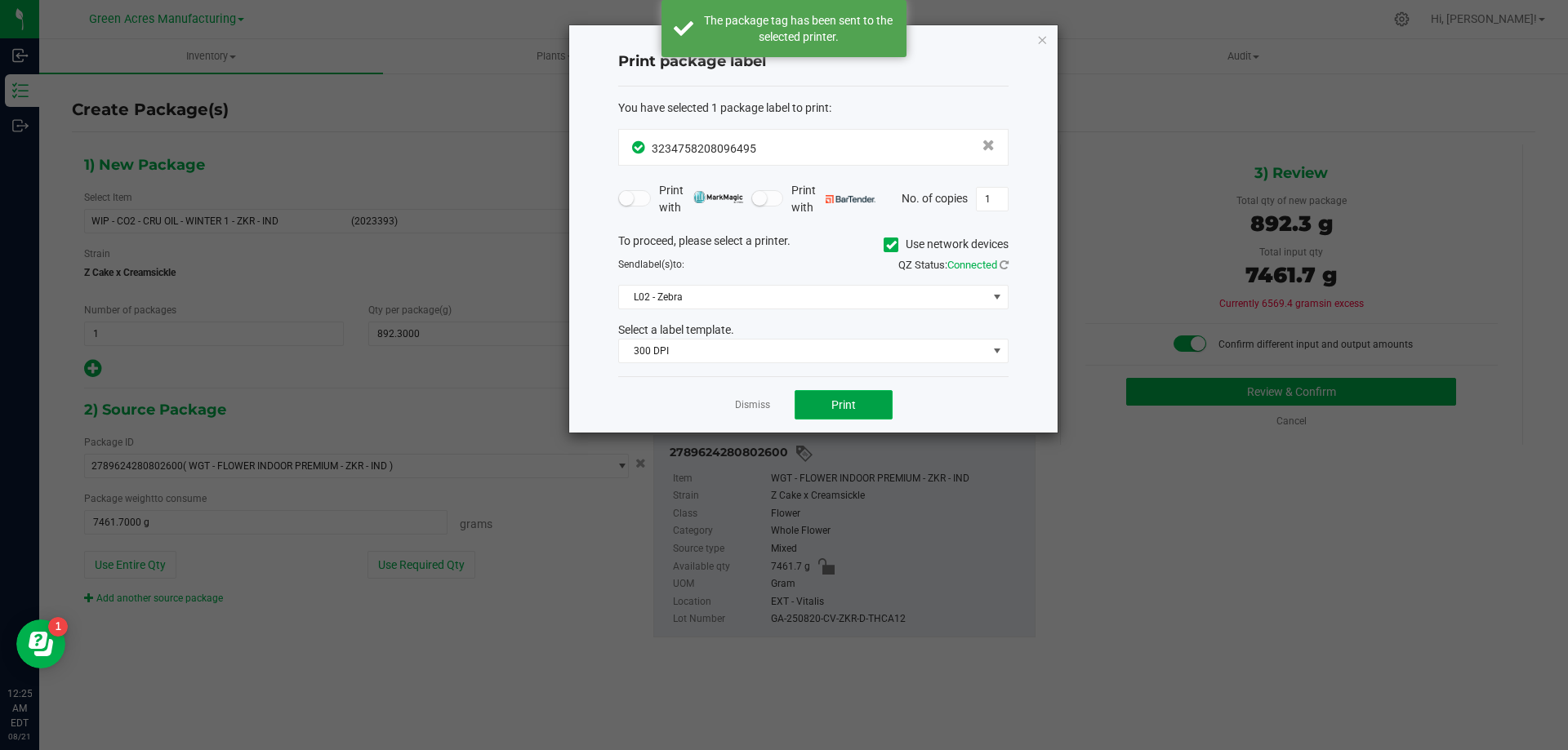
click at [866, 403] on button "Print" at bounding box center [843, 405] width 98 height 30
